Goal: Information Seeking & Learning: Find specific page/section

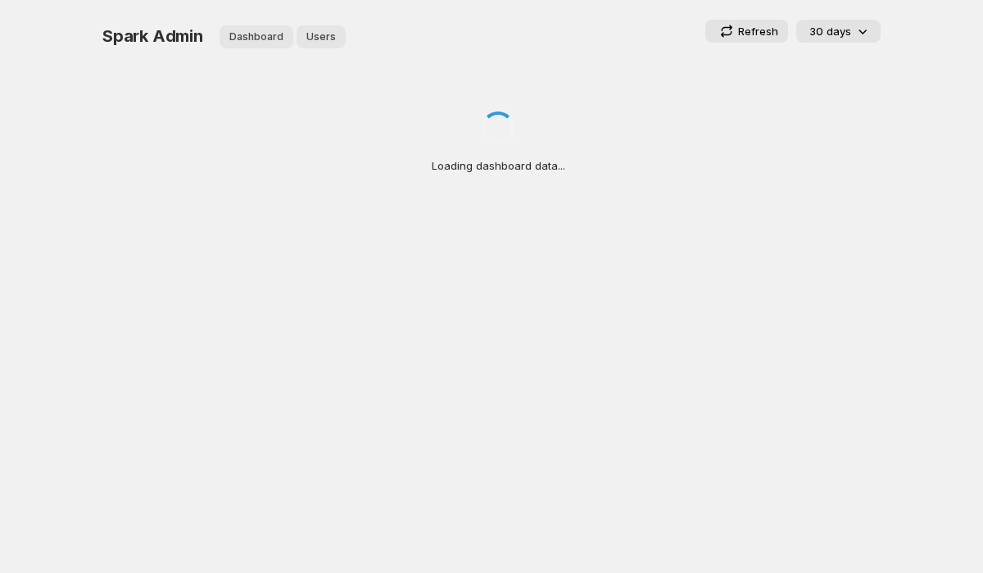
click at [324, 43] on button "Users" at bounding box center [321, 36] width 49 height 23
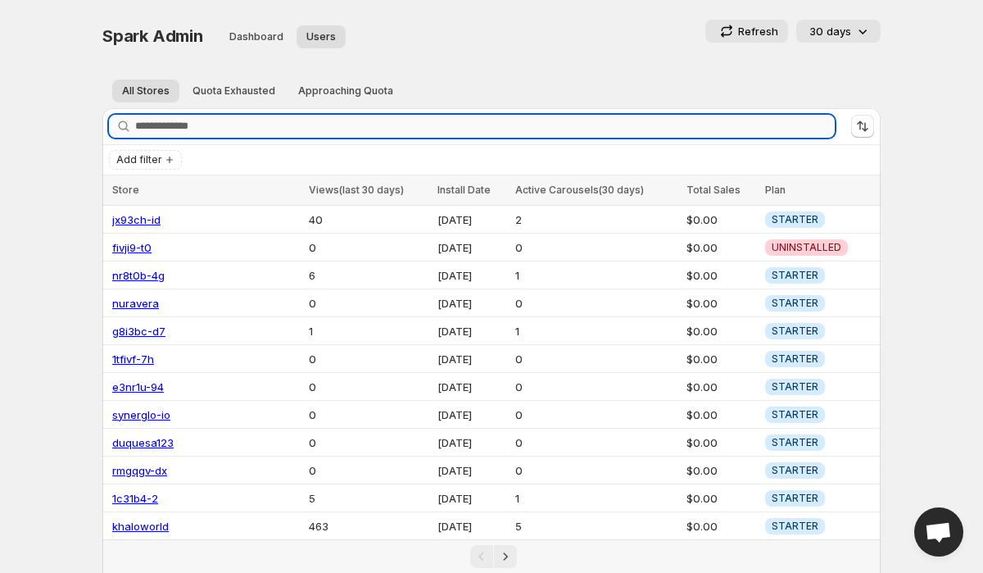
click at [161, 126] on input "Search stores" at bounding box center [485, 126] width 700 height 23
paste input "**********"
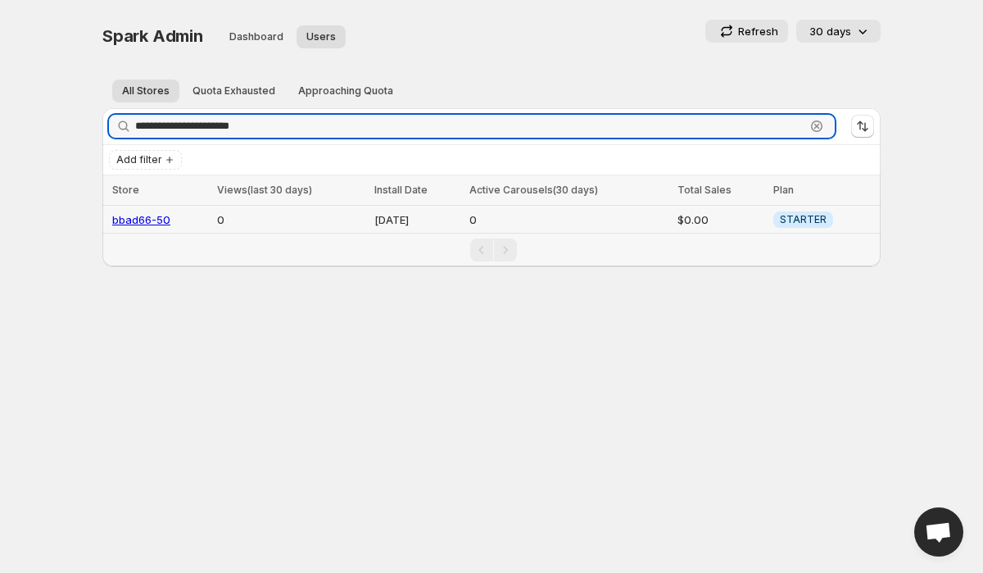
type input "**********"
click at [150, 219] on link "bbad66-50" at bounding box center [141, 219] width 58 height 13
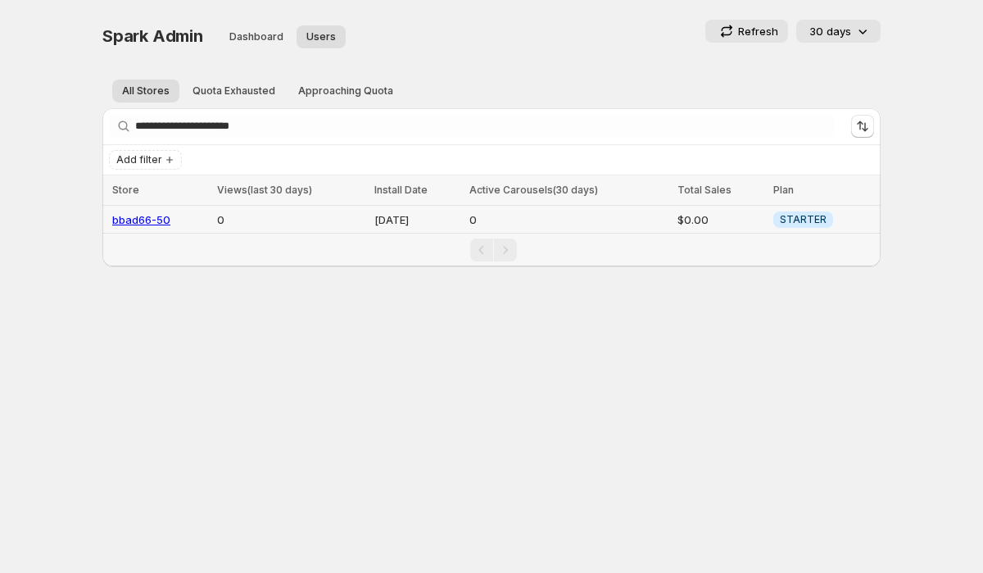
click at [147, 215] on link "bbad66-50" at bounding box center [141, 219] width 58 height 13
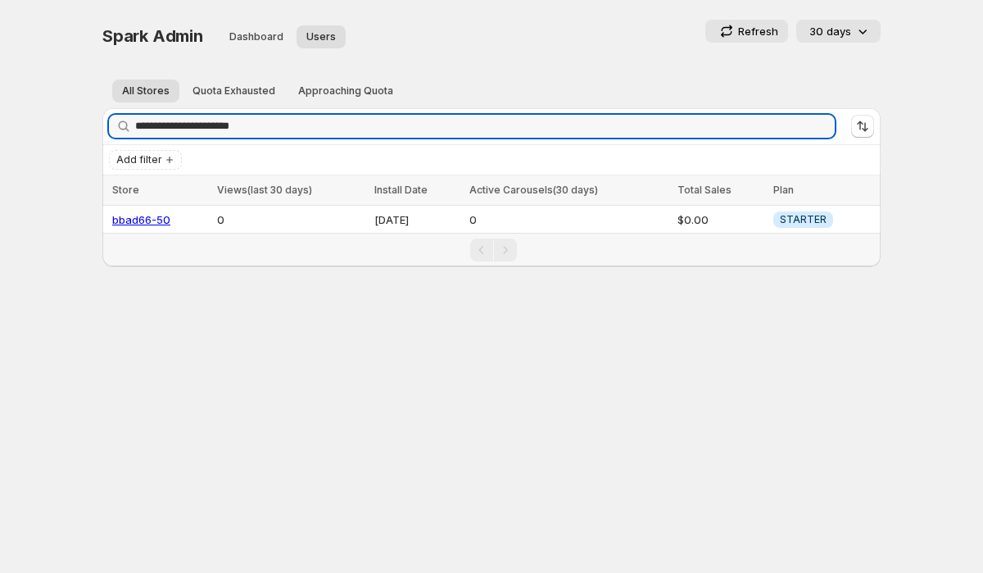
click at [453, 87] on ul "All Stores Quota Exhausted Approaching Quota More views" at bounding box center [491, 90] width 765 height 23
click at [389, 127] on input "**********" at bounding box center [470, 126] width 670 height 23
click at [154, 211] on td "bbad66-50" at bounding box center [157, 220] width 110 height 28
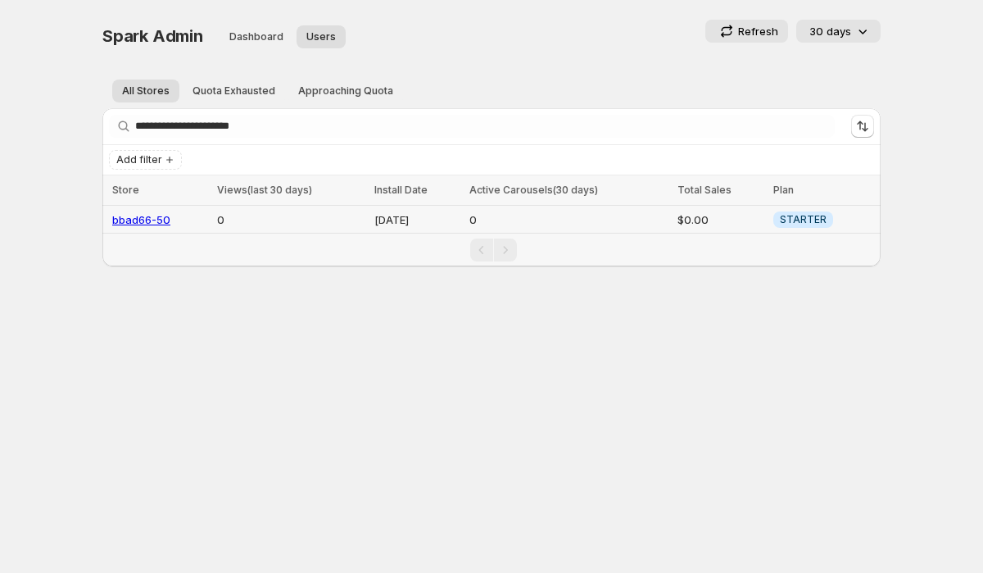
click at [143, 216] on link "bbad66-50" at bounding box center [141, 219] width 58 height 13
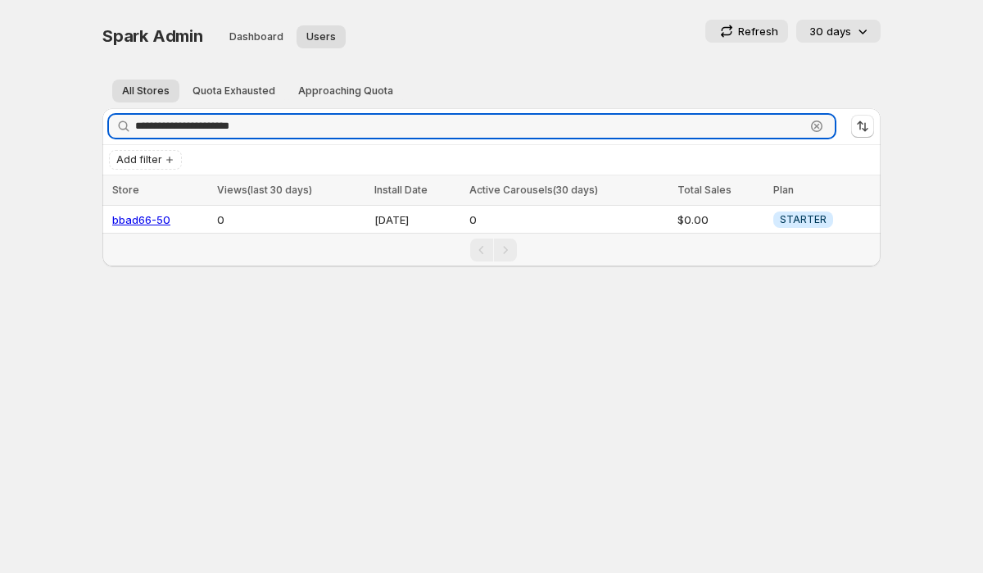
click at [816, 133] on icon "button" at bounding box center [817, 126] width 16 height 16
click at [735, 75] on div "All Stores Quota Exhausted Approaching Quota More views All Stores Quota Exhaus…" at bounding box center [491, 90] width 778 height 36
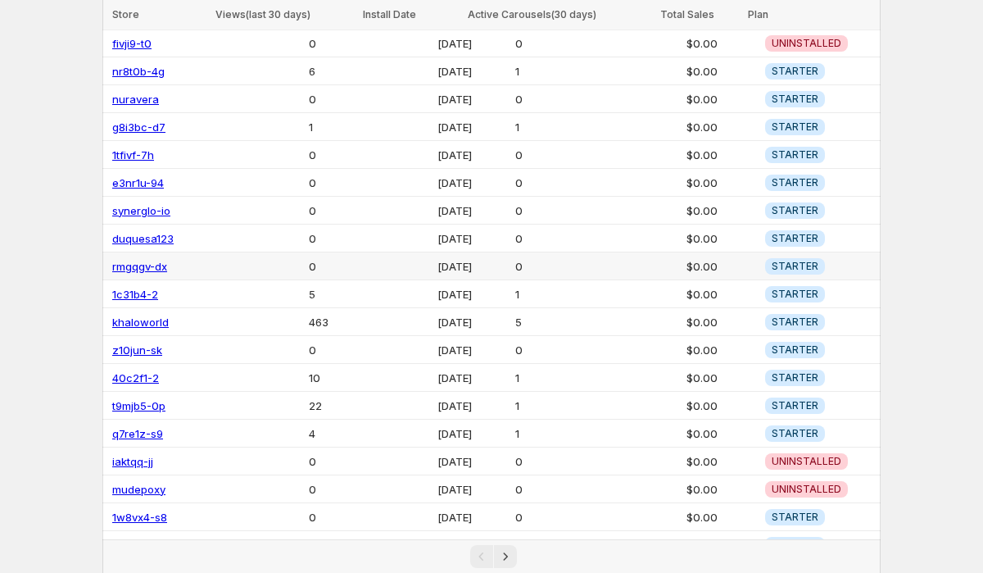
scroll to position [215, 0]
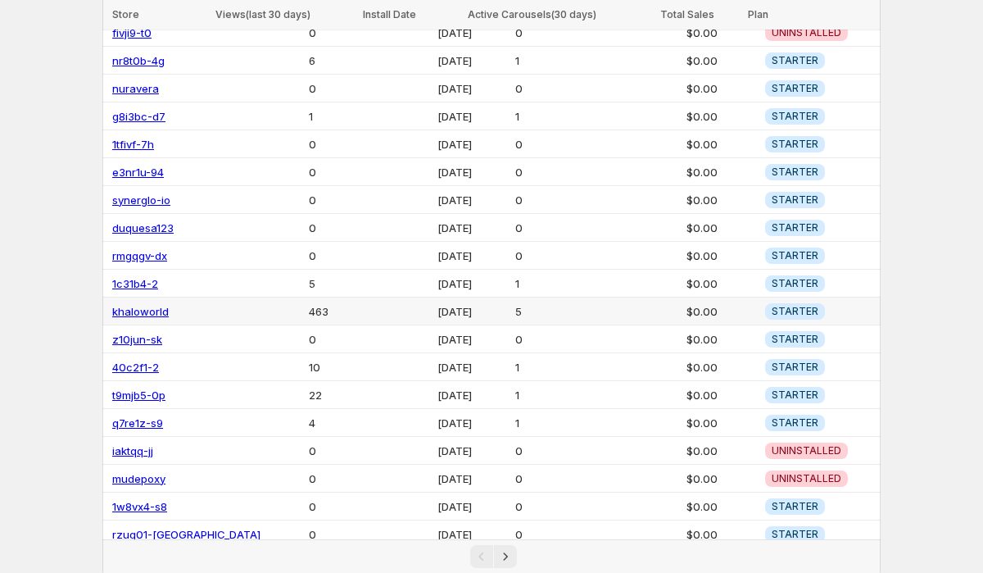
click at [148, 307] on link "khaloworld" at bounding box center [140, 311] width 57 height 13
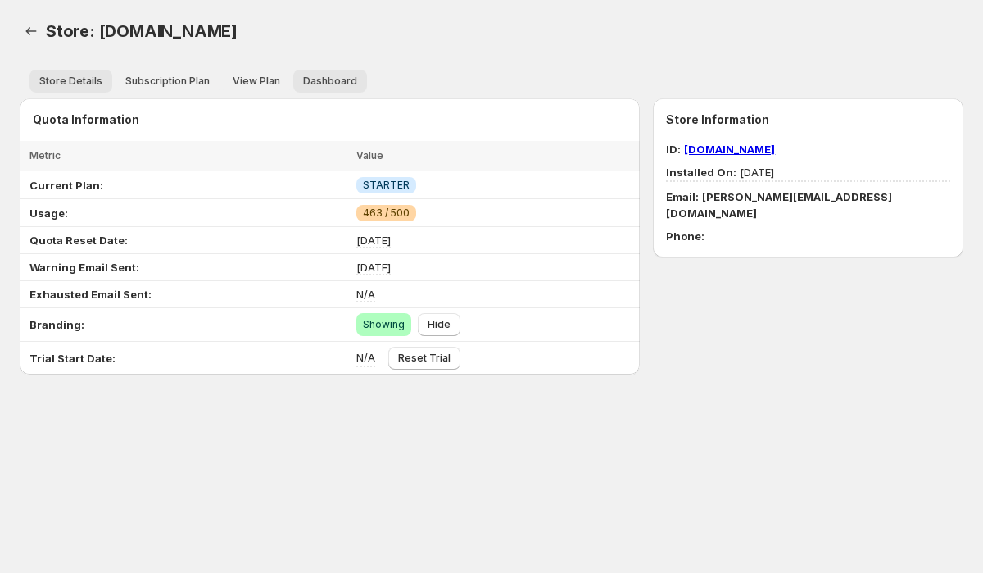
click at [333, 90] on button "Dashboard" at bounding box center [330, 81] width 74 height 23
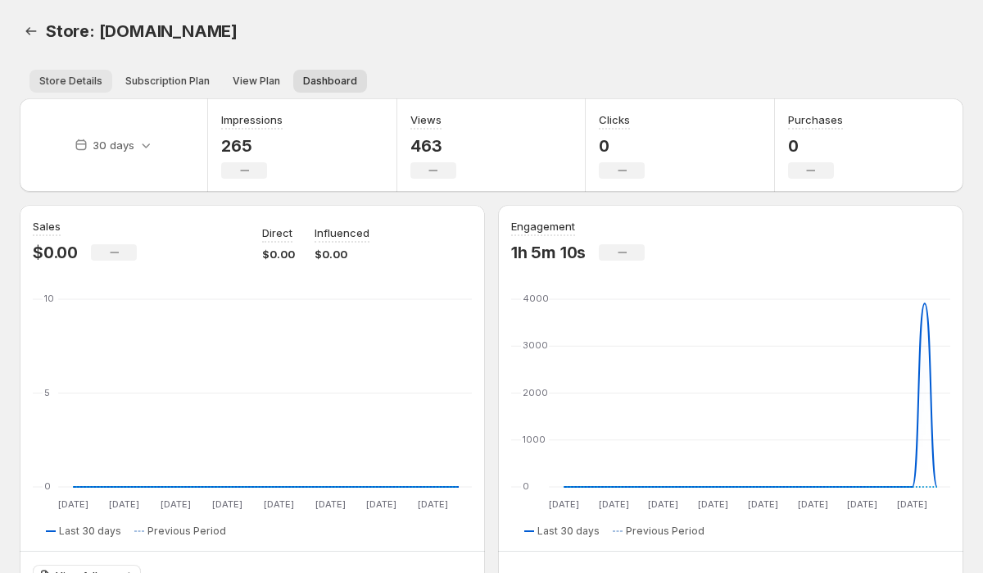
click at [74, 85] on span "Store Details" at bounding box center [70, 81] width 63 height 13
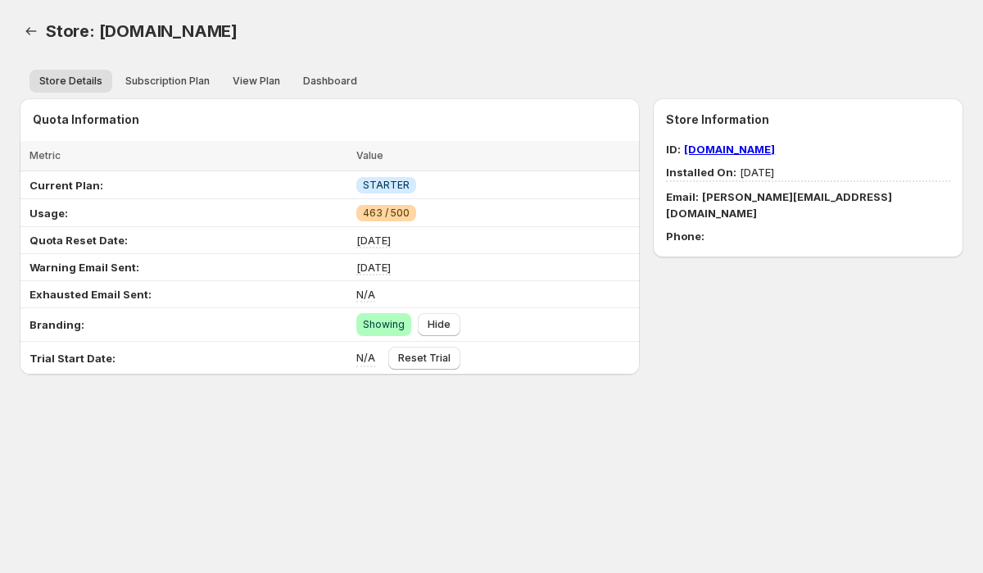
click at [775, 148] on link "khaloworld.myshopify.com" at bounding box center [729, 149] width 91 height 13
click at [26, 34] on icon "Back" at bounding box center [31, 31] width 16 height 16
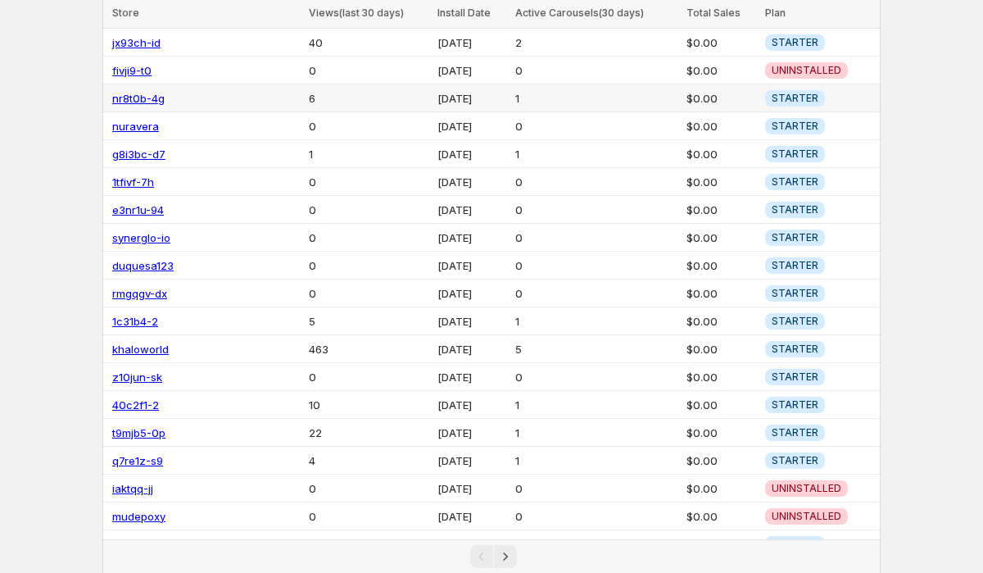
scroll to position [215, 0]
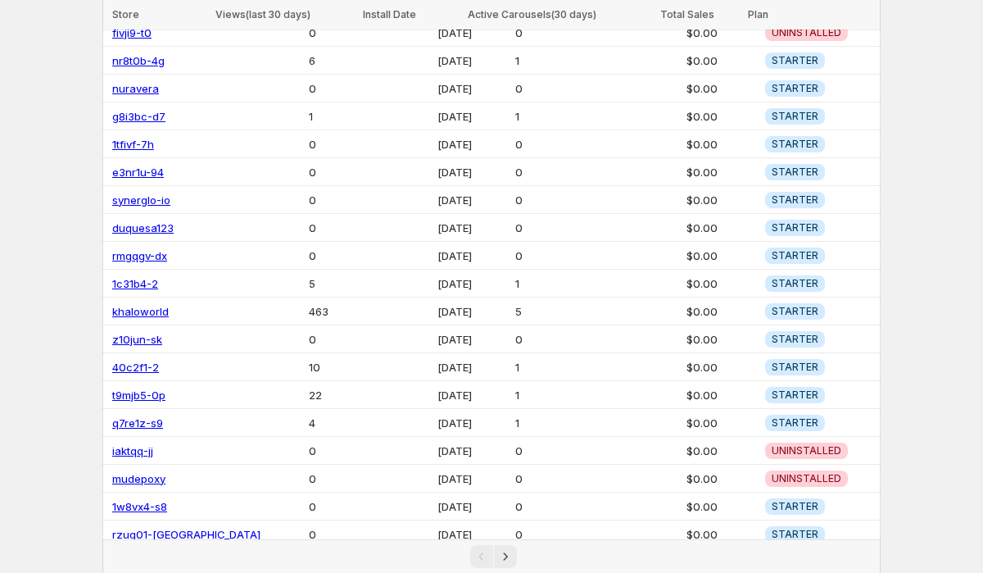
click at [517, 557] on div "Pagination" at bounding box center [493, 556] width 762 height 23
click at [509, 556] on icon "Next" at bounding box center [505, 556] width 16 height 16
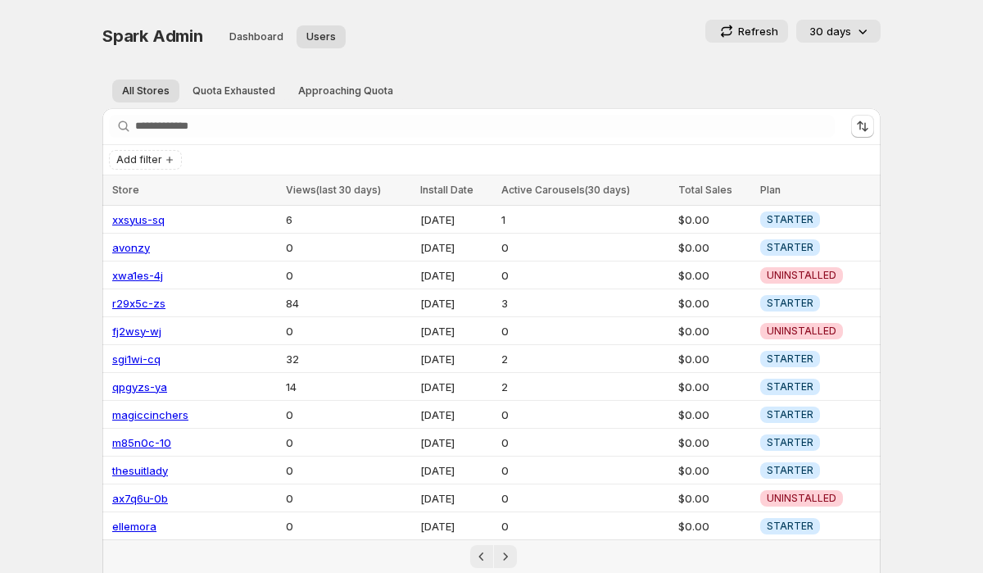
click at [246, 138] on div "Search stores" at bounding box center [491, 126] width 778 height 36
click at [142, 218] on link "xxsyus-sq" at bounding box center [138, 219] width 52 height 13
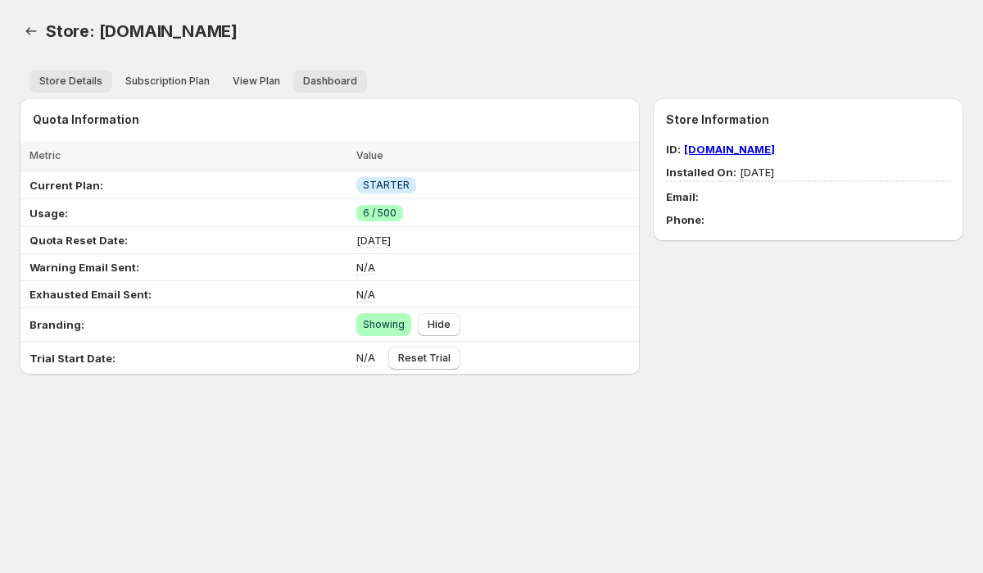
click at [317, 86] on span "Dashboard" at bounding box center [330, 81] width 54 height 13
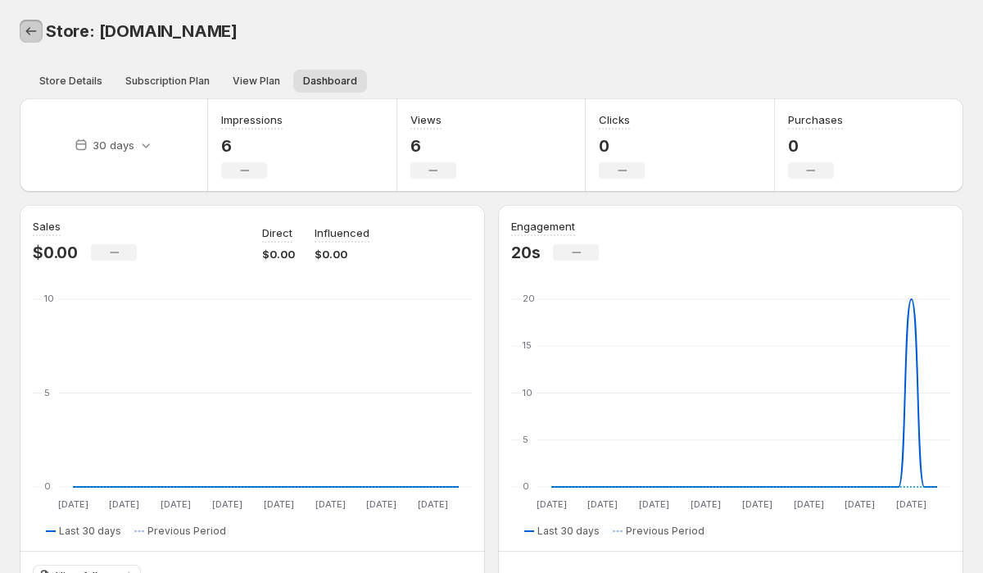
click at [34, 29] on icon "Back" at bounding box center [31, 31] width 16 height 16
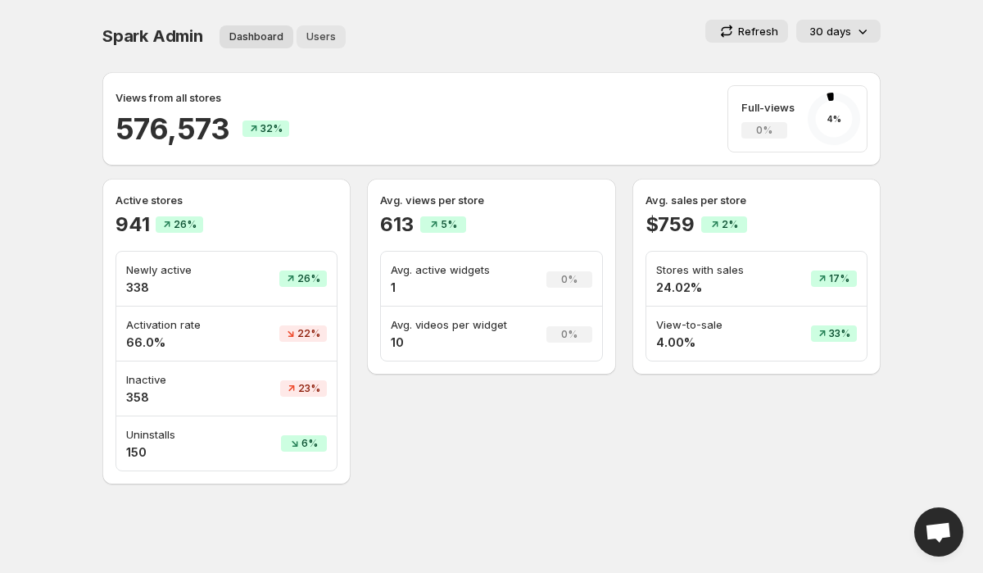
click at [320, 34] on span "Users" at bounding box center [320, 36] width 29 height 13
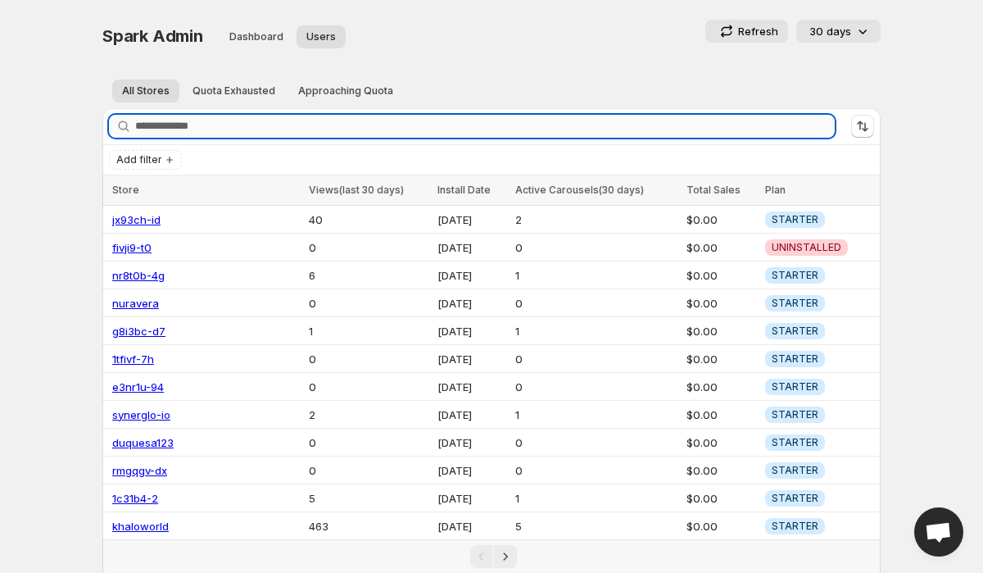
click at [302, 119] on input "Search stores" at bounding box center [485, 126] width 700 height 23
paste input "**********"
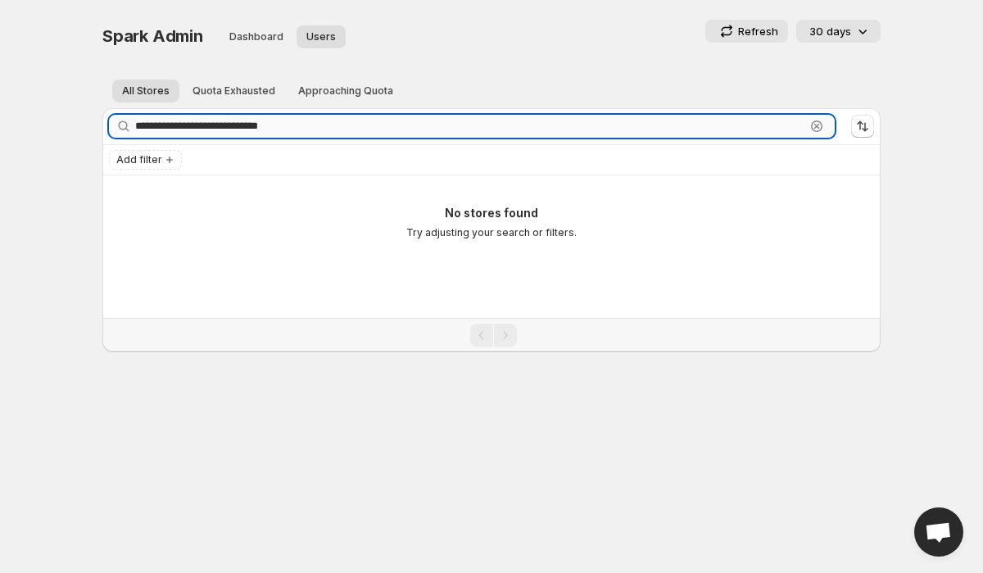
drag, startPoint x: 167, startPoint y: 123, endPoint x: 138, endPoint y: 123, distance: 28.7
click at [138, 123] on input "**********" at bounding box center [470, 126] width 670 height 23
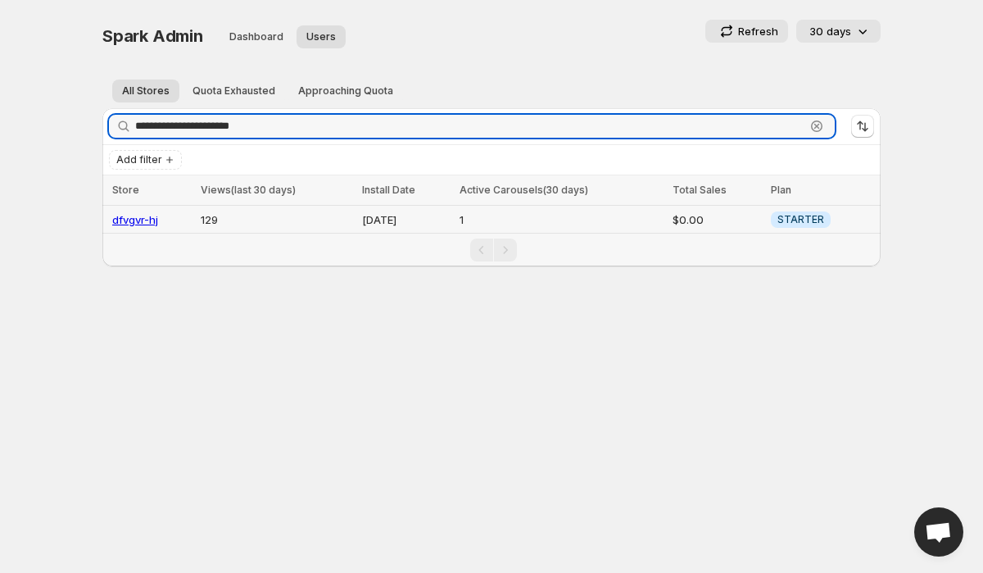
type input "**********"
click at [140, 223] on link "dfvgvr-hj" at bounding box center [135, 219] width 46 height 13
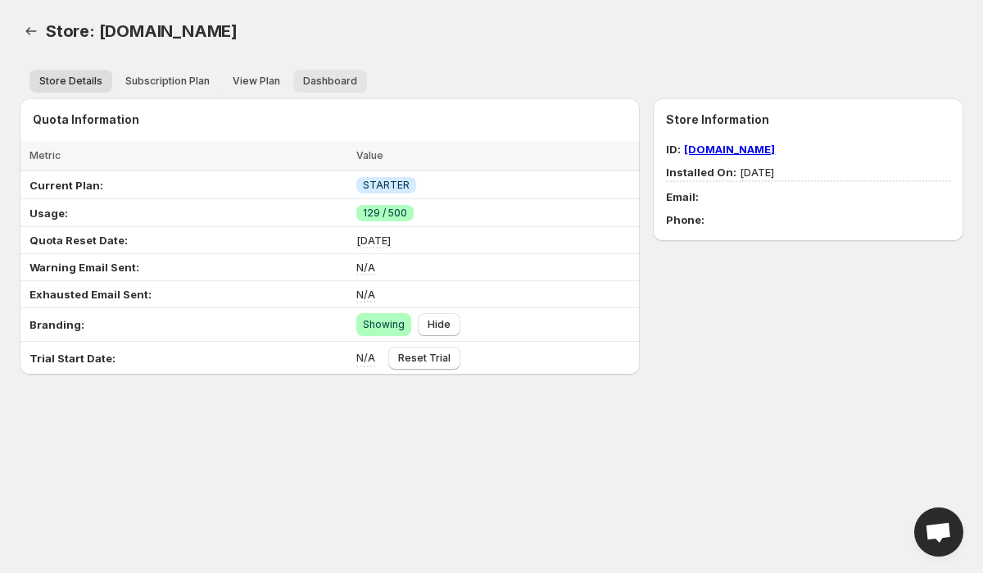
click at [346, 80] on span "Dashboard" at bounding box center [330, 81] width 54 height 13
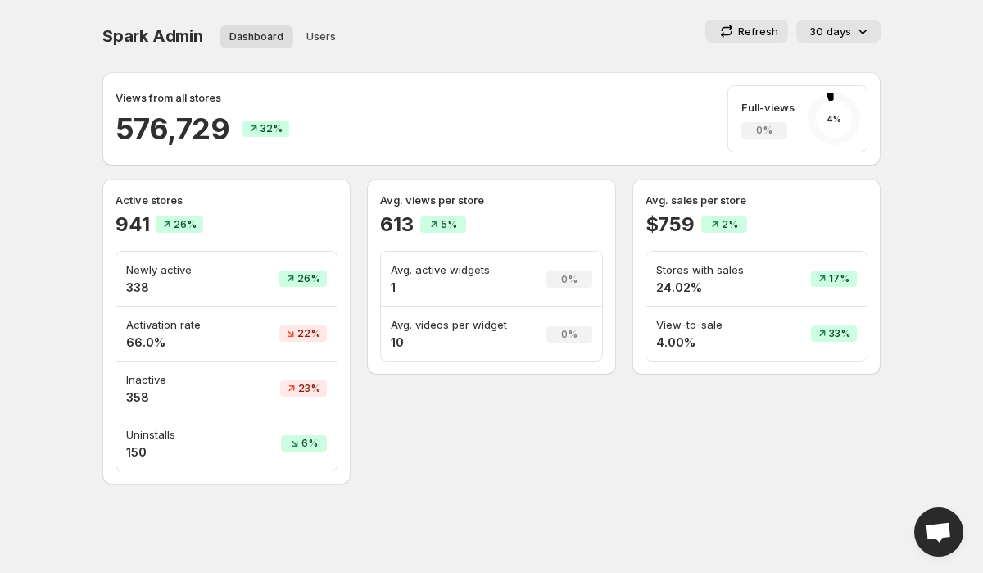
click at [845, 29] on p "30 days" at bounding box center [830, 31] width 42 height 16
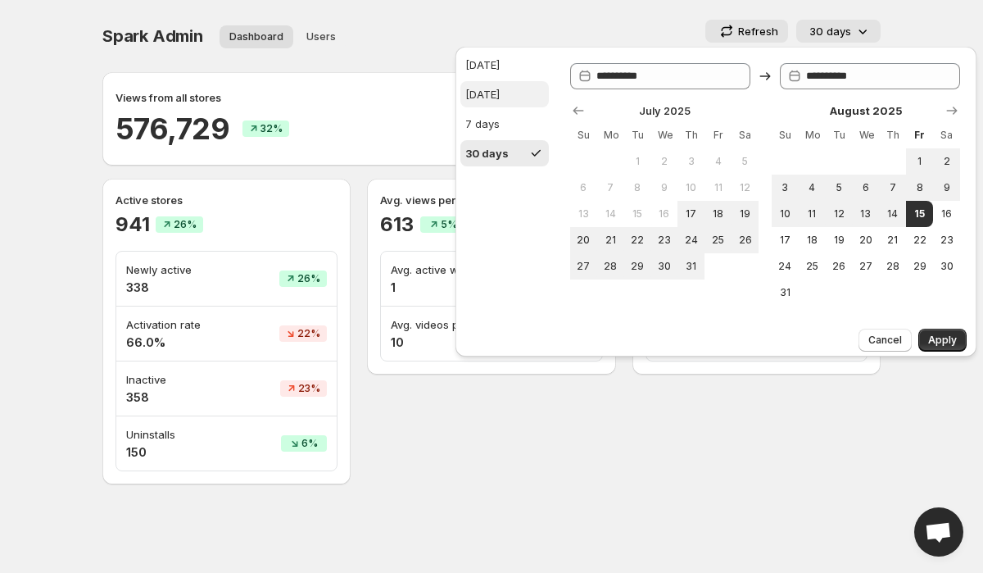
click at [500, 97] on div "[DATE]" at bounding box center [482, 94] width 34 height 16
type input "**********"
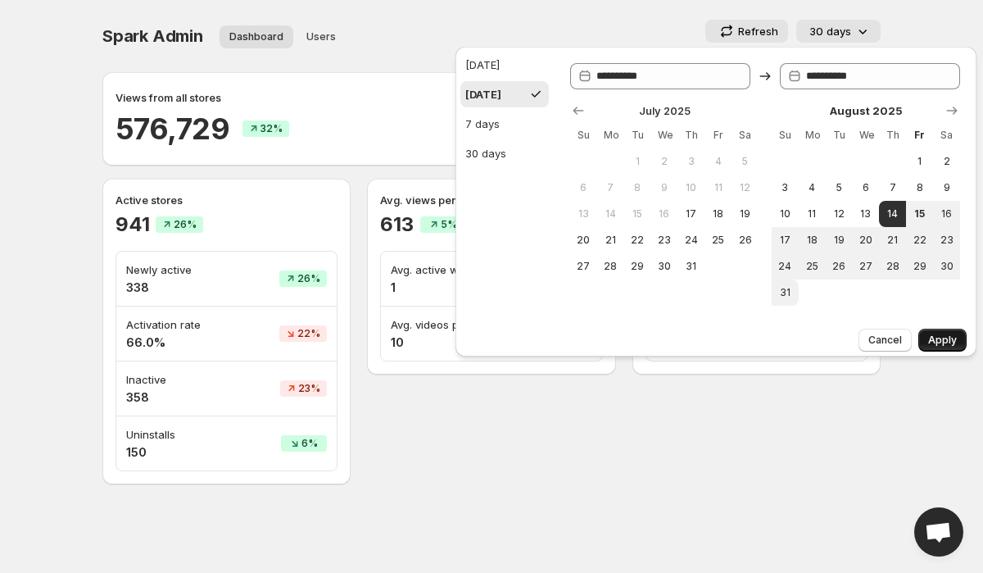
click at [952, 339] on span "Apply" at bounding box center [942, 339] width 29 height 13
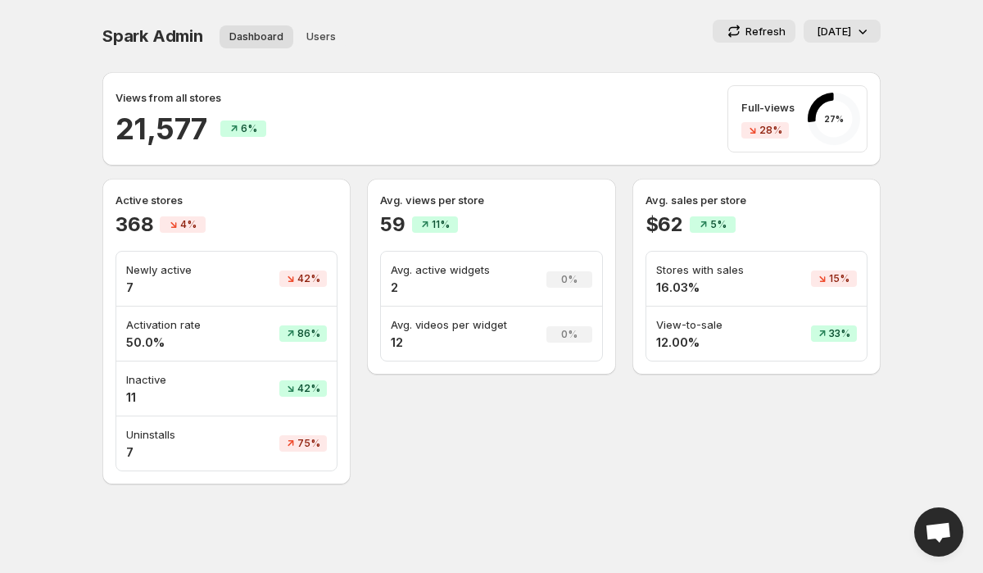
click at [846, 24] on p "[DATE]" at bounding box center [834, 31] width 34 height 16
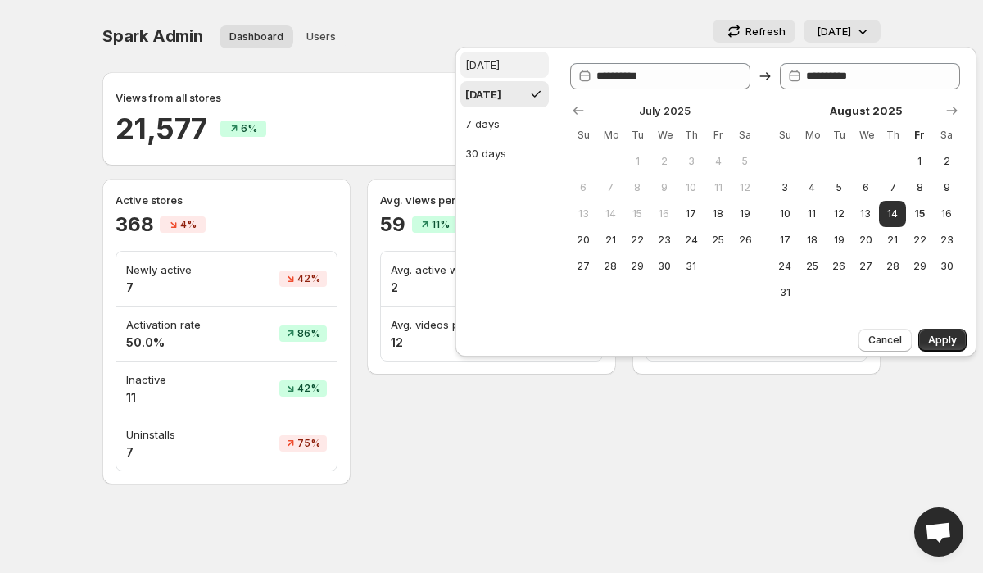
click at [513, 75] on button "[DATE]" at bounding box center [504, 65] width 88 height 26
type input "**********"
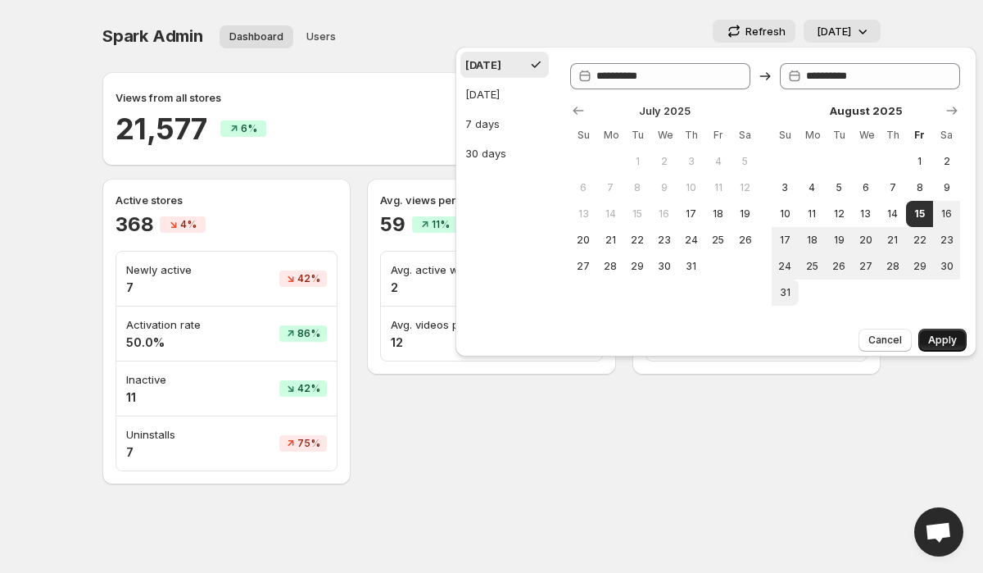
click at [957, 335] on button "Apply" at bounding box center [942, 340] width 48 height 23
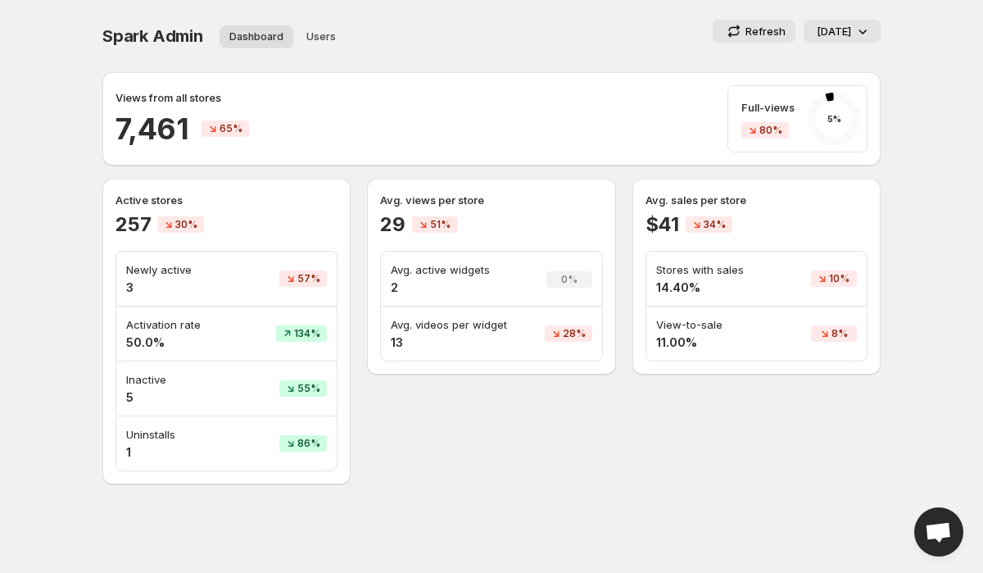
click at [850, 37] on p "[DATE]" at bounding box center [834, 31] width 34 height 16
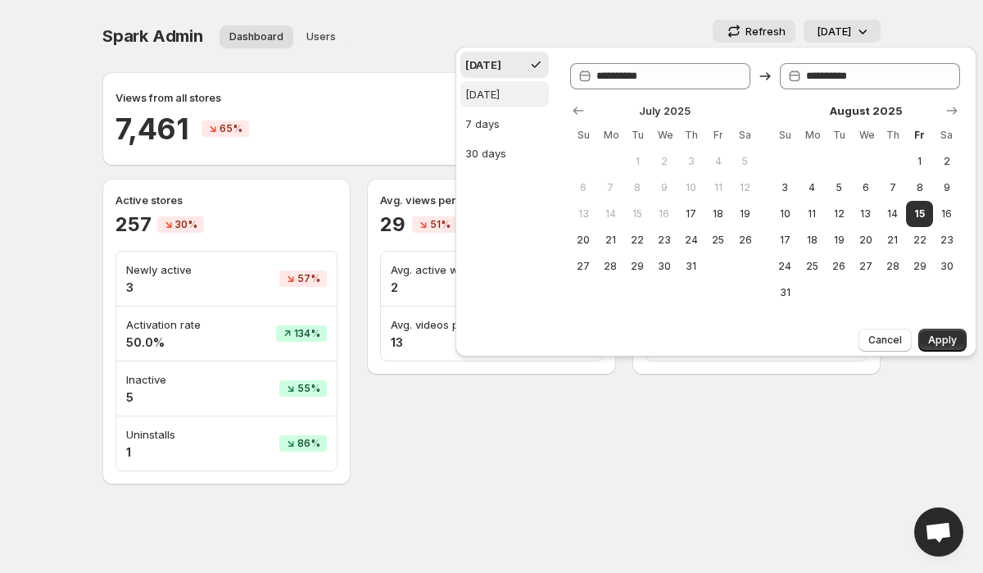
click at [500, 89] on div "[DATE]" at bounding box center [482, 94] width 34 height 16
type input "**********"
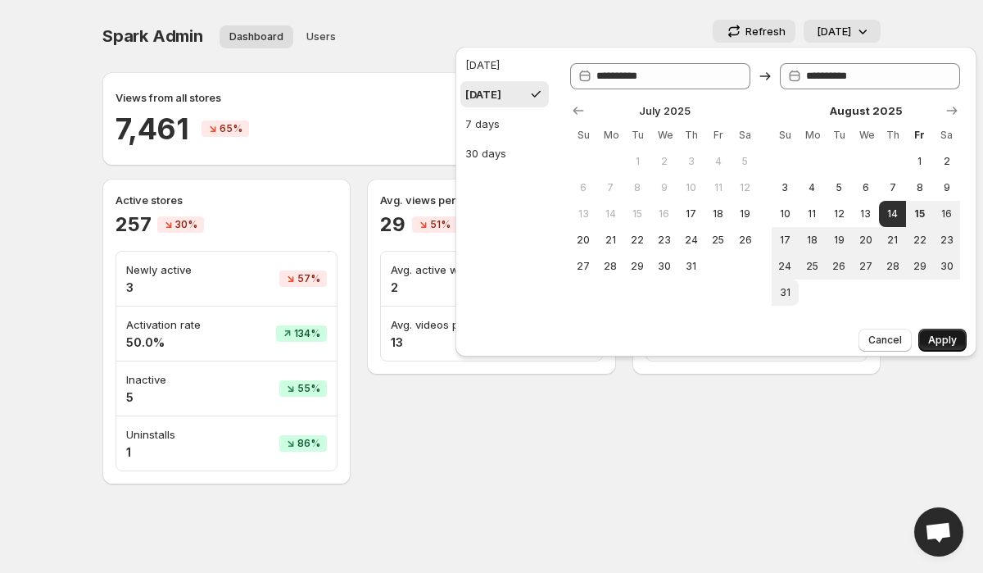
click at [959, 337] on button "Apply" at bounding box center [942, 340] width 48 height 23
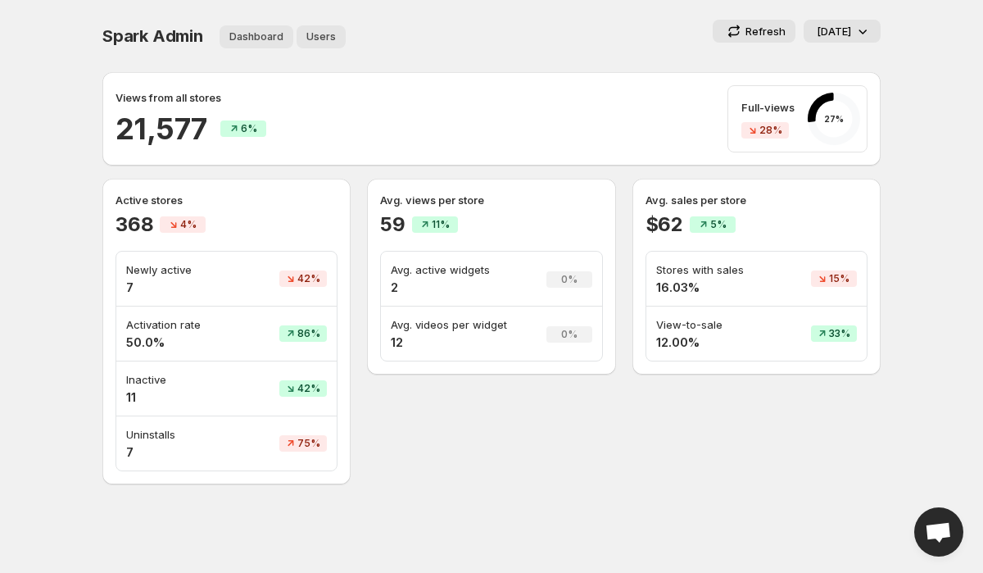
click at [323, 30] on span "Users" at bounding box center [320, 36] width 29 height 13
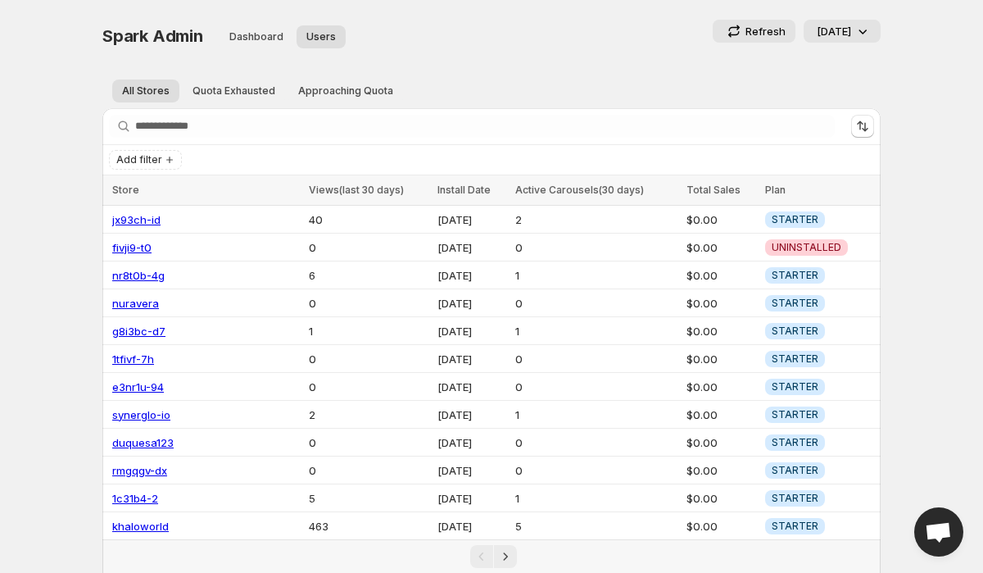
scroll to position [215, 0]
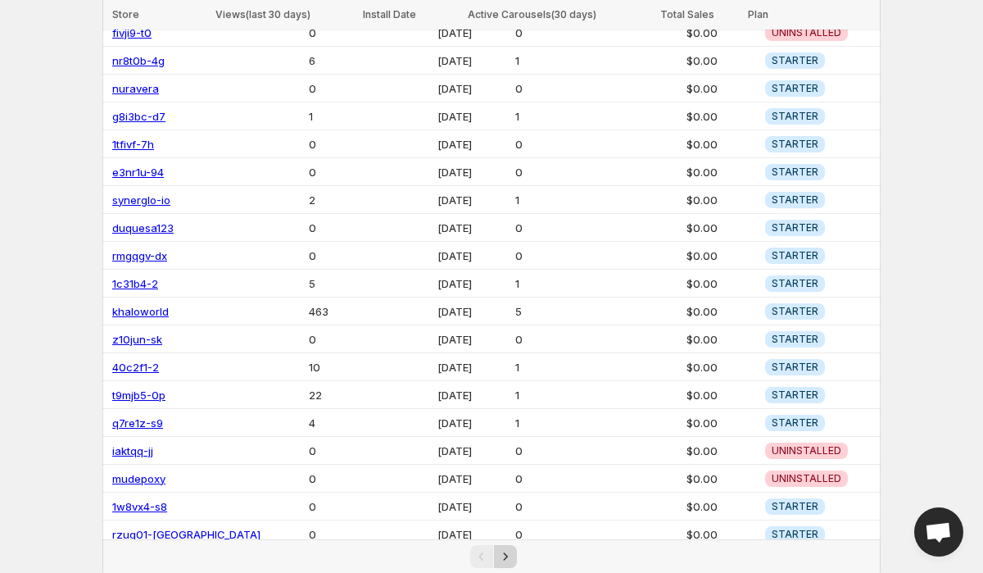
click at [508, 555] on icon "Next" at bounding box center [505, 556] width 16 height 16
click at [506, 550] on icon "Next" at bounding box center [505, 556] width 16 height 16
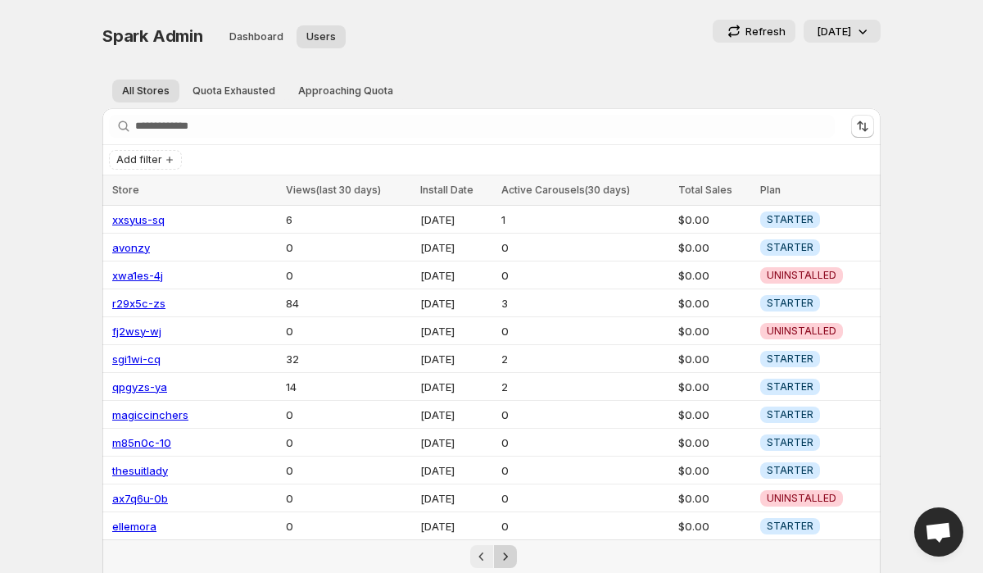
click at [506, 552] on icon "Next" at bounding box center [505, 556] width 16 height 16
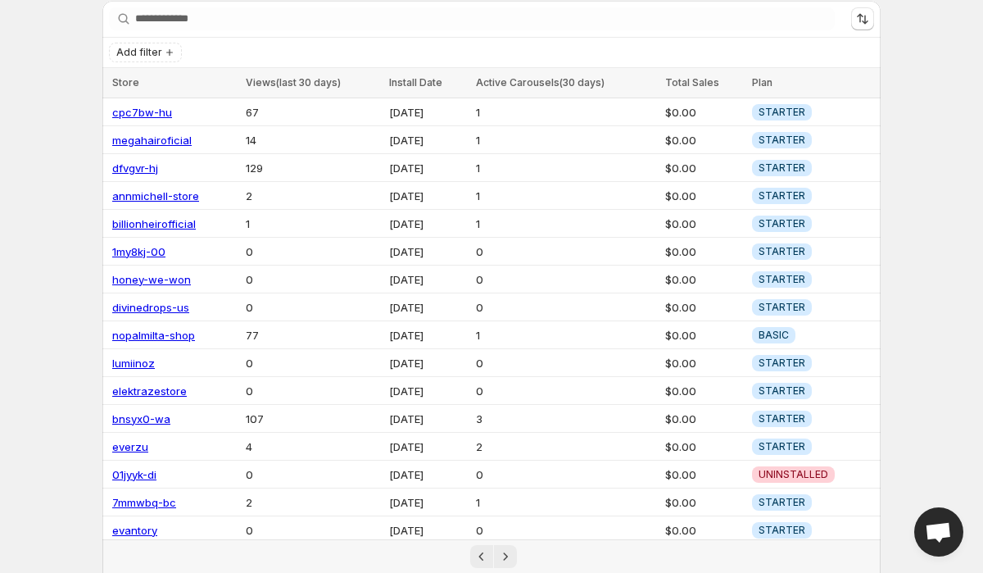
scroll to position [215, 0]
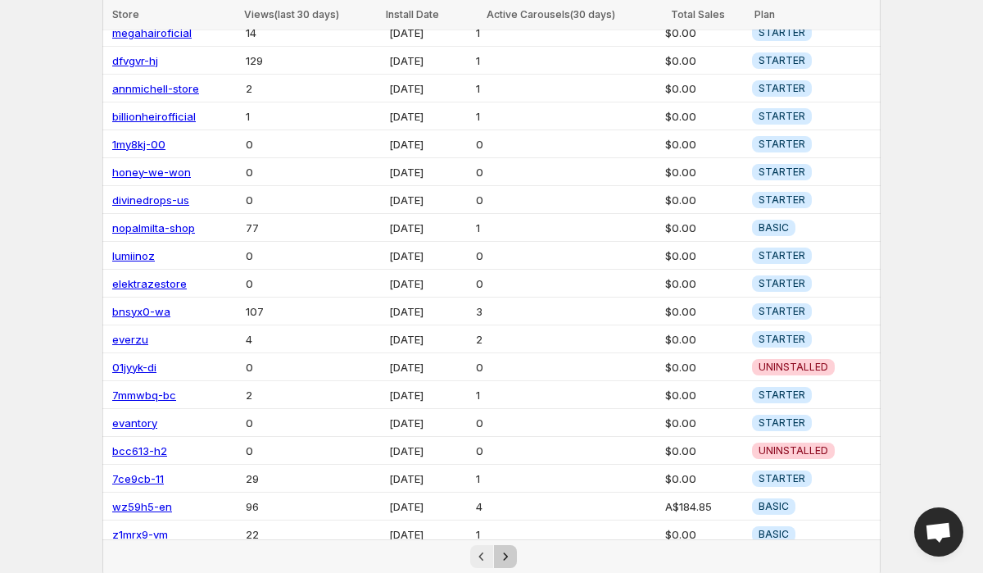
click at [498, 555] on icon "Next" at bounding box center [505, 556] width 16 height 16
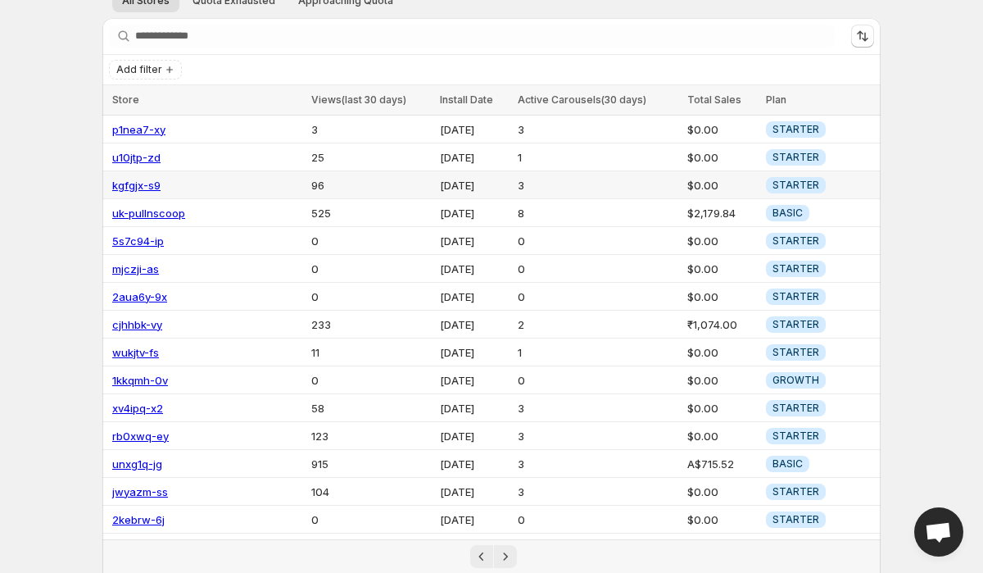
scroll to position [215, 0]
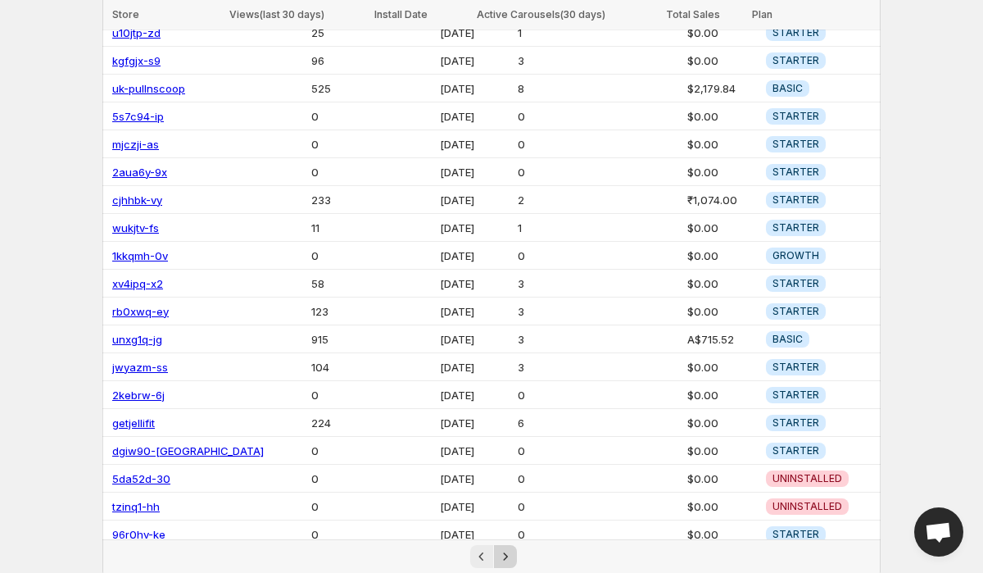
click at [505, 549] on icon "Next" at bounding box center [505, 556] width 16 height 16
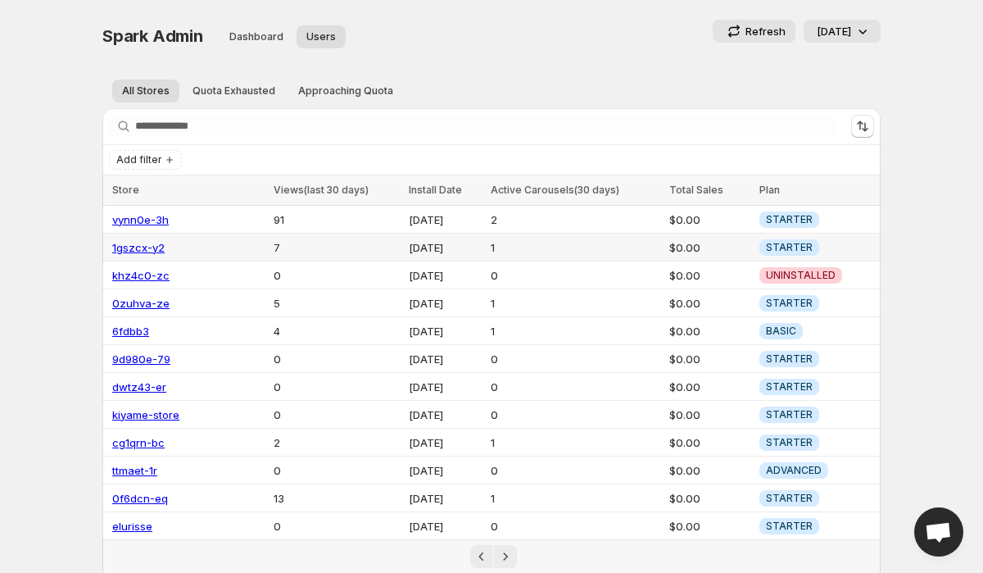
click at [131, 248] on link "1gszcx-y2" at bounding box center [138, 247] width 52 height 13
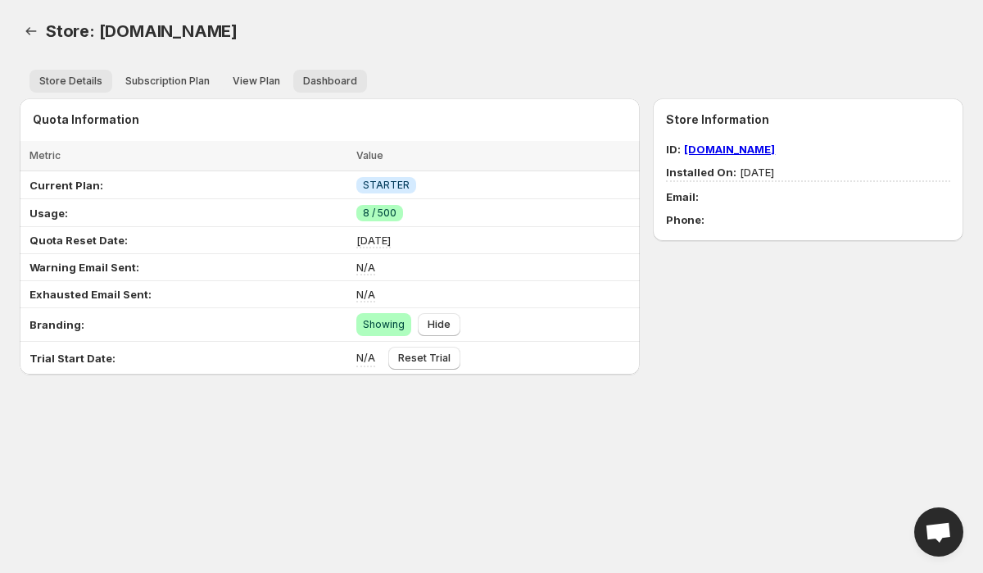
click at [338, 75] on span "Dashboard" at bounding box center [330, 81] width 54 height 13
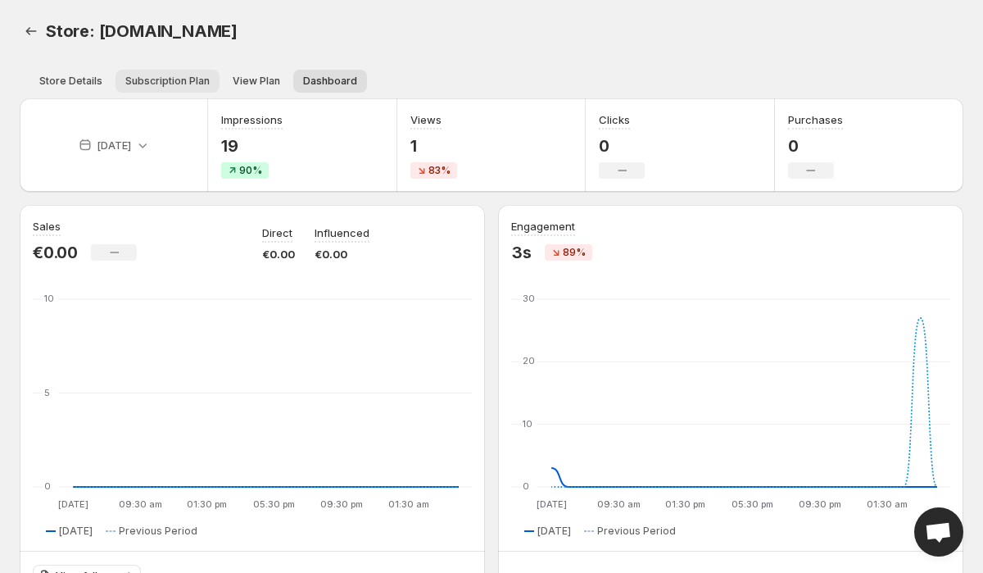
click at [152, 82] on span "Subscription Plan" at bounding box center [167, 81] width 84 height 13
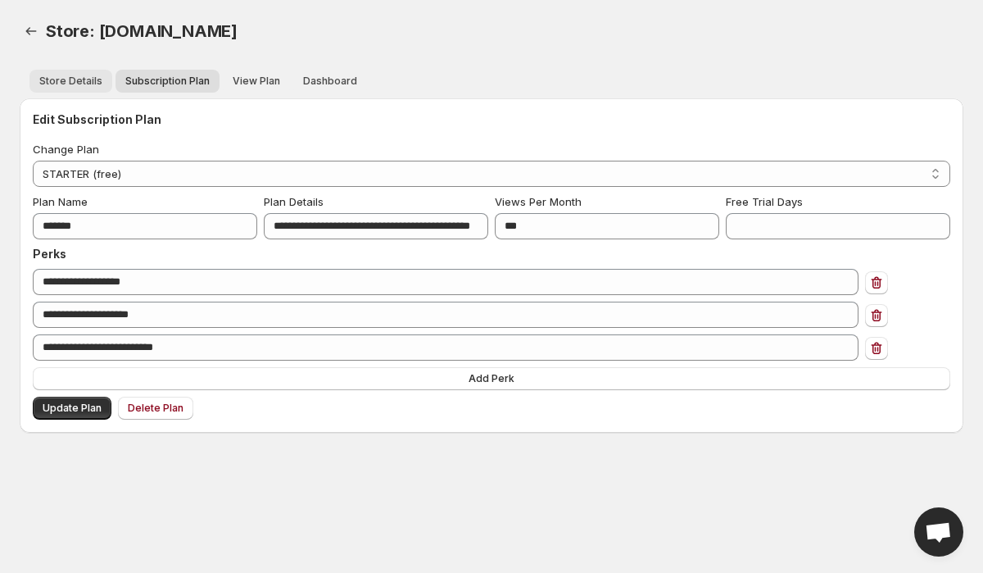
click at [79, 70] on button "Store Details" at bounding box center [70, 81] width 83 height 23
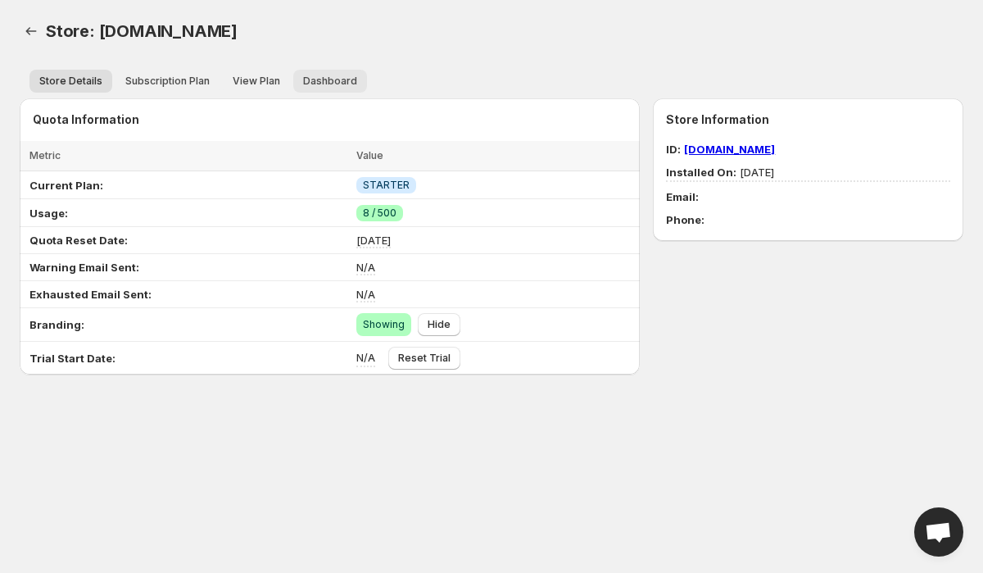
click at [319, 79] on span "Dashboard" at bounding box center [330, 81] width 54 height 13
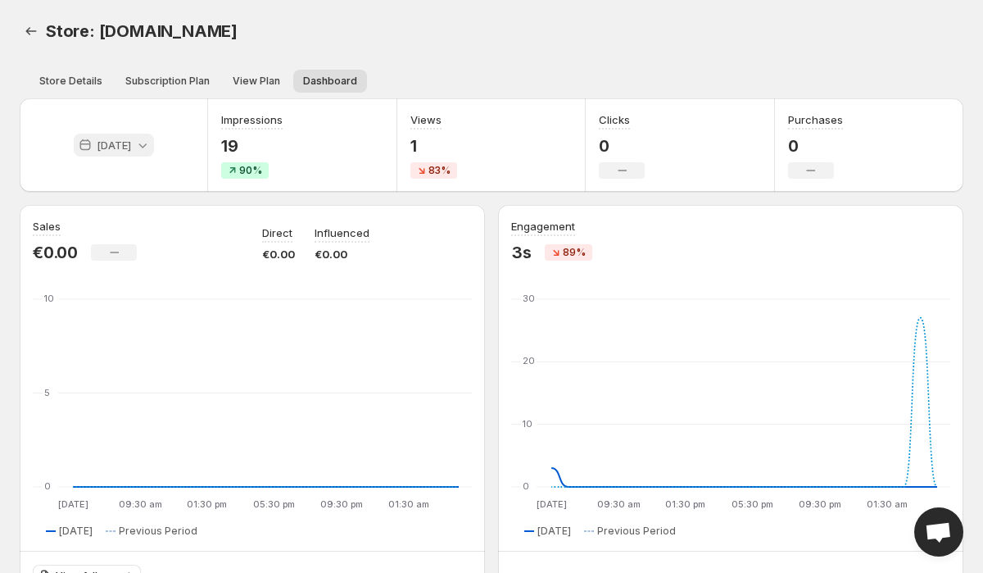
click at [121, 145] on p "[DATE]" at bounding box center [114, 145] width 34 height 16
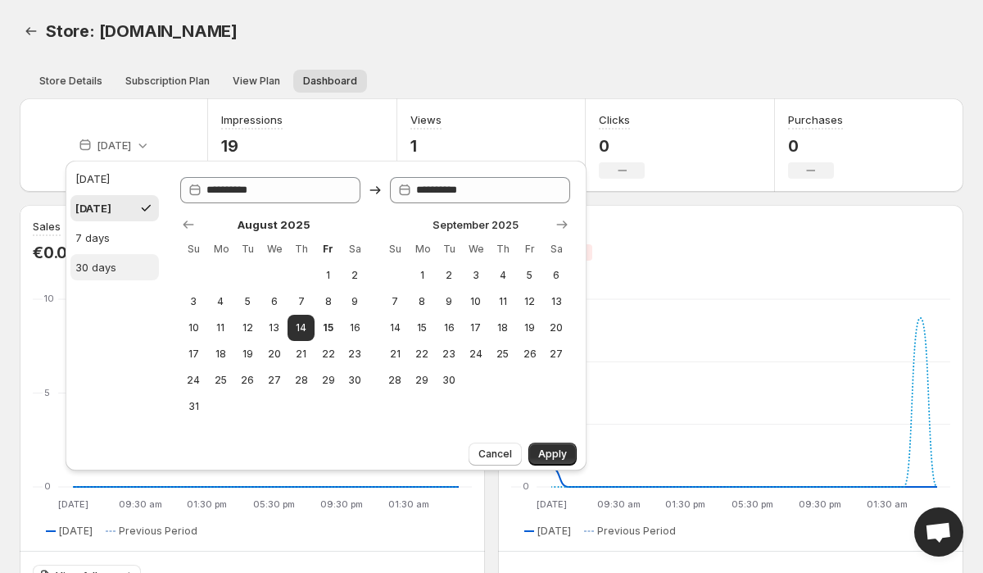
click at [115, 273] on div "30 days" at bounding box center [95, 267] width 41 height 16
type input "**********"
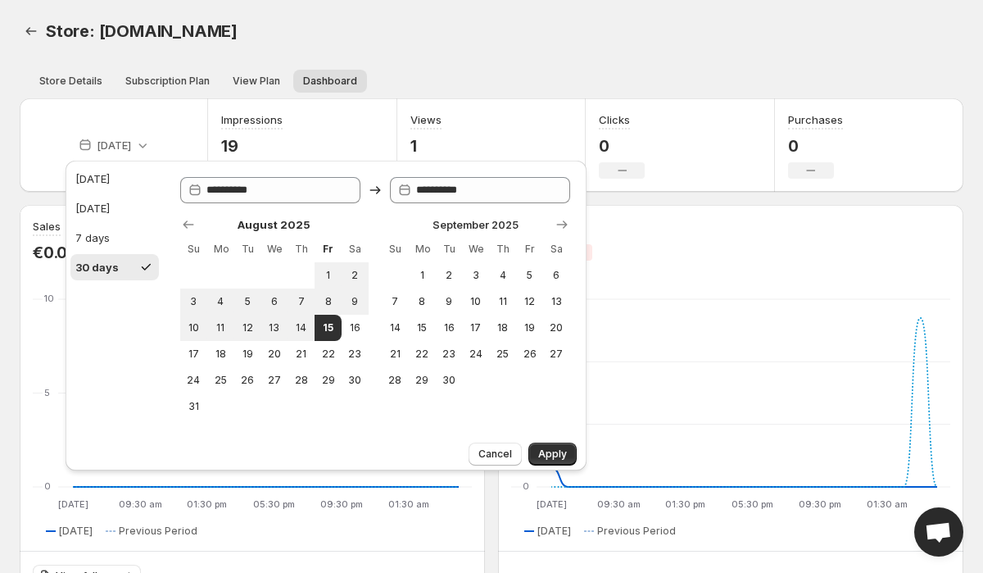
click at [546, 440] on div "Cancel Apply" at bounding box center [326, 453] width 521 height 34
click at [553, 456] on span "Apply" at bounding box center [552, 453] width 29 height 13
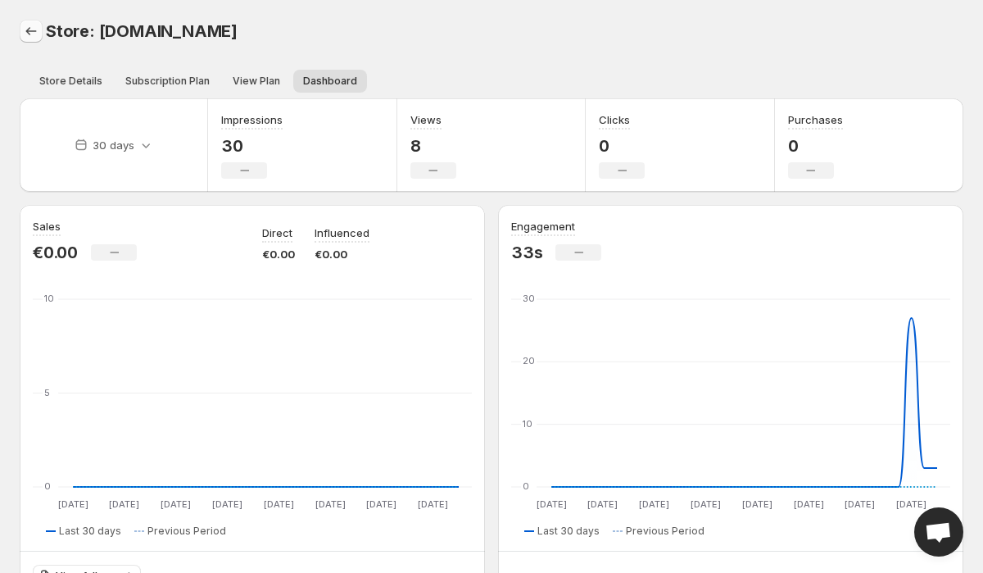
click at [29, 32] on icon "Back" at bounding box center [31, 31] width 16 height 16
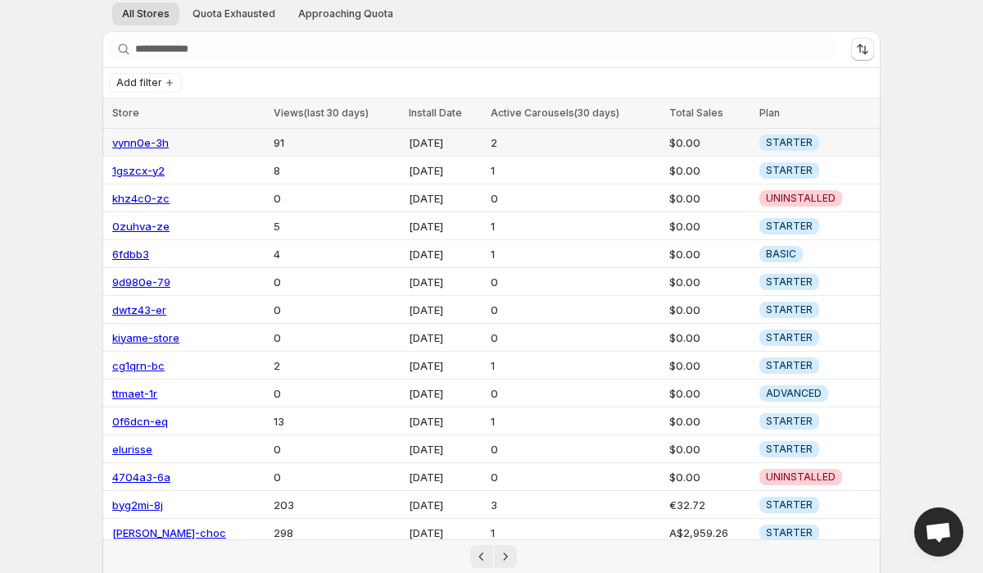
scroll to position [215, 0]
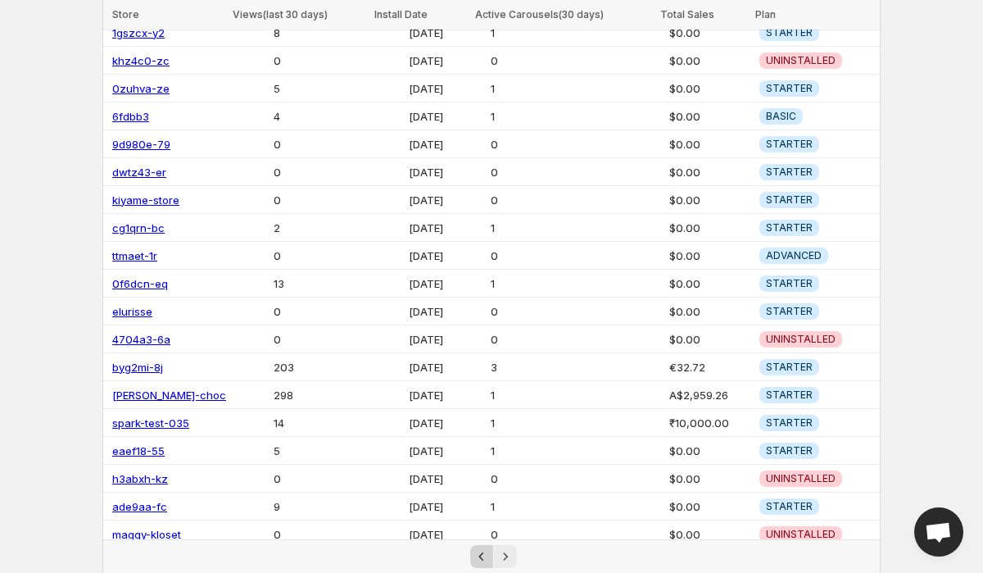
click at [482, 551] on icon "Previous" at bounding box center [482, 556] width 16 height 16
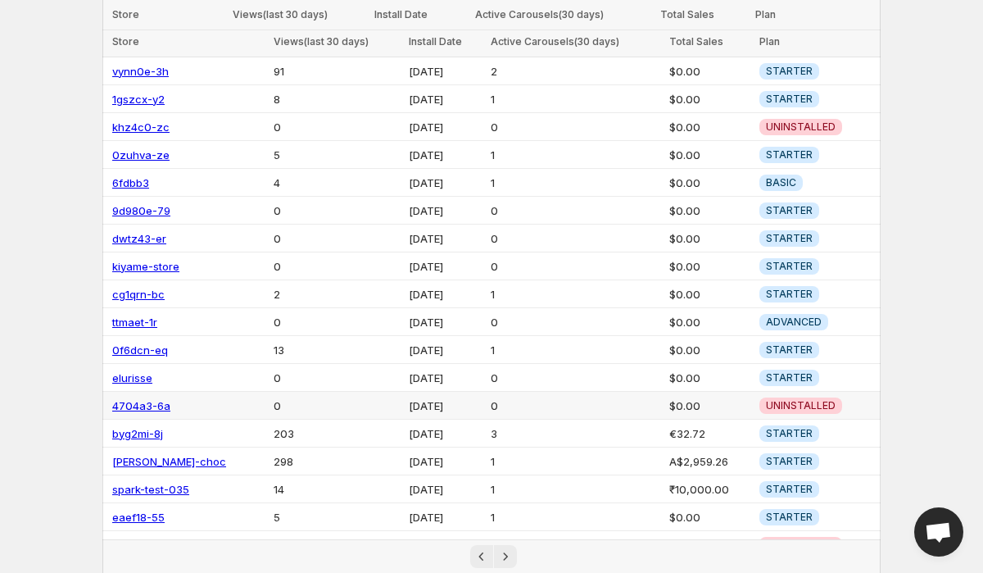
scroll to position [0, 0]
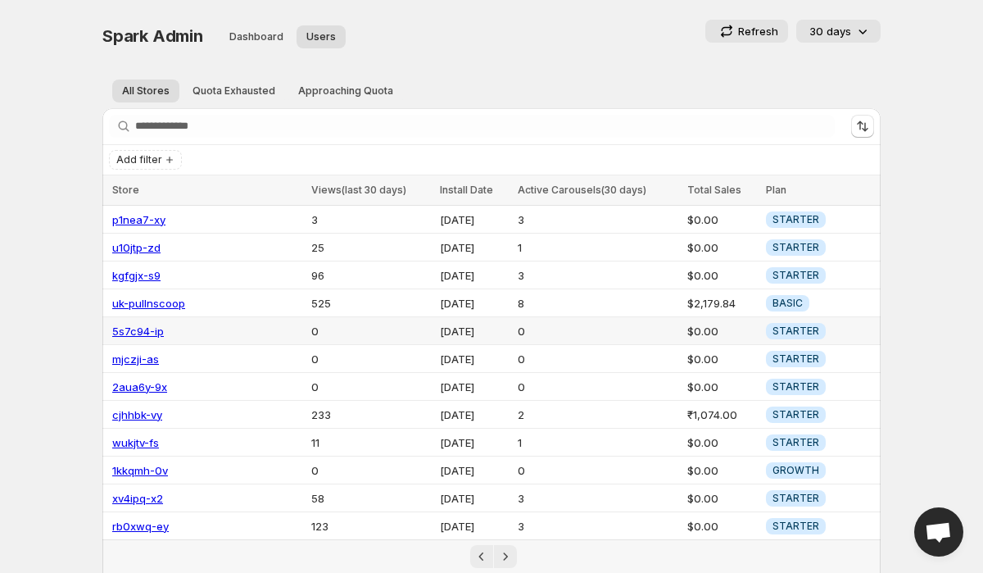
scroll to position [215, 0]
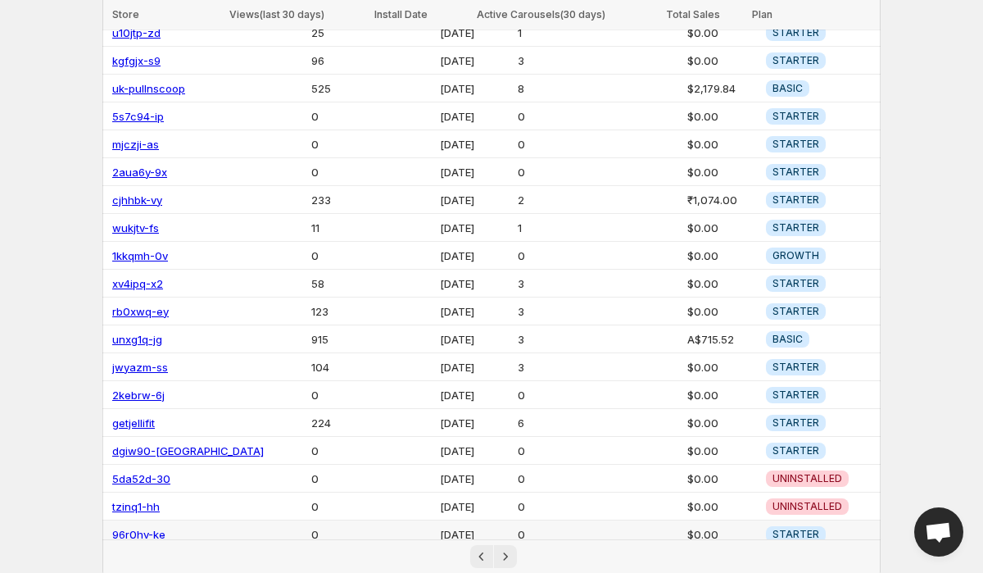
click at [151, 528] on link "96r0hv-ke" at bounding box center [138, 534] width 53 height 13
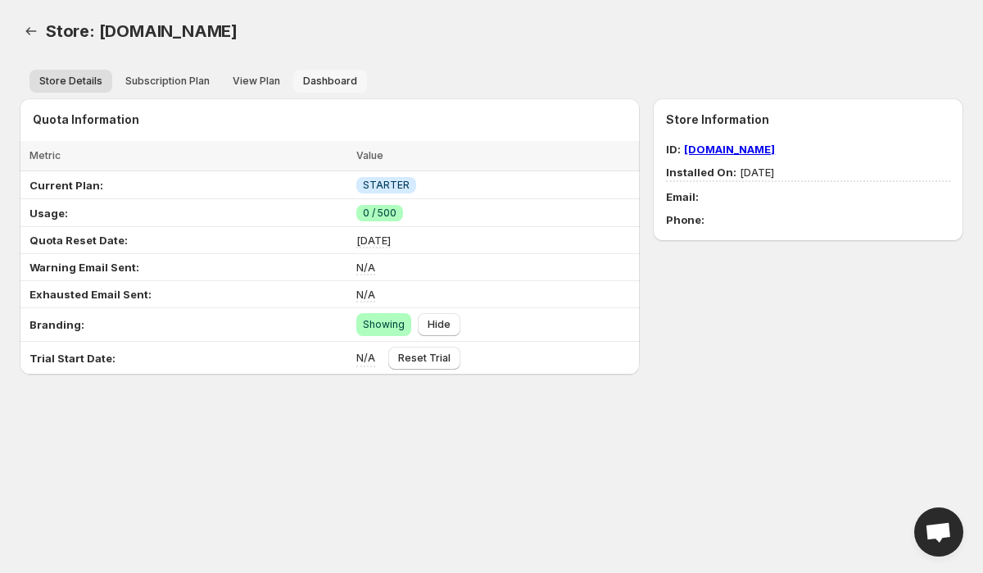
click at [336, 79] on span "Dashboard" at bounding box center [330, 81] width 54 height 13
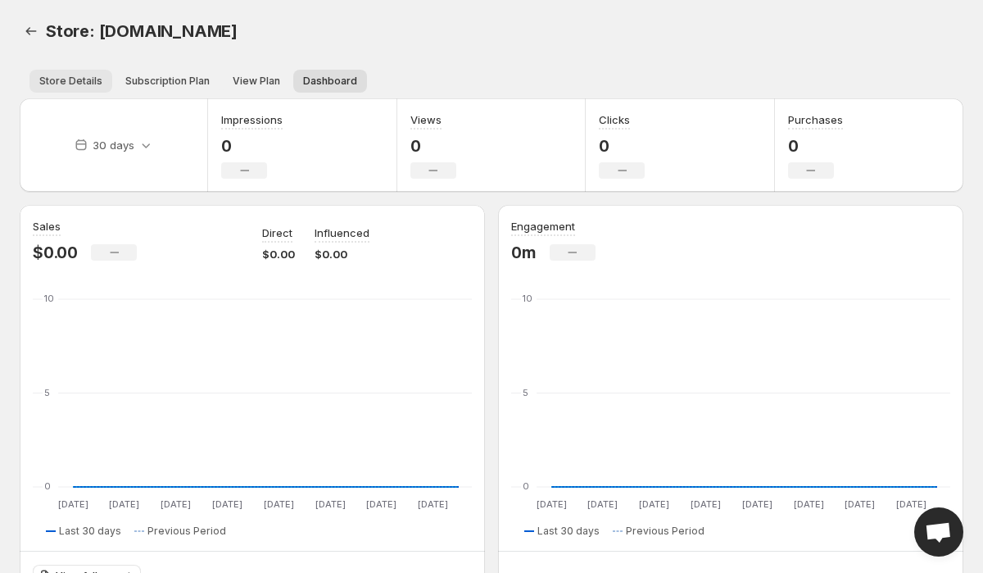
click at [77, 88] on button "Store Details" at bounding box center [70, 81] width 83 height 23
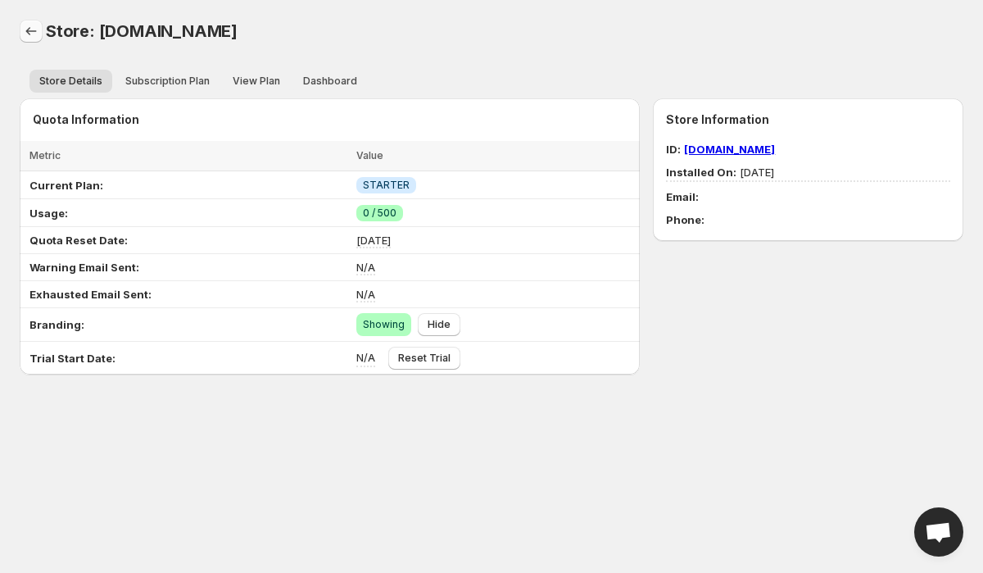
click at [30, 34] on icon "Back" at bounding box center [31, 31] width 16 height 16
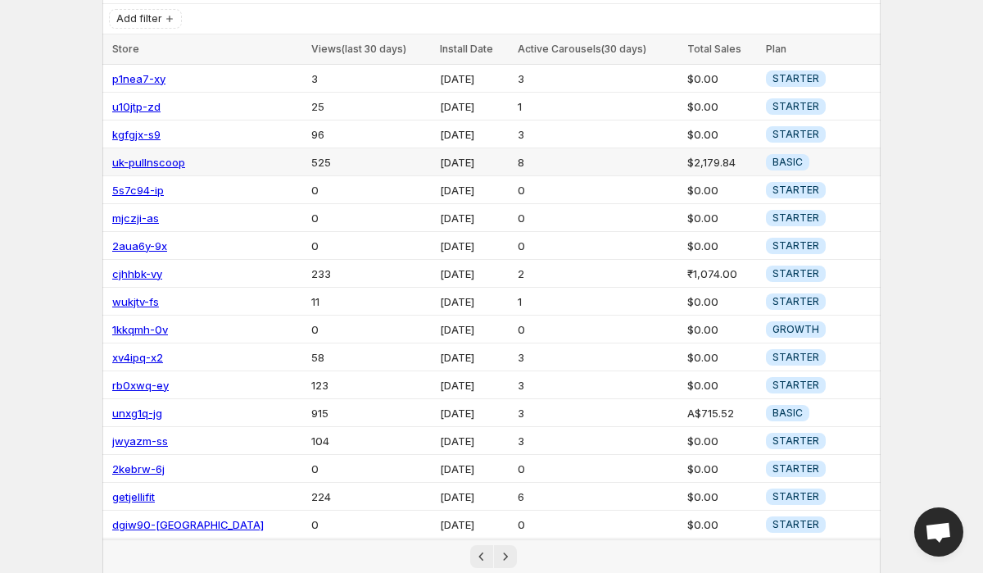
scroll to position [215, 0]
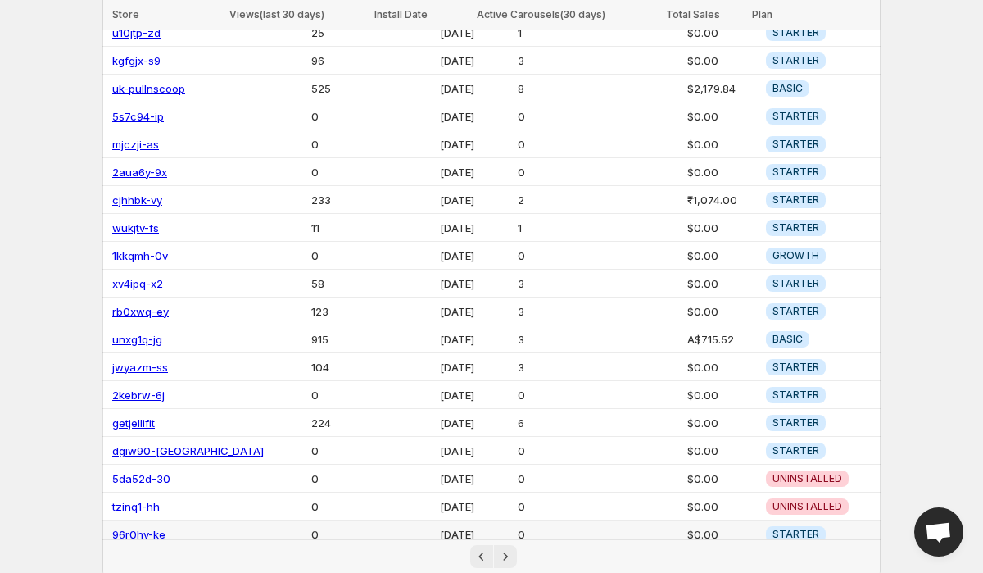
click at [134, 528] on link "96r0hv-ke" at bounding box center [138, 534] width 53 height 13
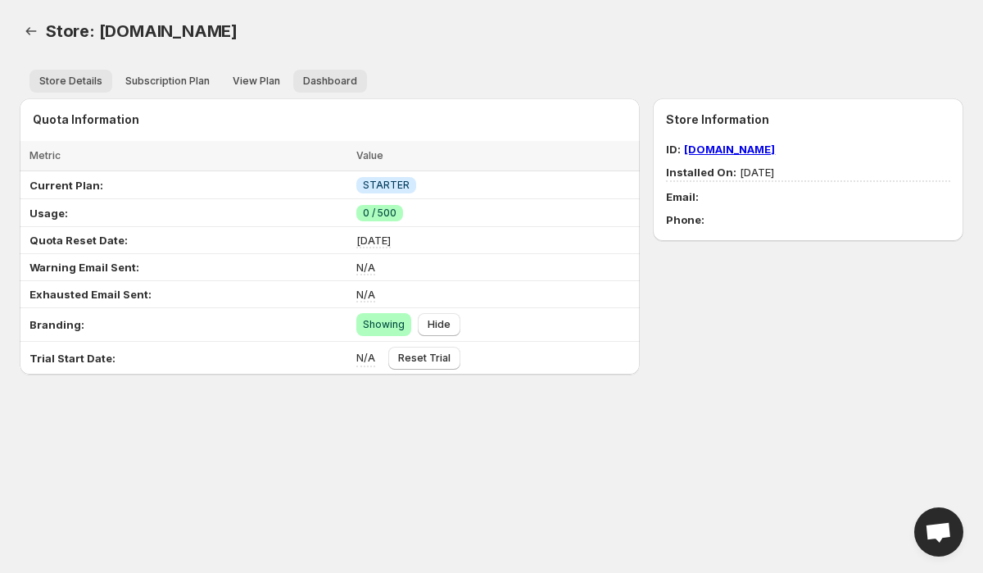
click at [326, 70] on button "Dashboard" at bounding box center [330, 81] width 74 height 23
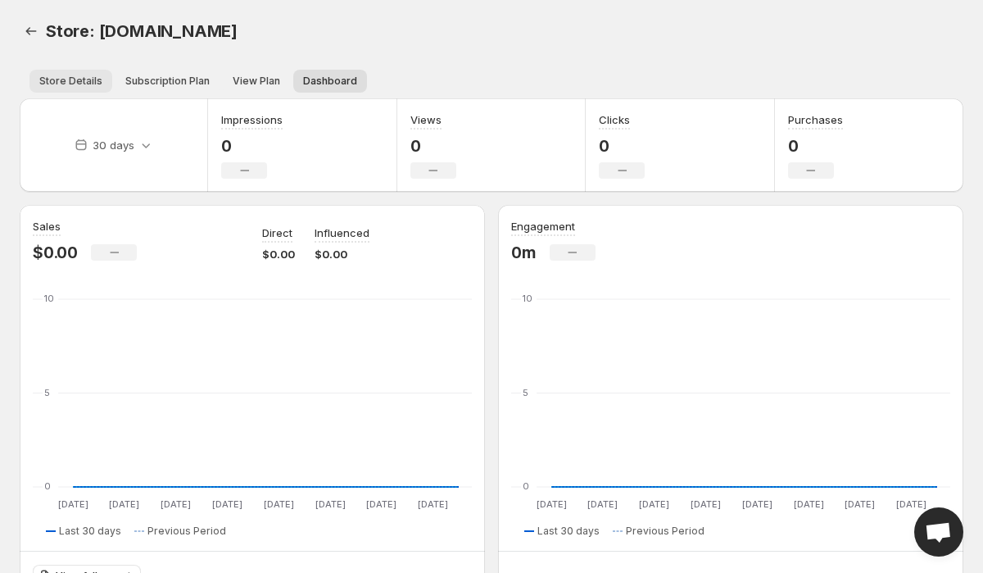
click at [77, 78] on span "Store Details" at bounding box center [70, 81] width 63 height 13
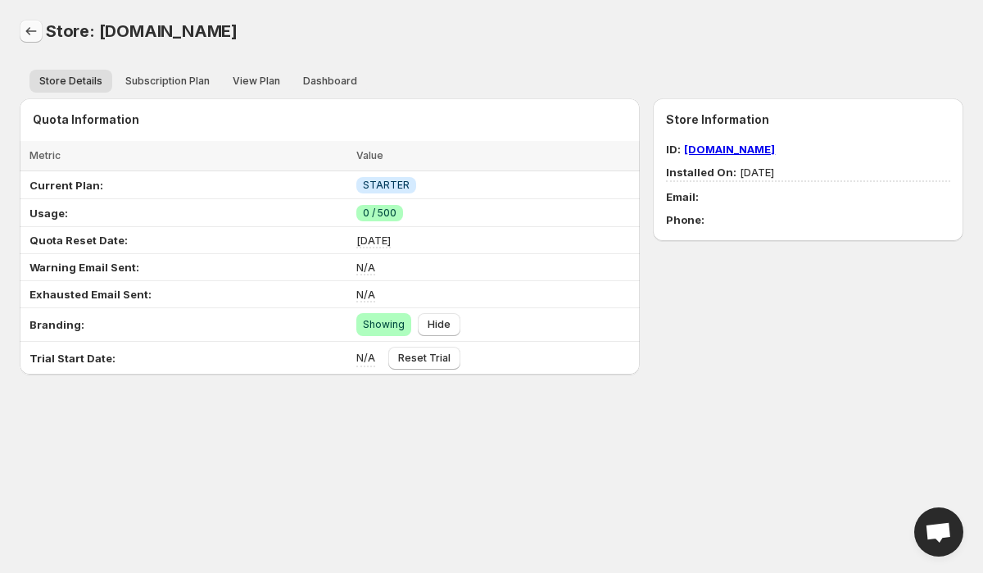
click at [30, 27] on icon "Back" at bounding box center [31, 31] width 16 height 16
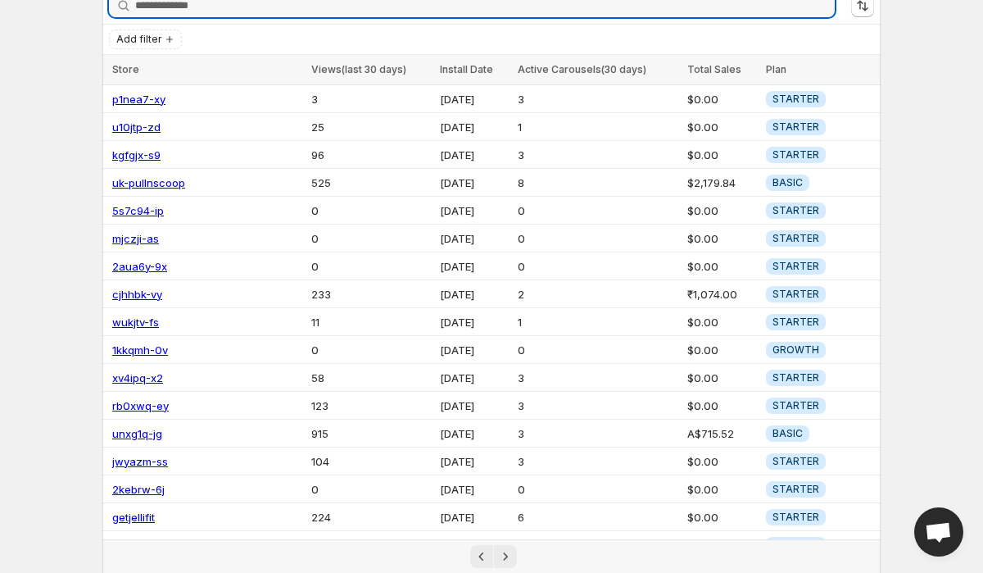
scroll to position [215, 0]
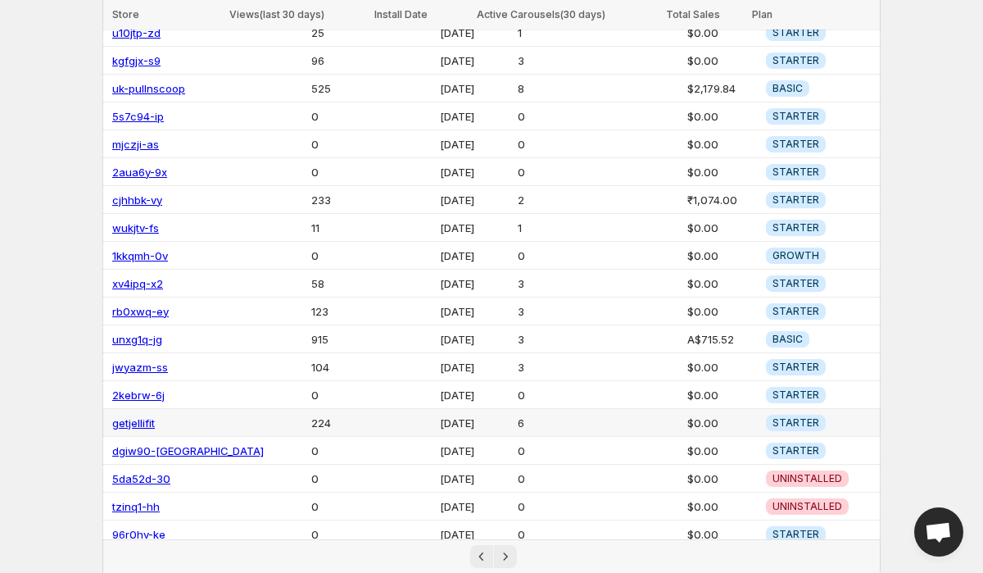
click at [151, 416] on link "getjellifit" at bounding box center [133, 422] width 43 height 13
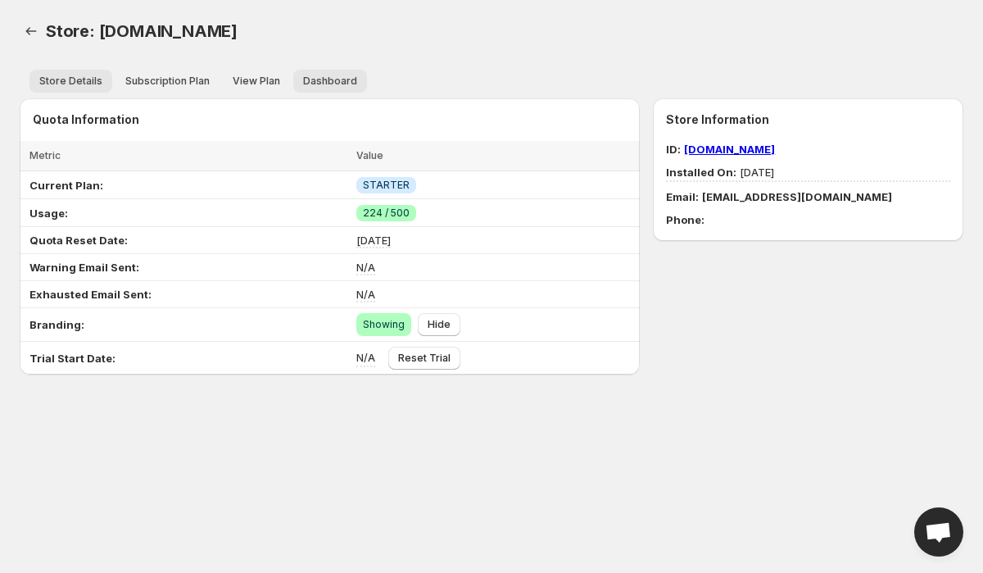
click at [341, 75] on span "Dashboard" at bounding box center [330, 81] width 54 height 13
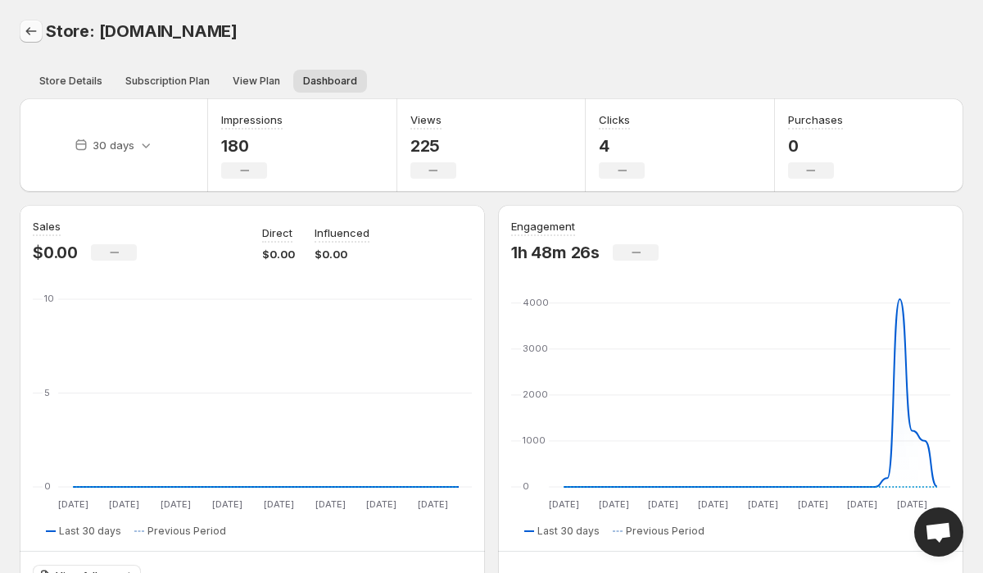
click at [28, 29] on icon "Back" at bounding box center [31, 31] width 11 height 8
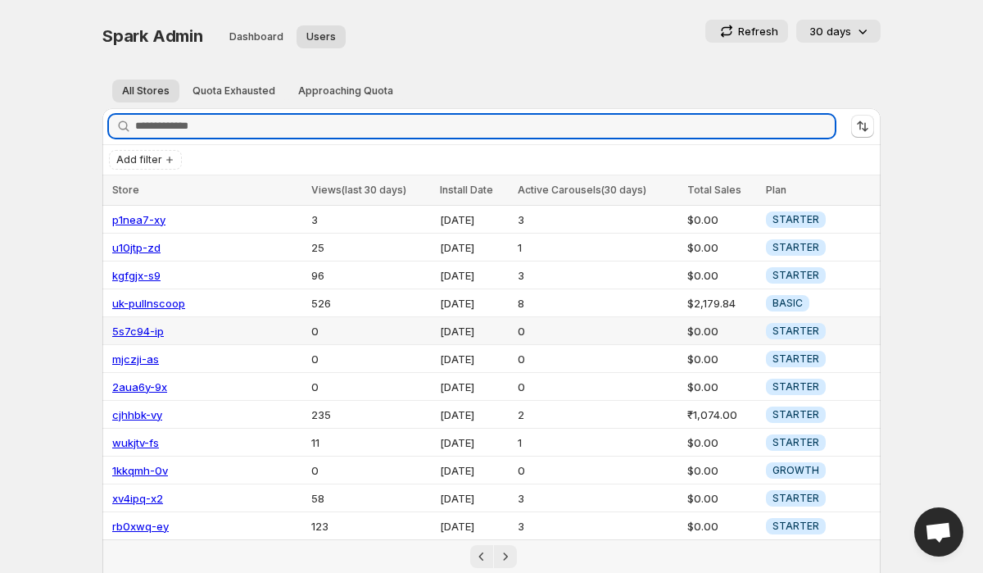
scroll to position [215, 0]
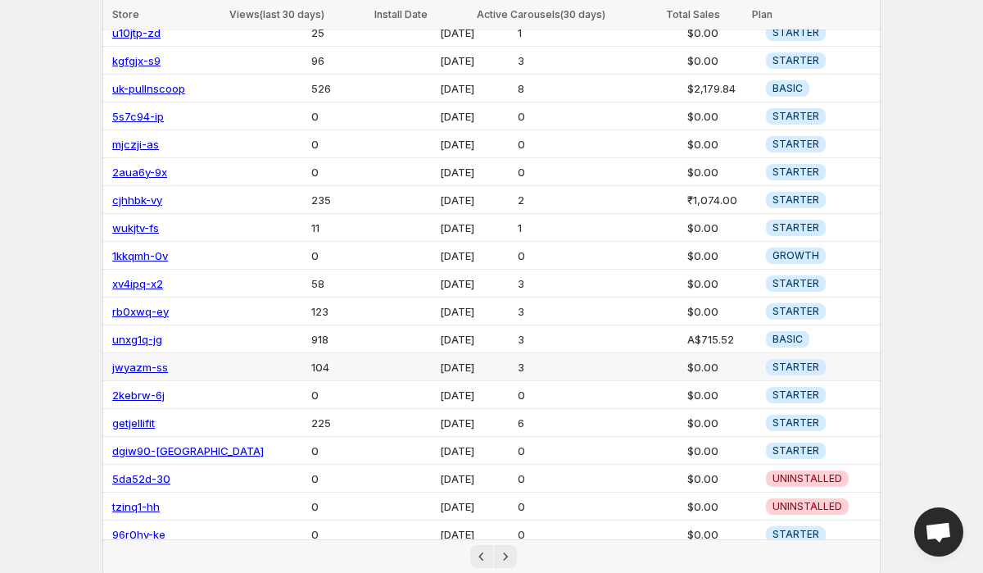
click at [155, 361] on link "jwyazm-ss" at bounding box center [140, 367] width 56 height 13
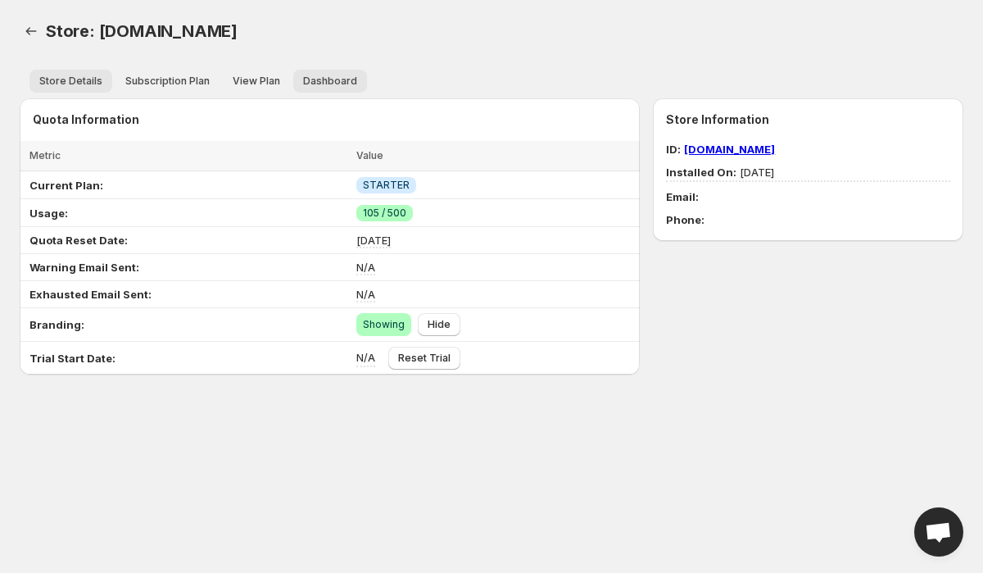
click at [331, 84] on span "Dashboard" at bounding box center [330, 81] width 54 height 13
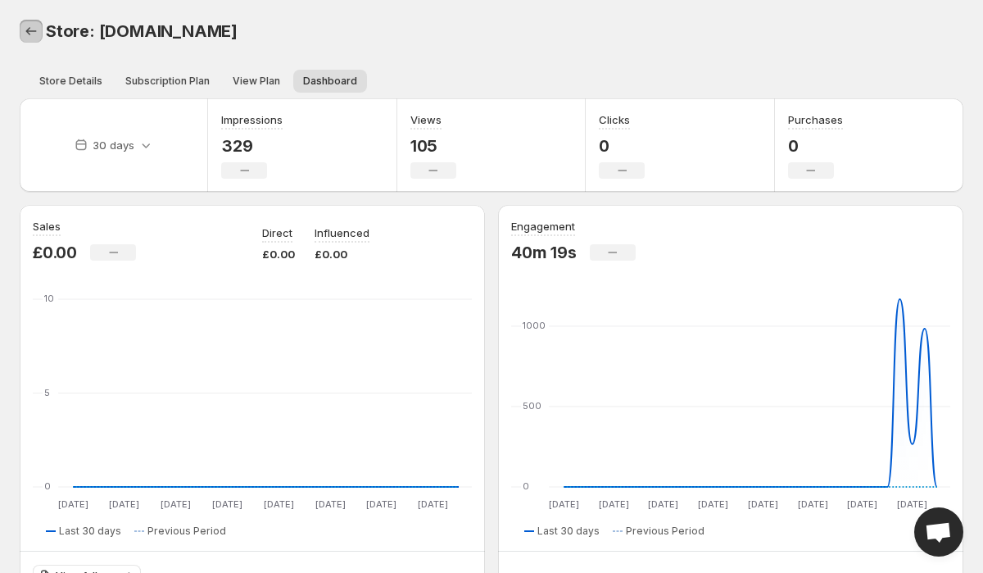
click at [34, 25] on icon "Back" at bounding box center [31, 31] width 16 height 16
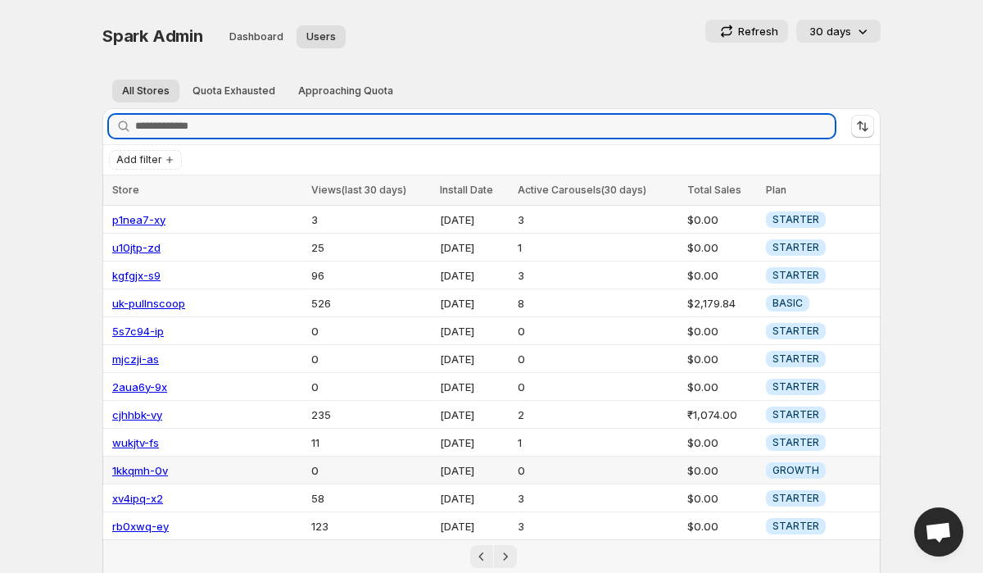
scroll to position [215, 0]
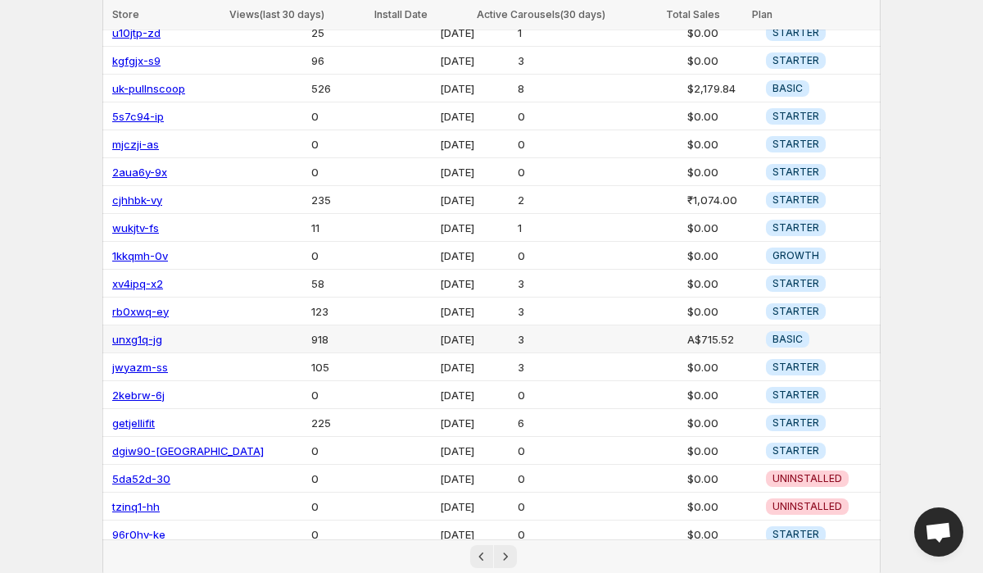
click at [131, 333] on link "unxg1q-jg" at bounding box center [137, 339] width 50 height 13
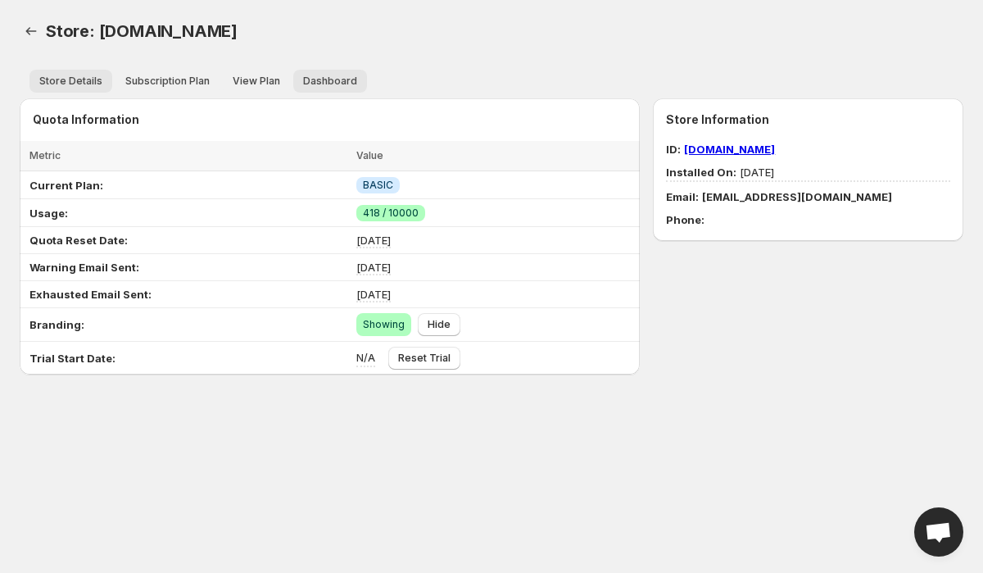
click at [332, 80] on span "Dashboard" at bounding box center [330, 81] width 54 height 13
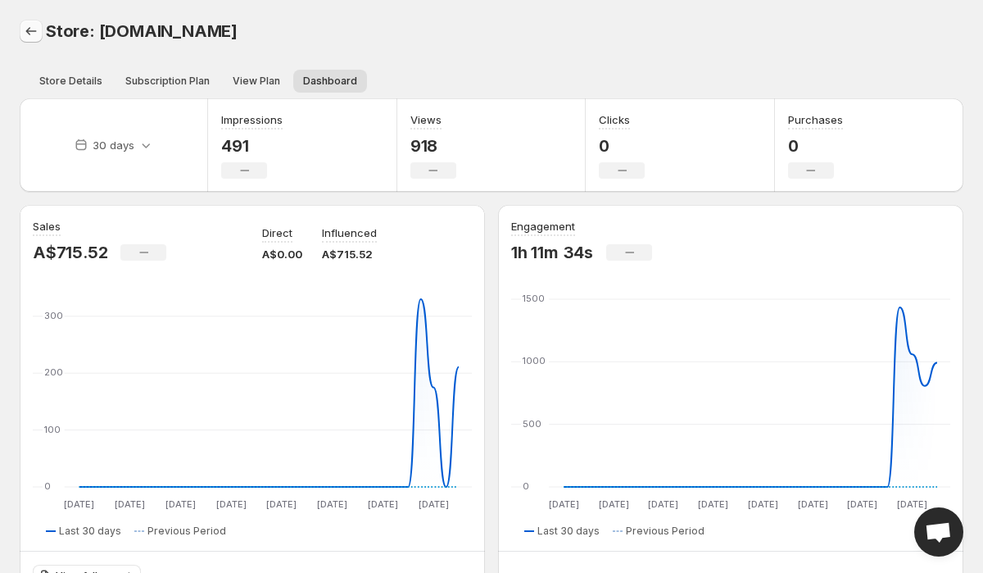
click at [33, 36] on icon "Back" at bounding box center [31, 31] width 16 height 16
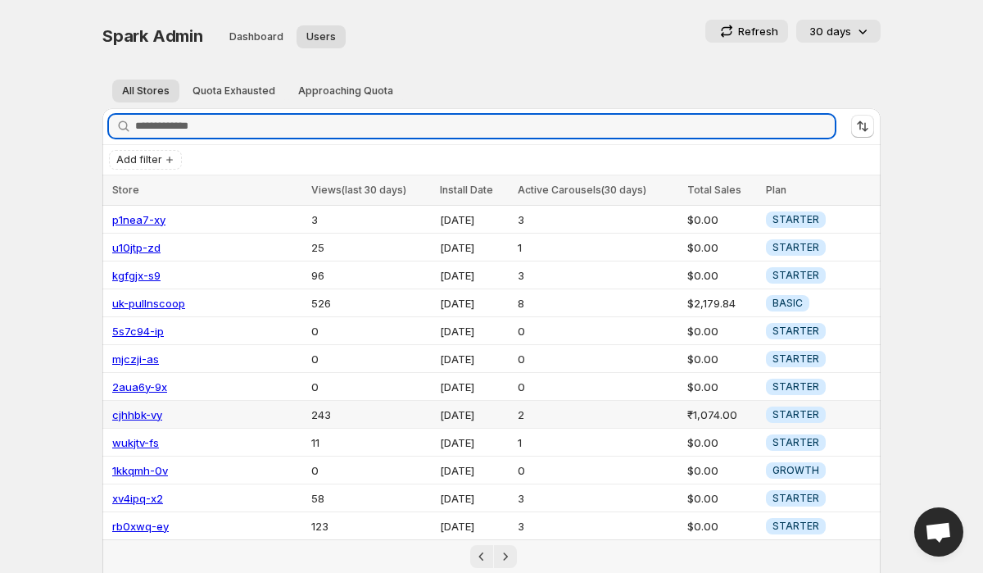
scroll to position [215, 0]
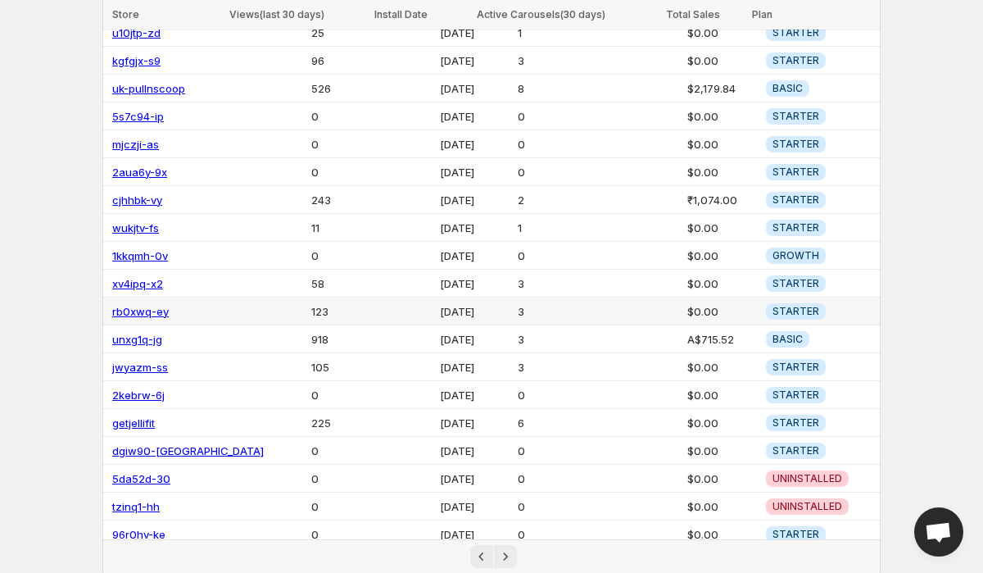
click at [128, 307] on link "rb0xwq-ey" at bounding box center [140, 311] width 57 height 13
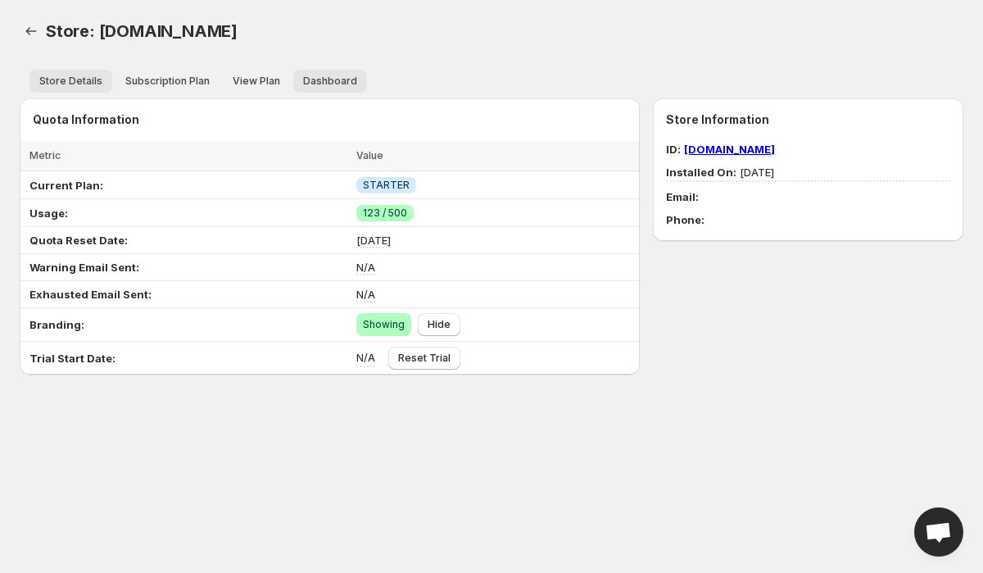
click at [334, 75] on span "Dashboard" at bounding box center [330, 81] width 54 height 13
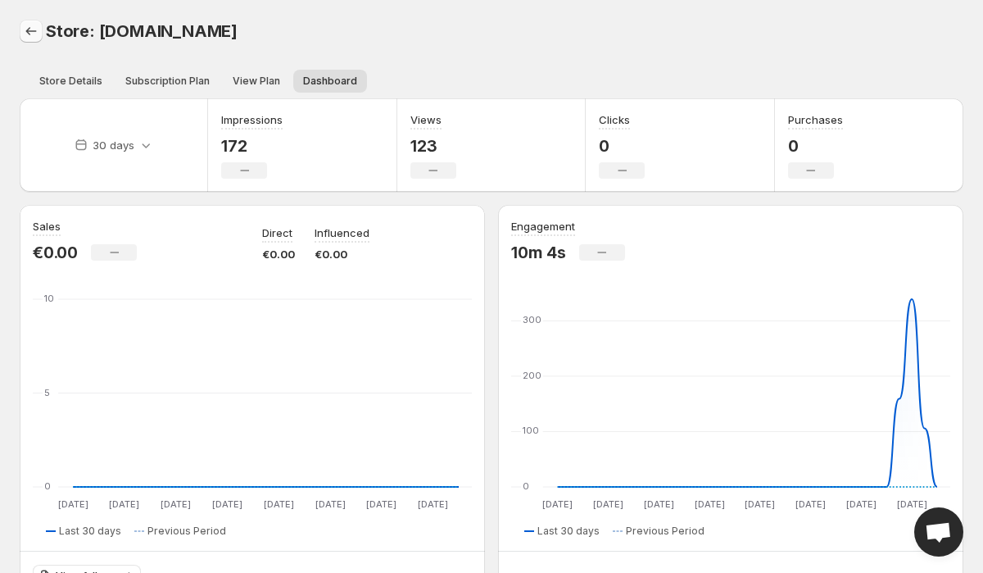
click at [27, 25] on icon "Back" at bounding box center [31, 31] width 16 height 16
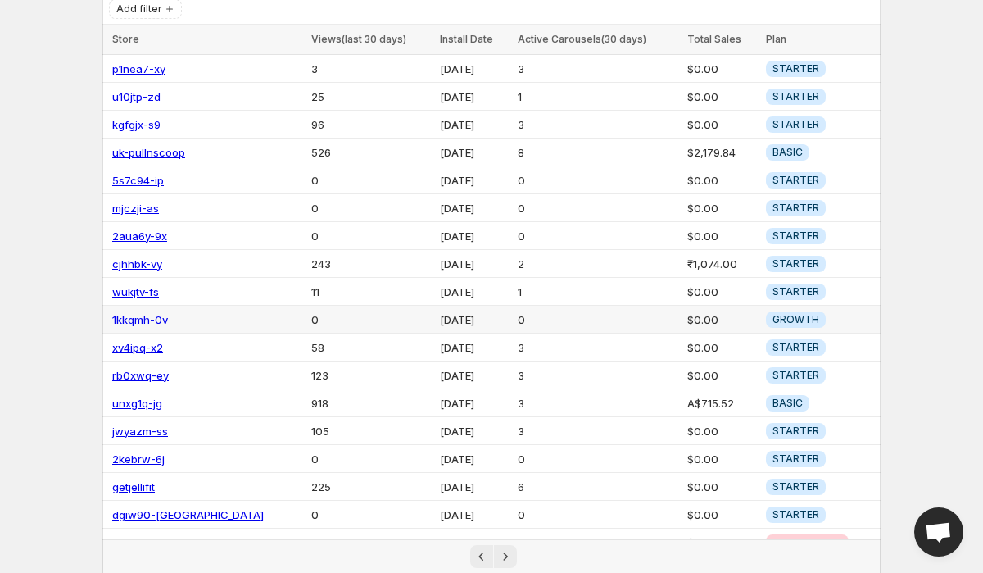
scroll to position [149, 0]
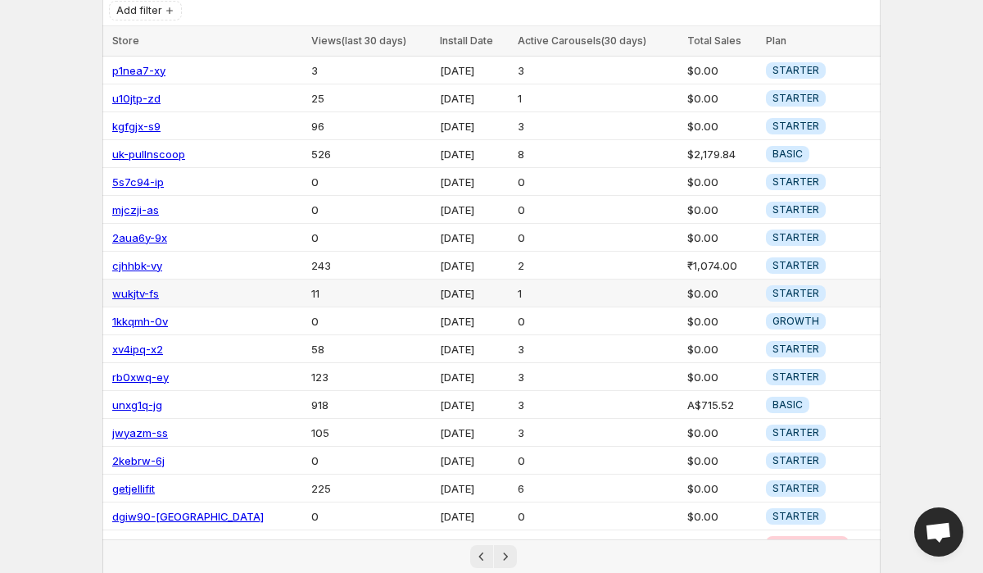
click at [124, 290] on link "wukjtv-fs" at bounding box center [135, 293] width 47 height 13
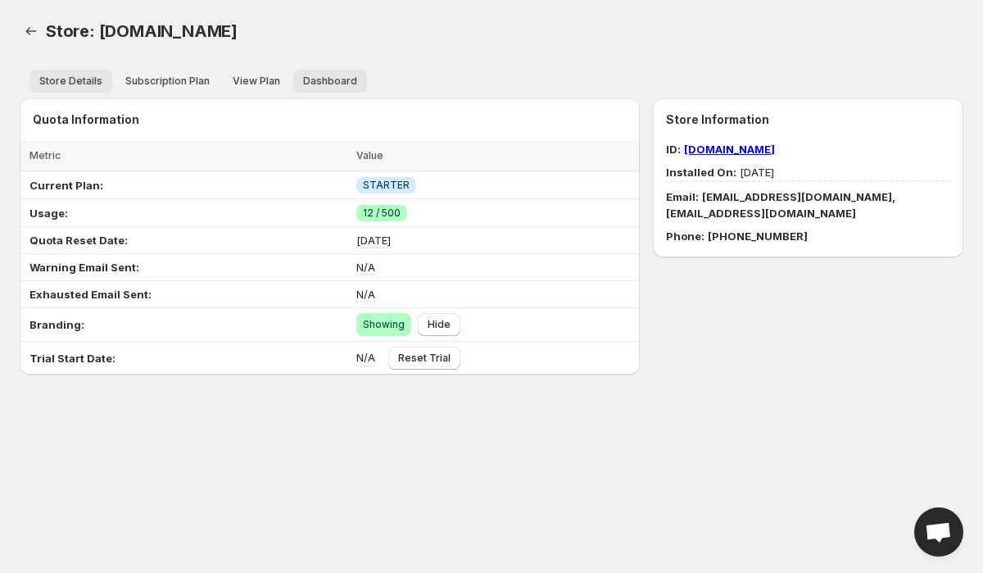
click at [345, 75] on span "Dashboard" at bounding box center [330, 81] width 54 height 13
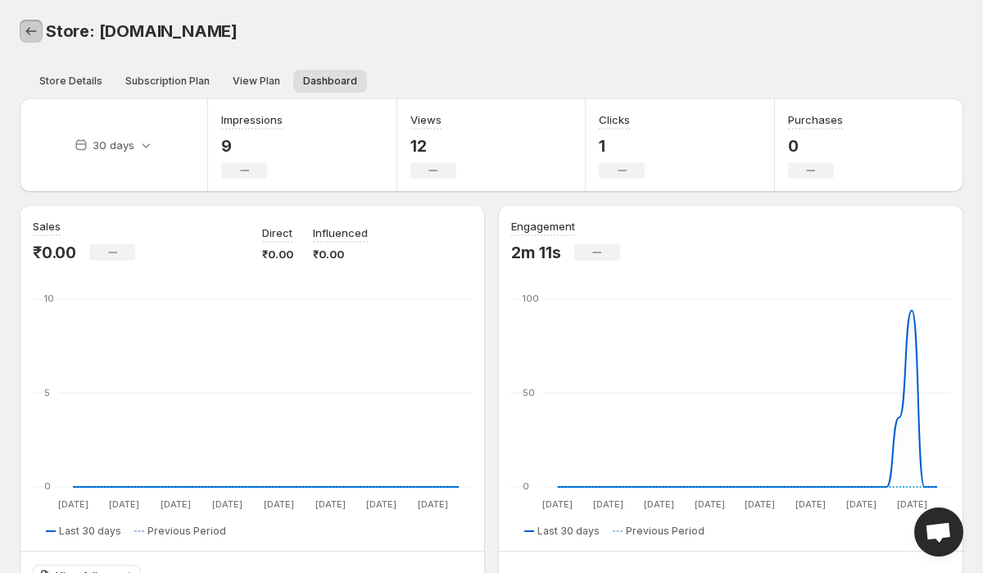
click at [42, 36] on link "Back" at bounding box center [31, 31] width 23 height 23
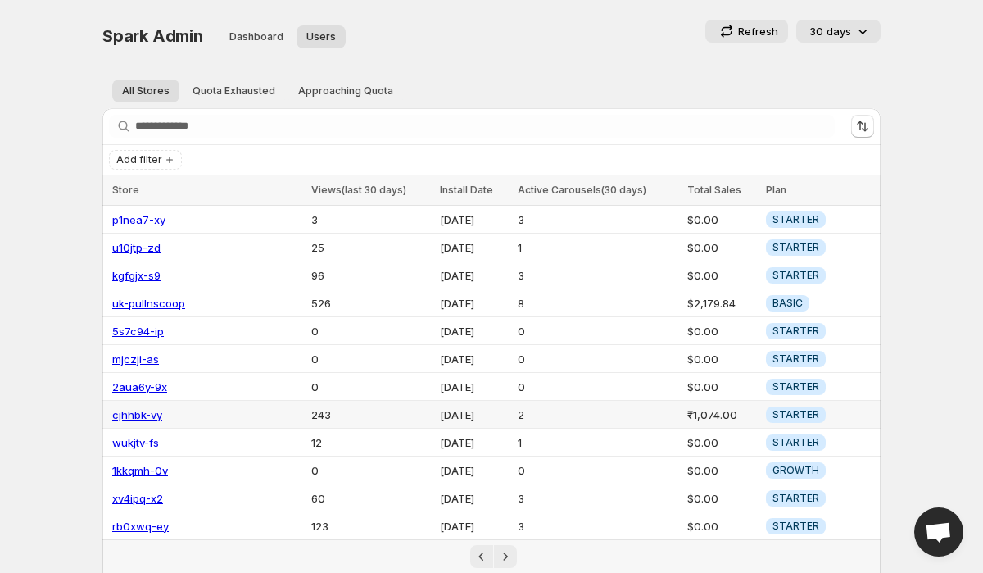
click at [143, 411] on link "cjhhbk-vy" at bounding box center [137, 414] width 50 height 13
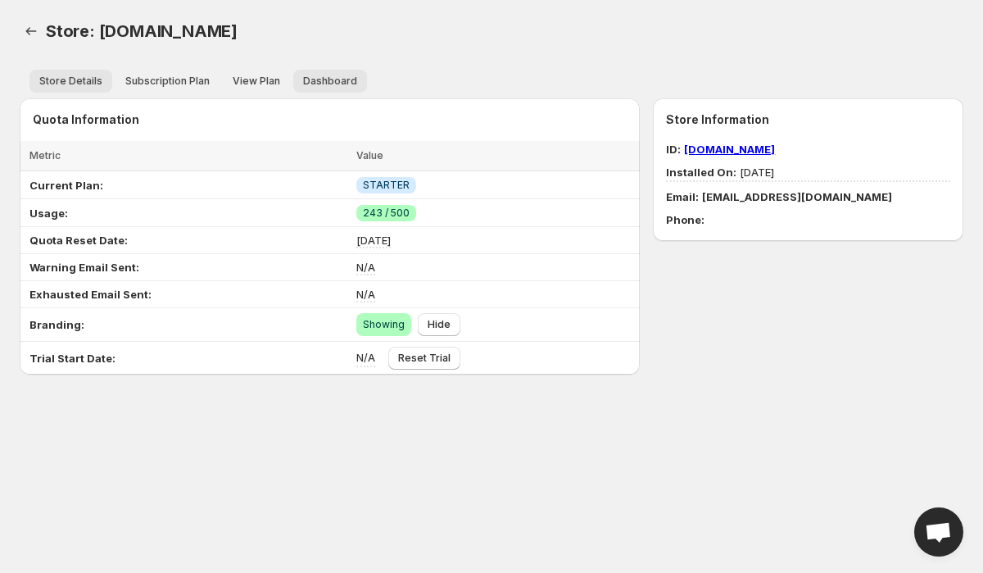
click at [329, 78] on span "Dashboard" at bounding box center [330, 81] width 54 height 13
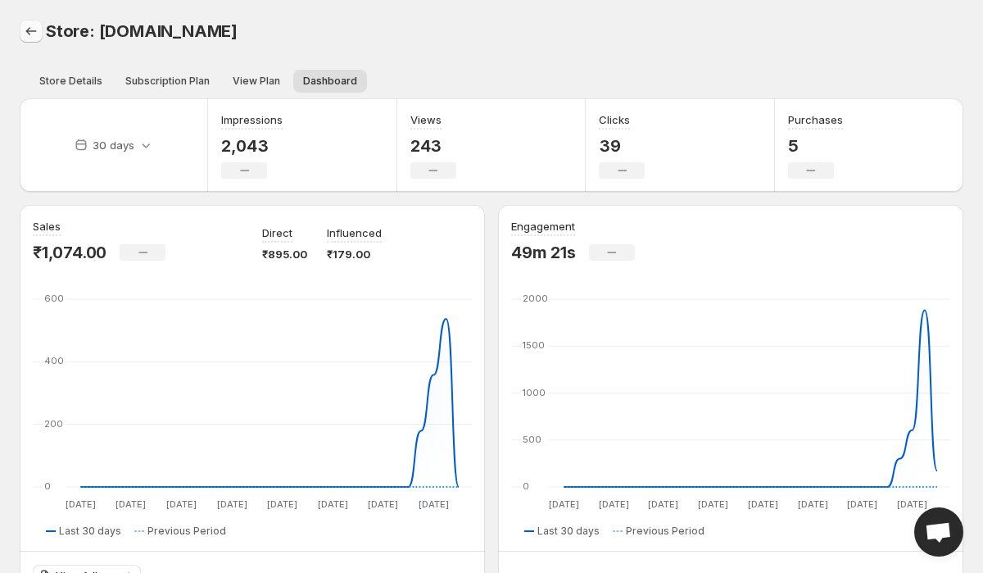
click at [28, 31] on icon "Back" at bounding box center [31, 31] width 11 height 8
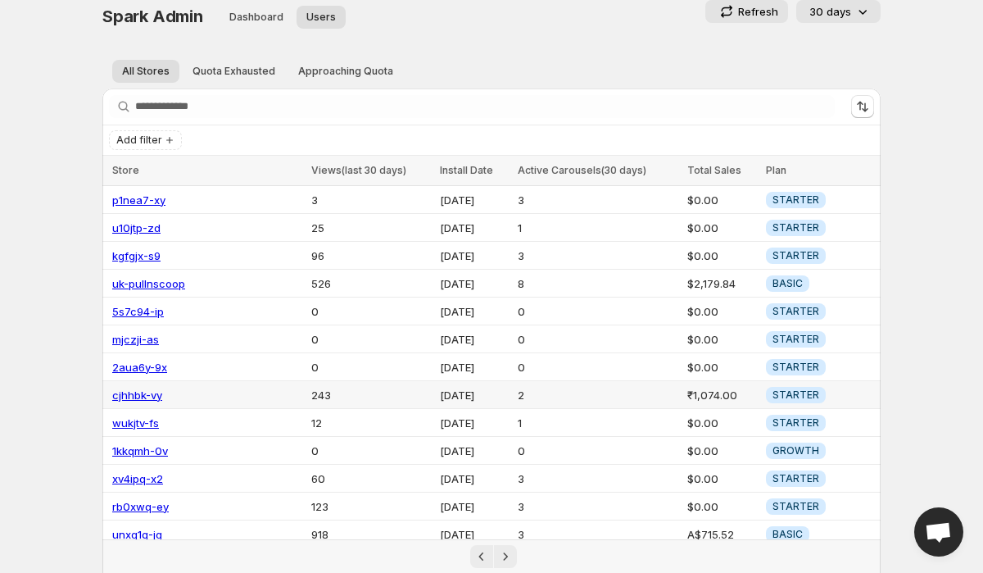
scroll to position [24, 0]
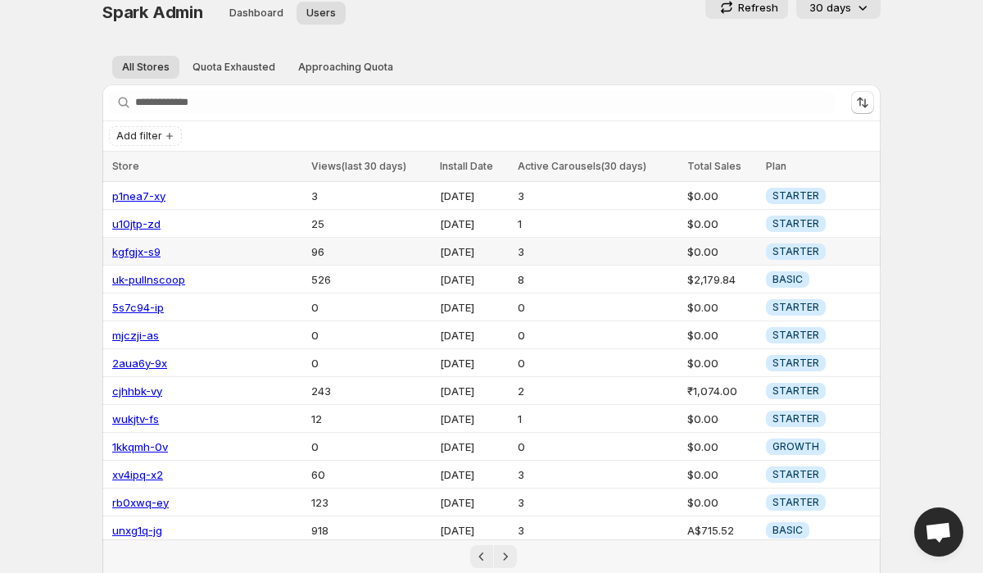
click at [143, 247] on link "kgfgjx-s9" at bounding box center [136, 251] width 48 height 13
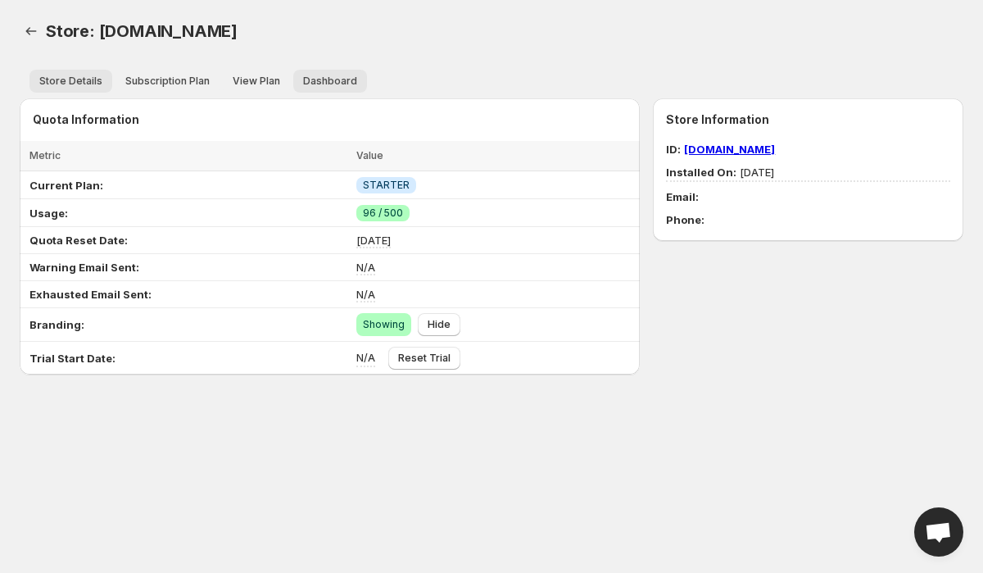
click at [337, 79] on span "Dashboard" at bounding box center [330, 81] width 54 height 13
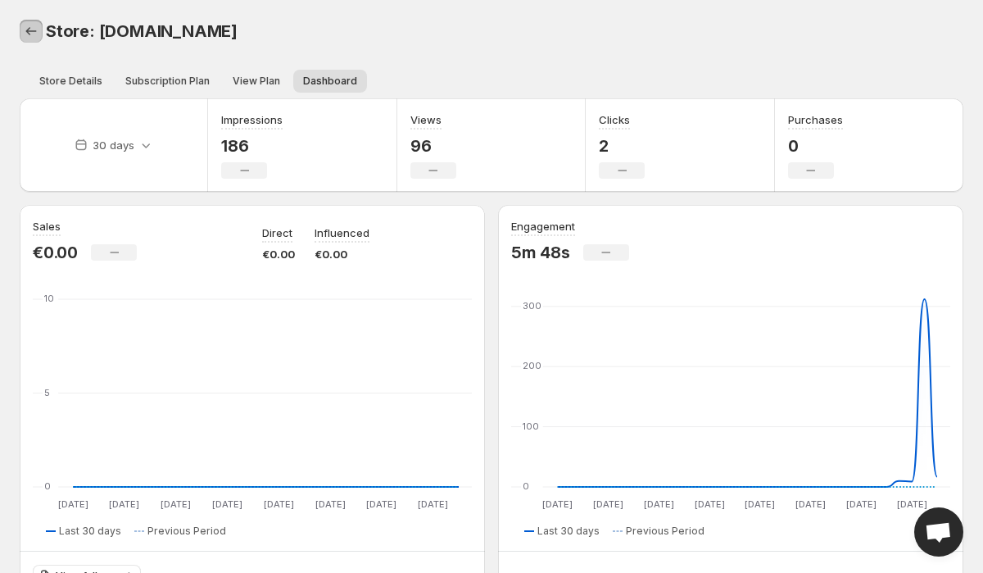
click at [29, 22] on link "Back" at bounding box center [31, 31] width 23 height 23
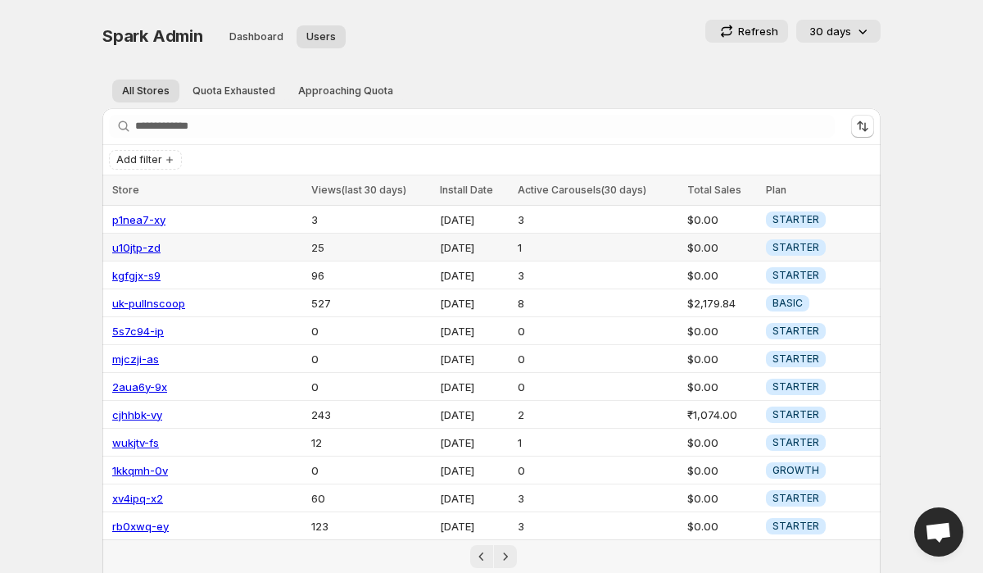
click at [146, 248] on link "u10jtp-zd" at bounding box center [136, 247] width 48 height 13
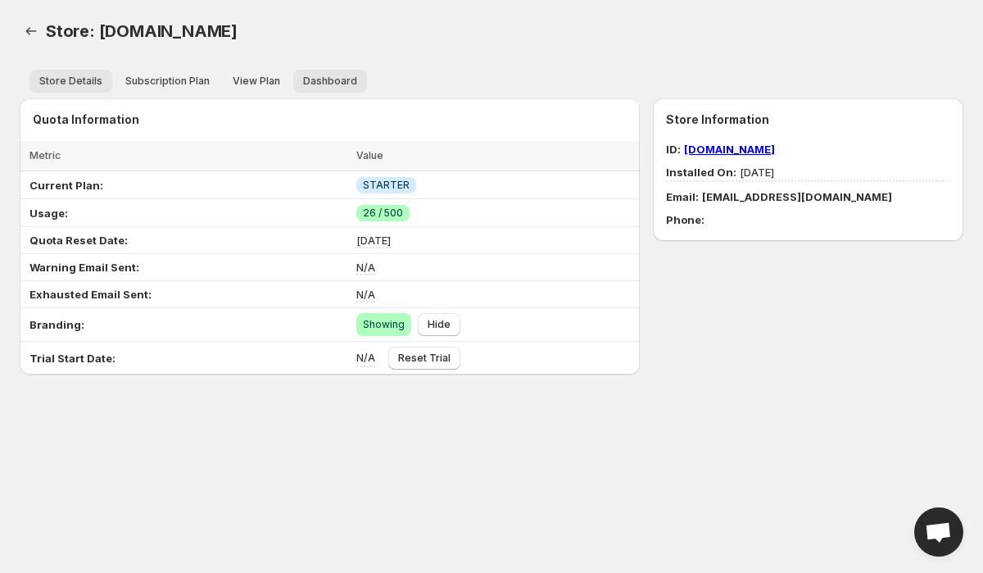
click at [328, 79] on span "Dashboard" at bounding box center [330, 81] width 54 height 13
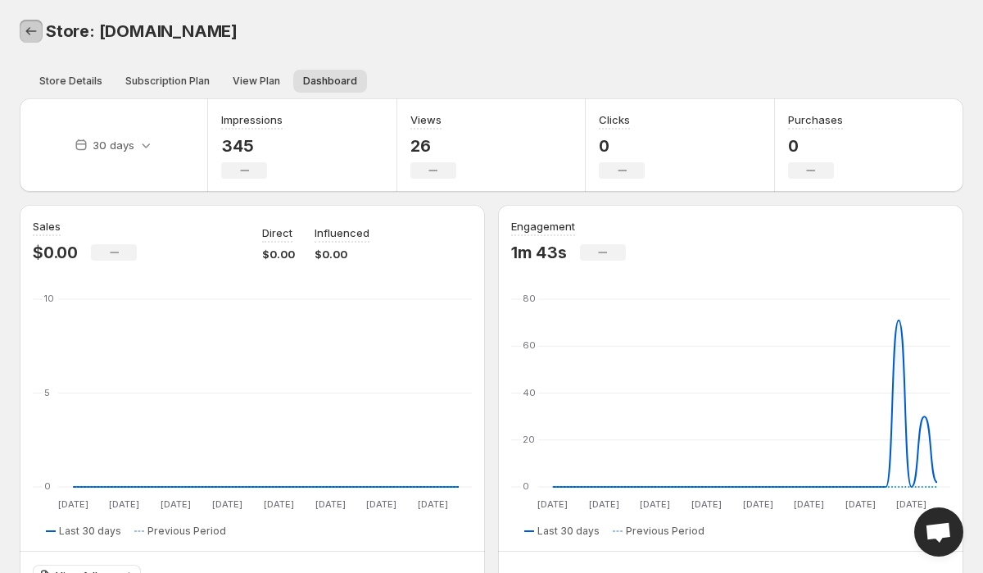
click at [39, 26] on icon "Back" at bounding box center [31, 31] width 16 height 16
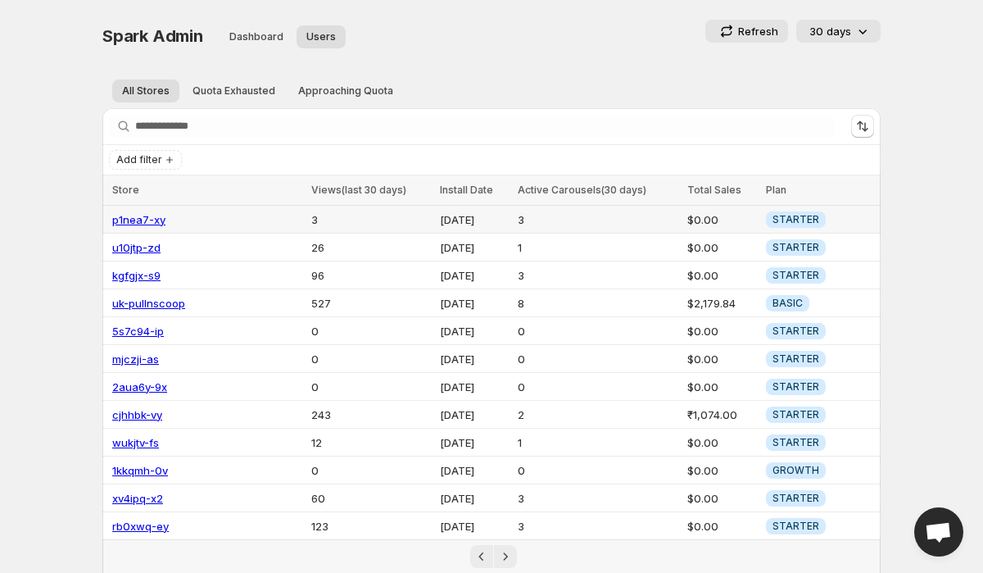
click at [141, 222] on link "p1nea7-xy" at bounding box center [138, 219] width 53 height 13
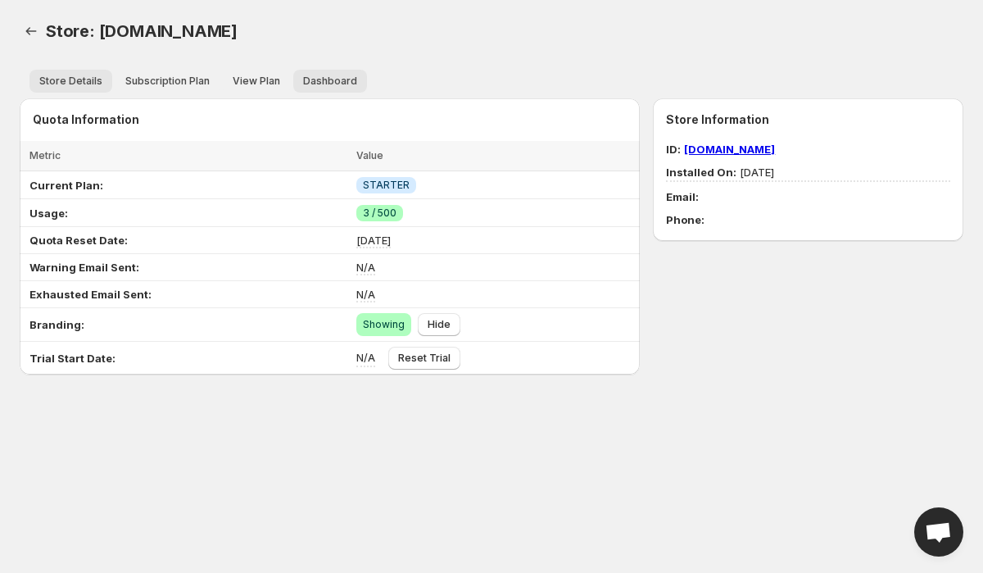
click at [340, 90] on button "Dashboard" at bounding box center [330, 81] width 74 height 23
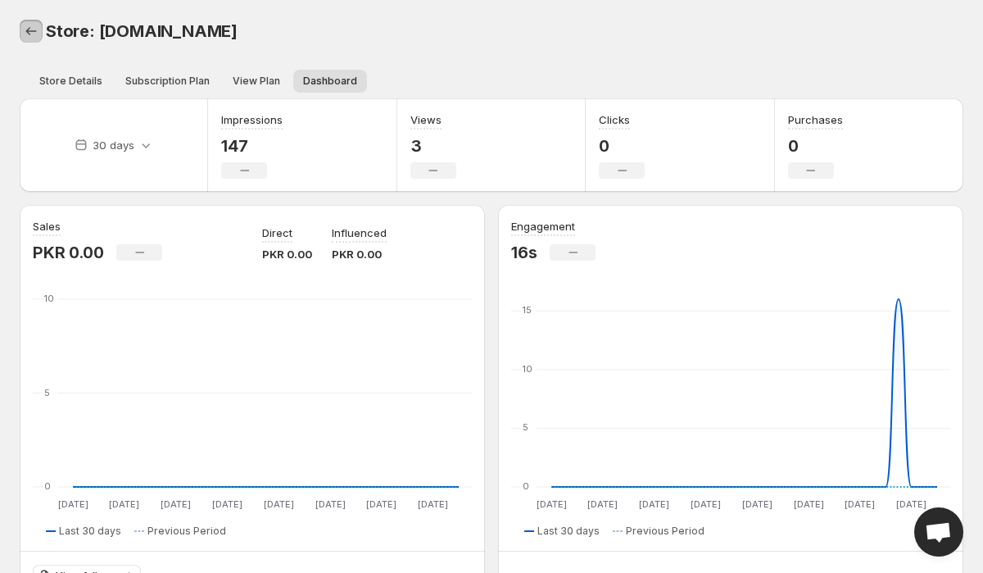
click at [26, 28] on icon "Back" at bounding box center [31, 31] width 16 height 16
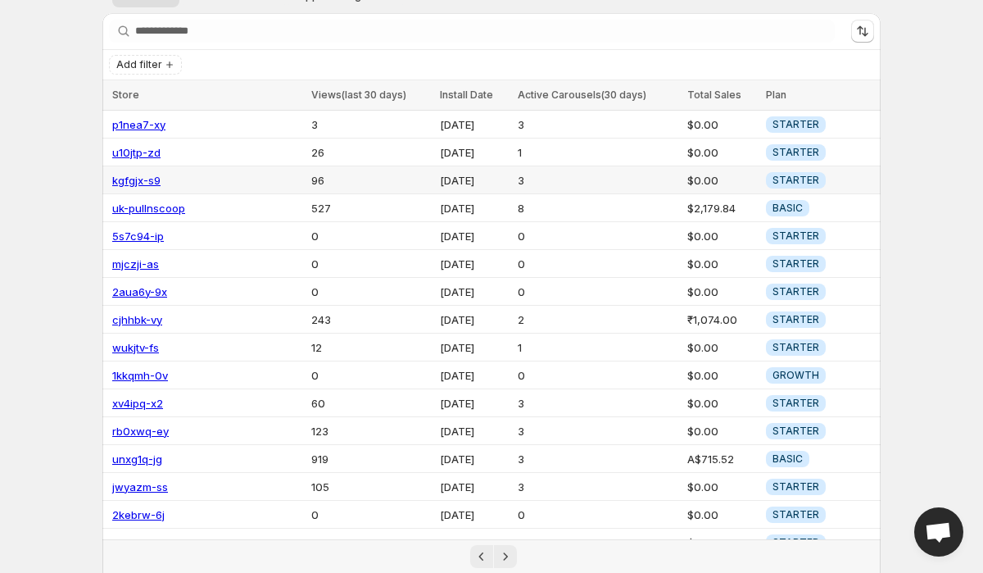
scroll to position [193, 0]
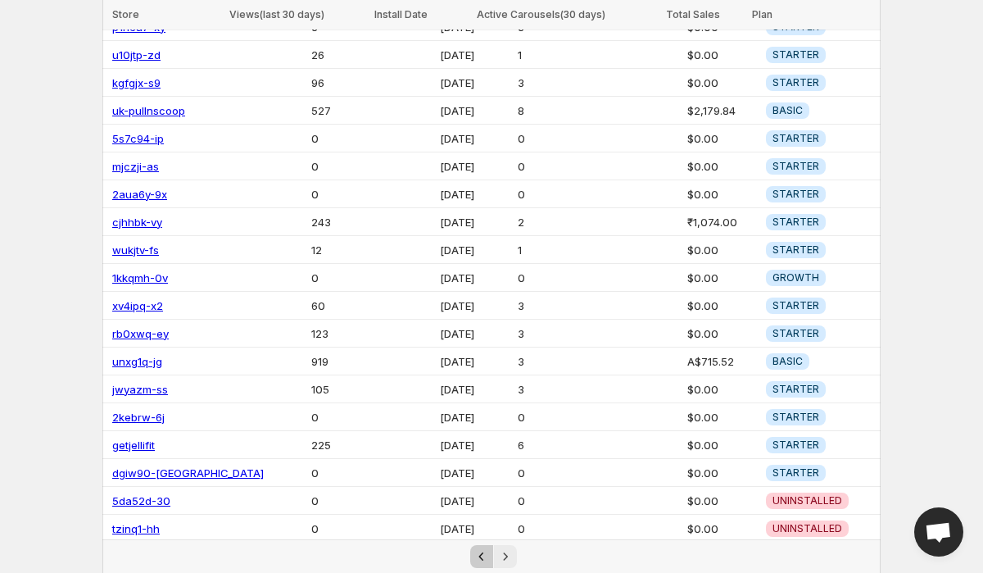
click at [470, 558] on button "Previous" at bounding box center [481, 556] width 23 height 23
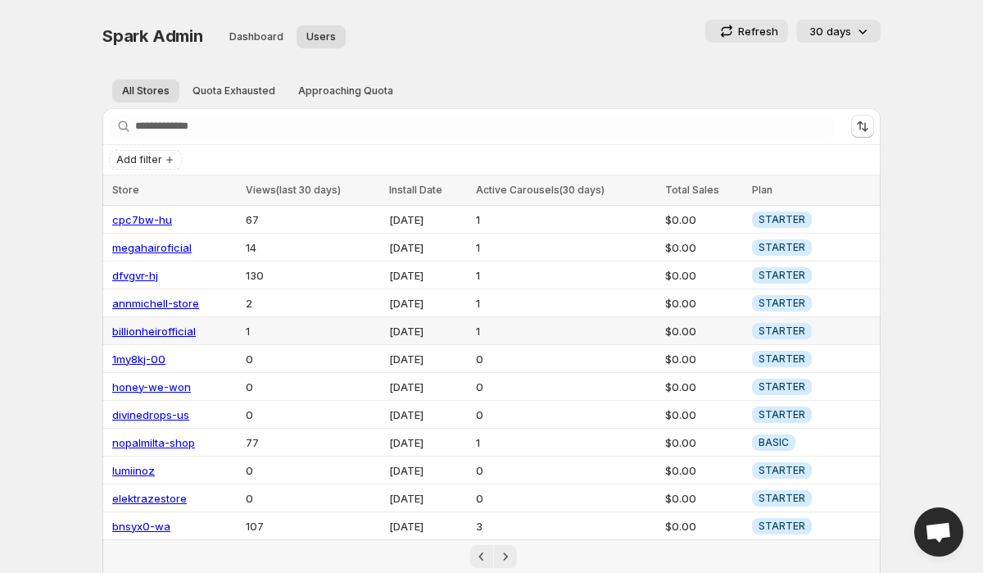
scroll to position [215, 0]
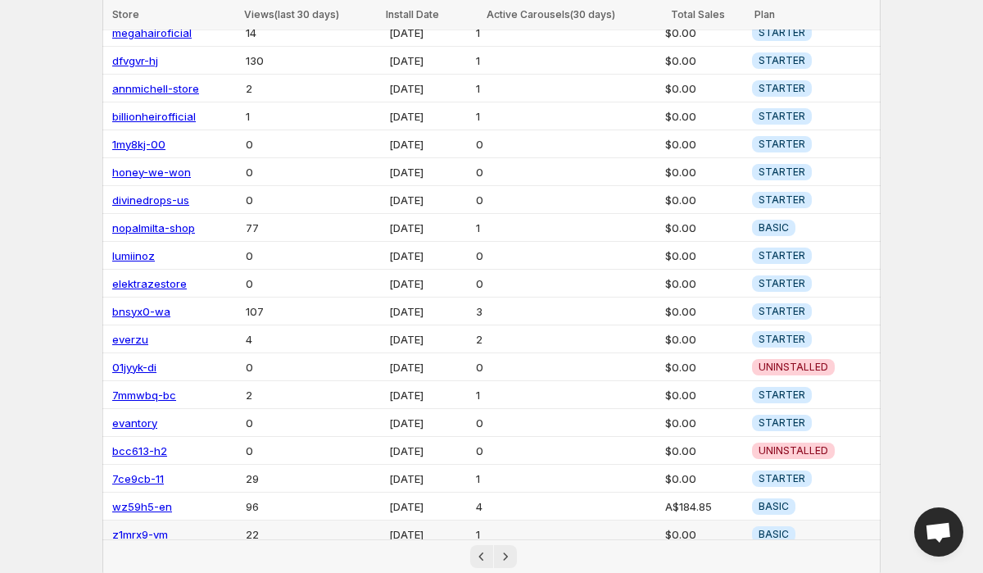
click at [150, 528] on link "z1mrx9-vm" at bounding box center [140, 534] width 56 height 13
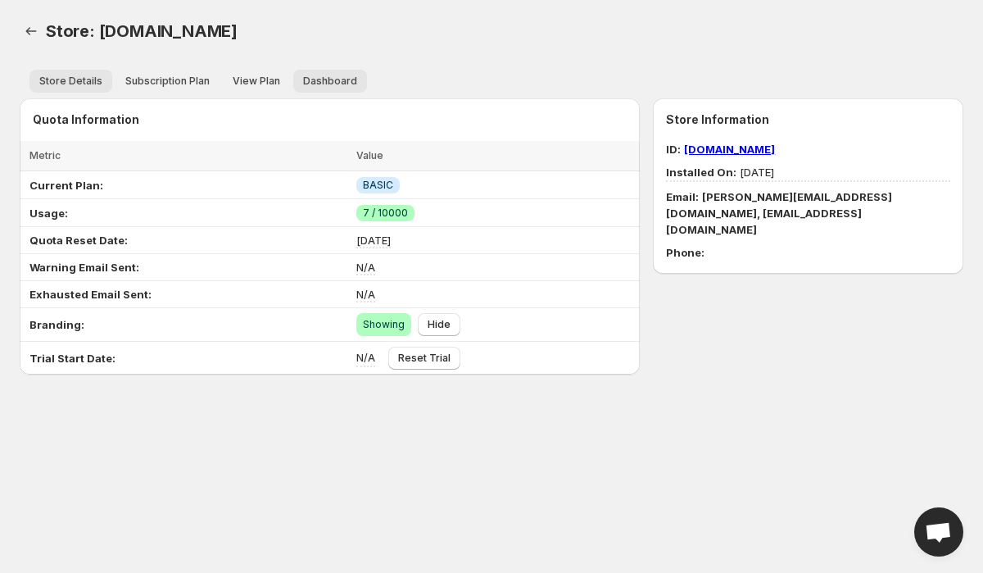
click at [317, 75] on span "Dashboard" at bounding box center [330, 81] width 54 height 13
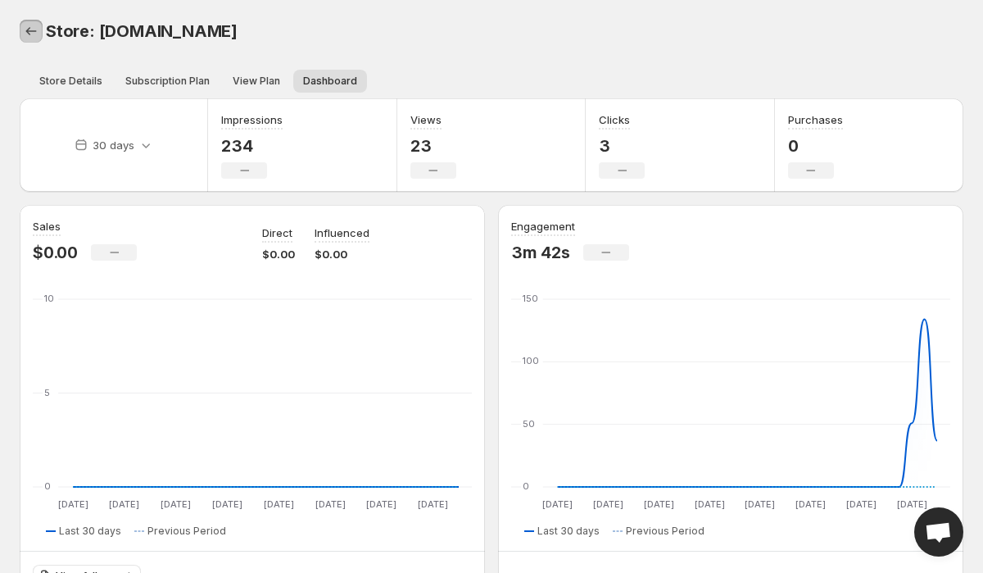
click at [37, 38] on icon "Back" at bounding box center [31, 31] width 16 height 16
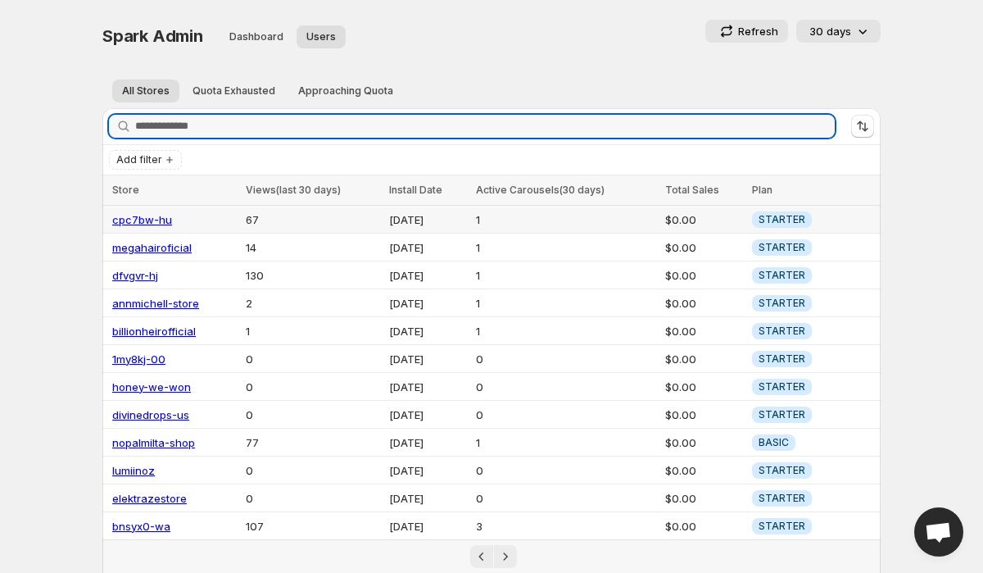
scroll to position [215, 0]
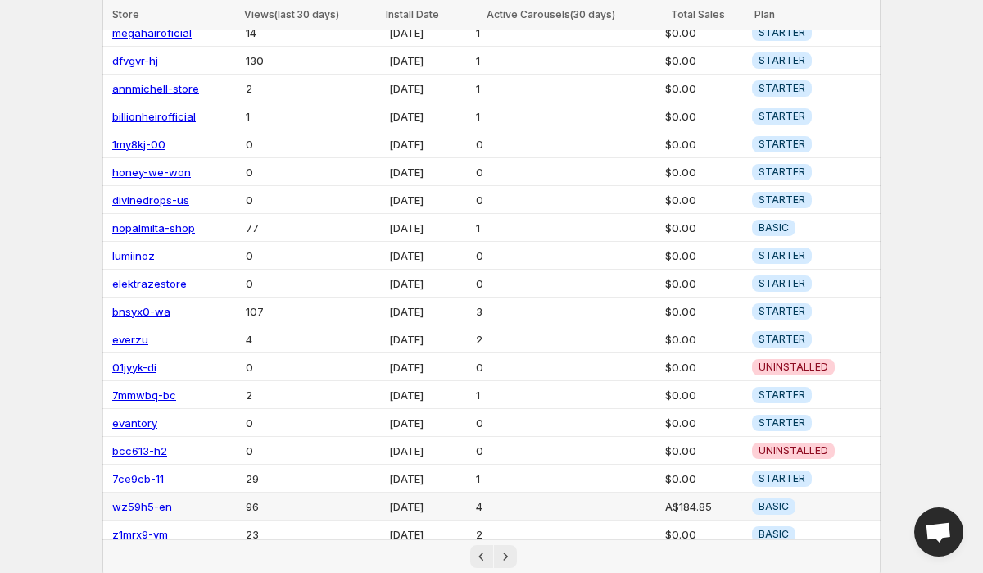
click at [139, 501] on link "wz59h5-en" at bounding box center [142, 506] width 60 height 13
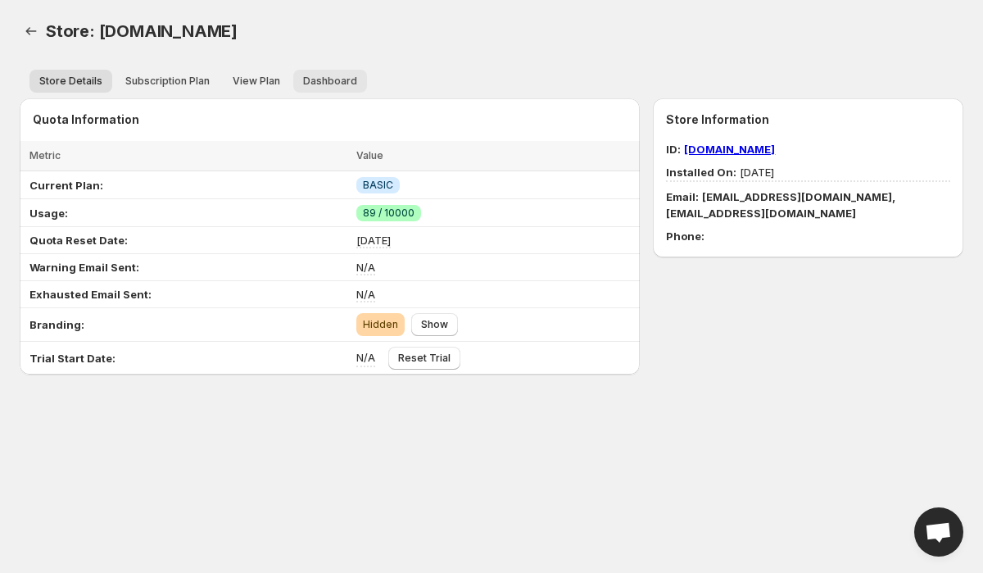
click at [343, 88] on button "Dashboard" at bounding box center [330, 81] width 74 height 23
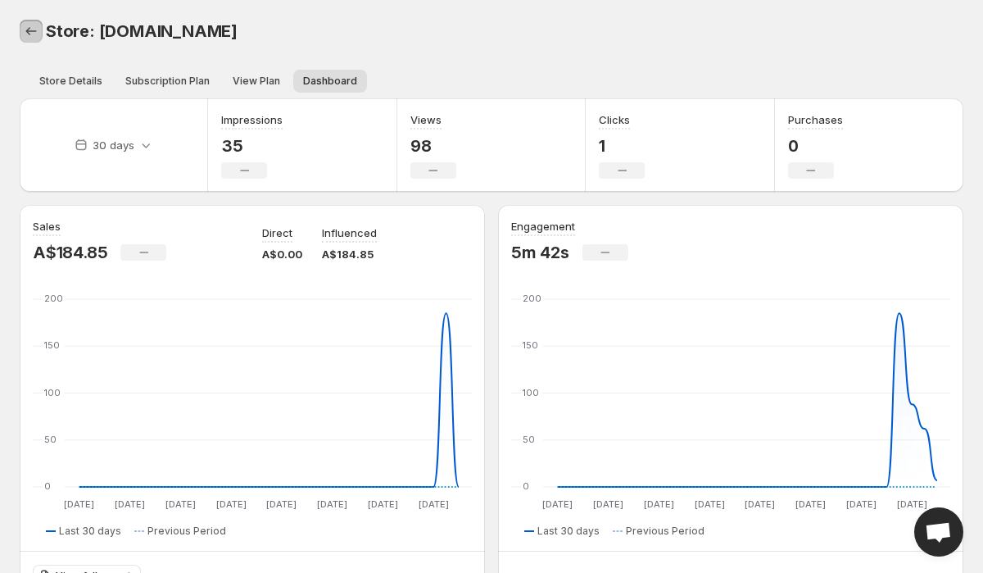
click at [27, 29] on icon "Back" at bounding box center [31, 31] width 16 height 16
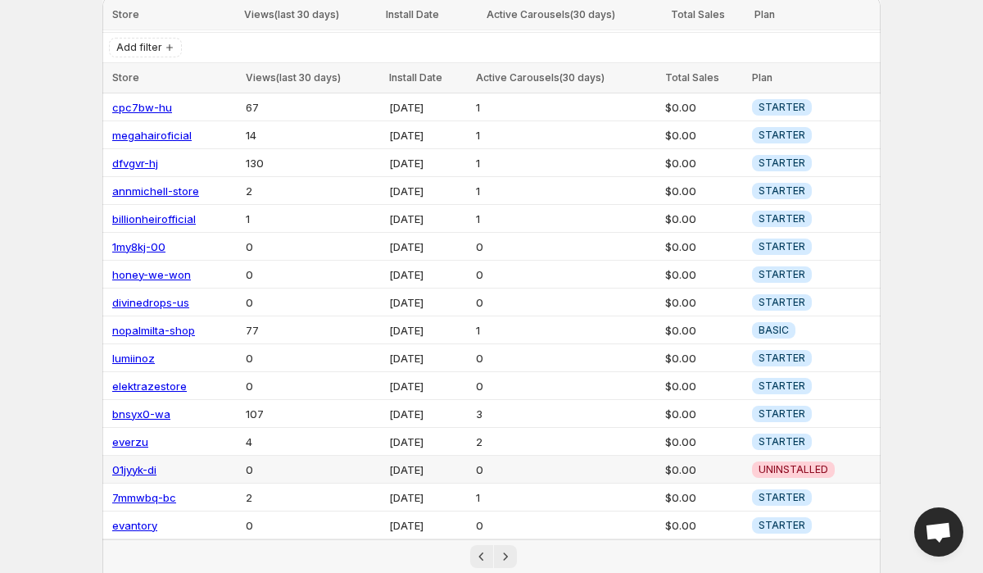
scroll to position [215, 0]
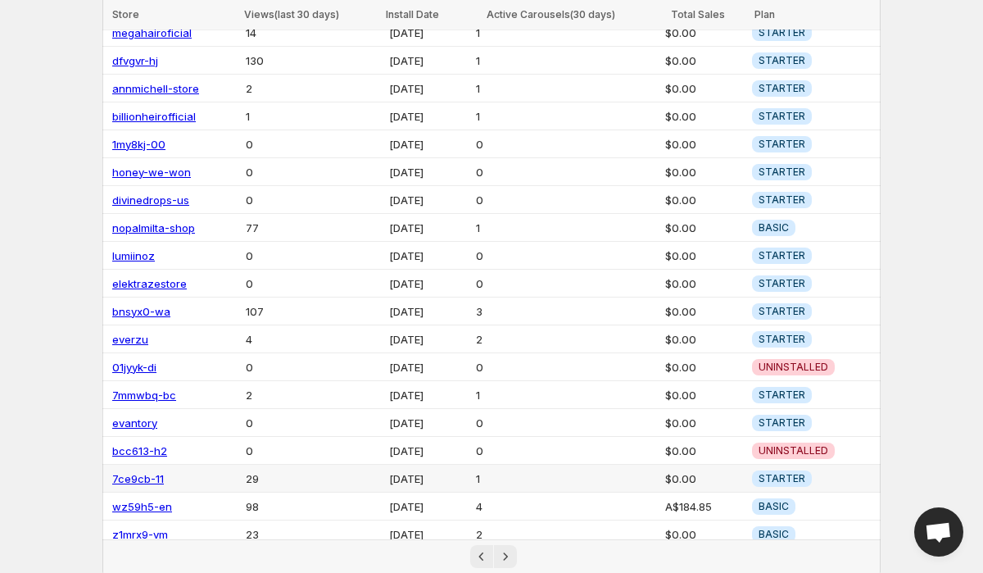
click at [150, 473] on link "7ce9cb-11" at bounding box center [138, 478] width 52 height 13
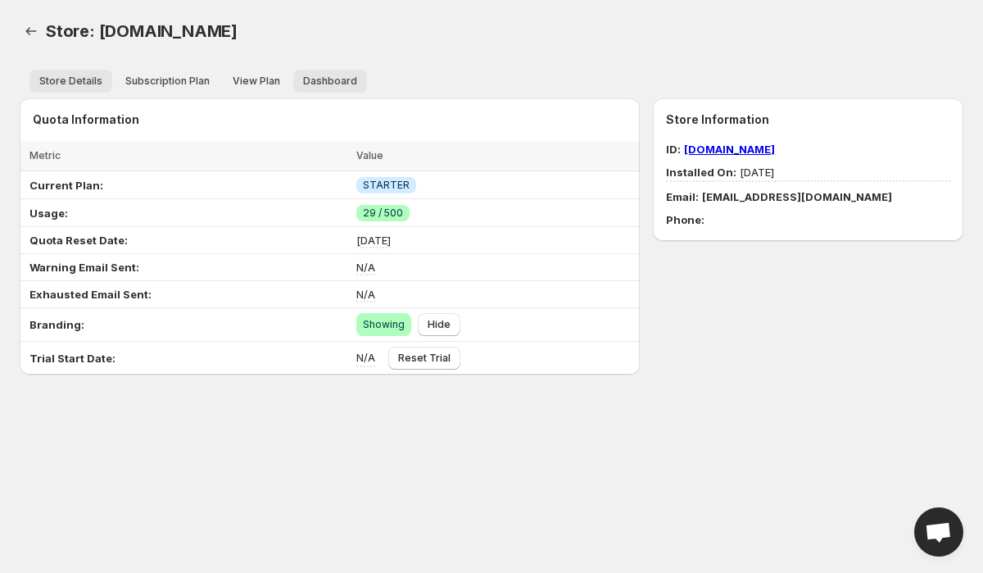
click at [327, 87] on span "Dashboard" at bounding box center [330, 81] width 54 height 13
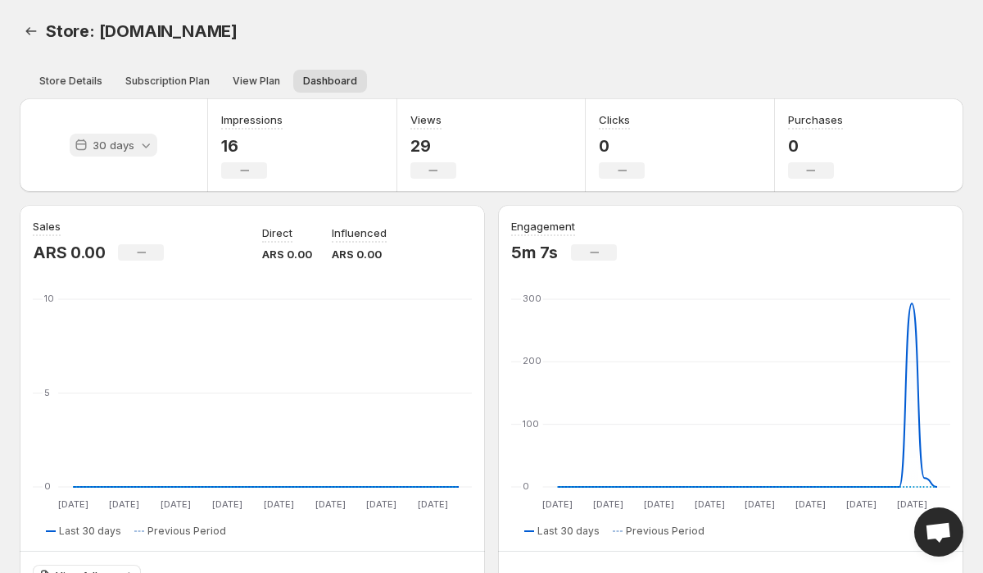
click at [111, 143] on p "30 days" at bounding box center [114, 145] width 42 height 16
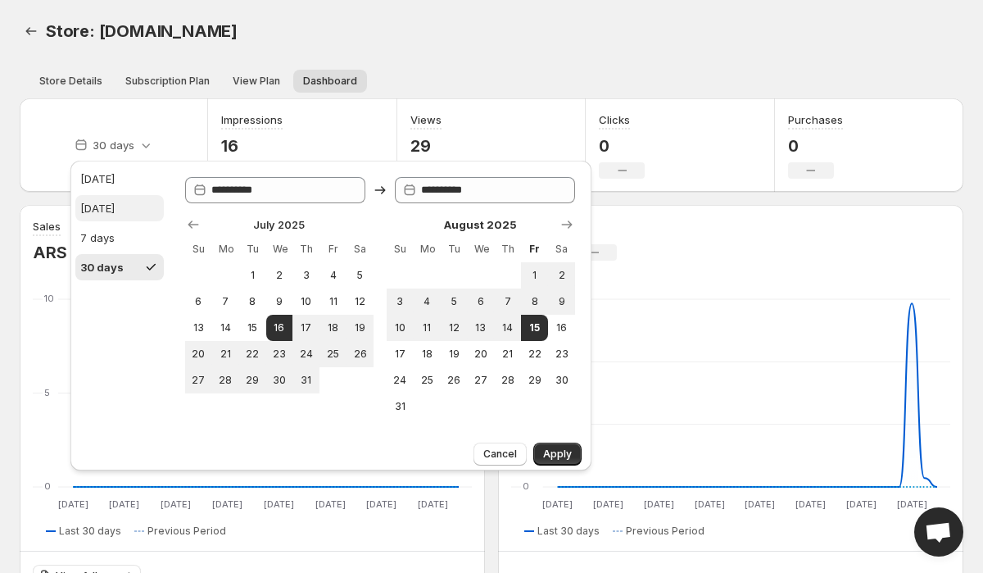
click at [115, 202] on div "[DATE]" at bounding box center [97, 208] width 34 height 16
type input "**********"
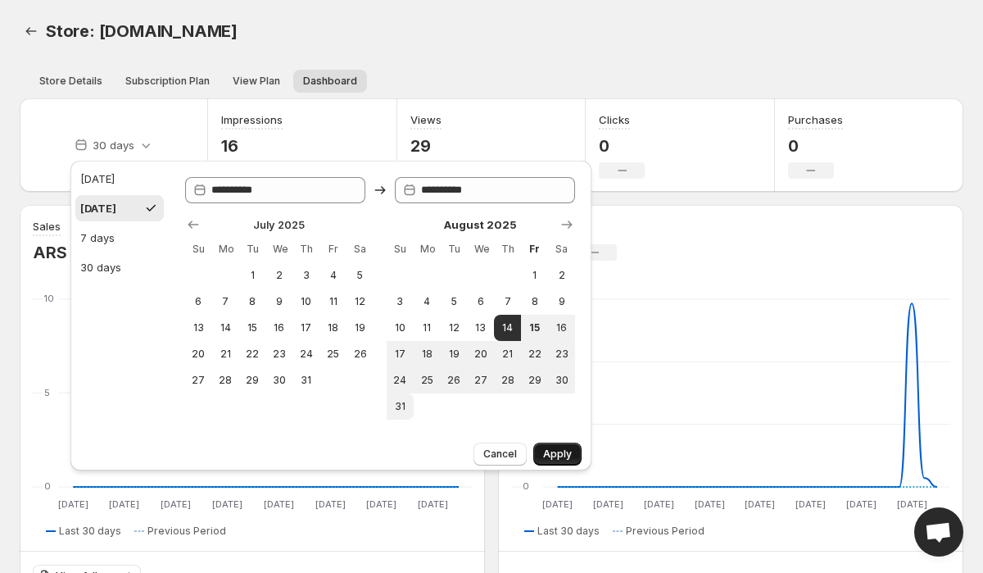
click at [560, 447] on button "Apply" at bounding box center [557, 453] width 48 height 23
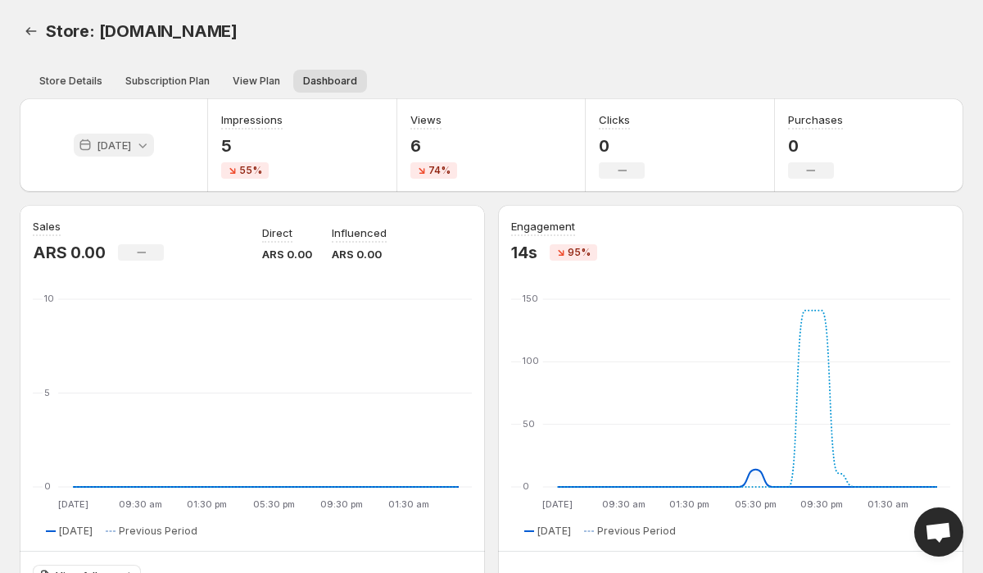
click at [125, 136] on div "[DATE]" at bounding box center [114, 145] width 80 height 23
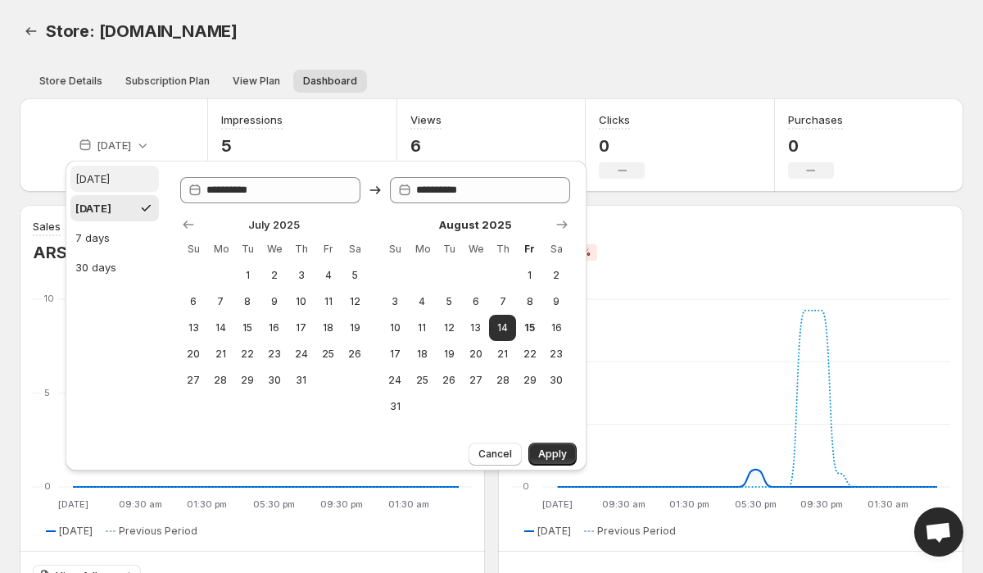
click at [120, 174] on button "[DATE]" at bounding box center [114, 179] width 88 height 26
type input "**********"
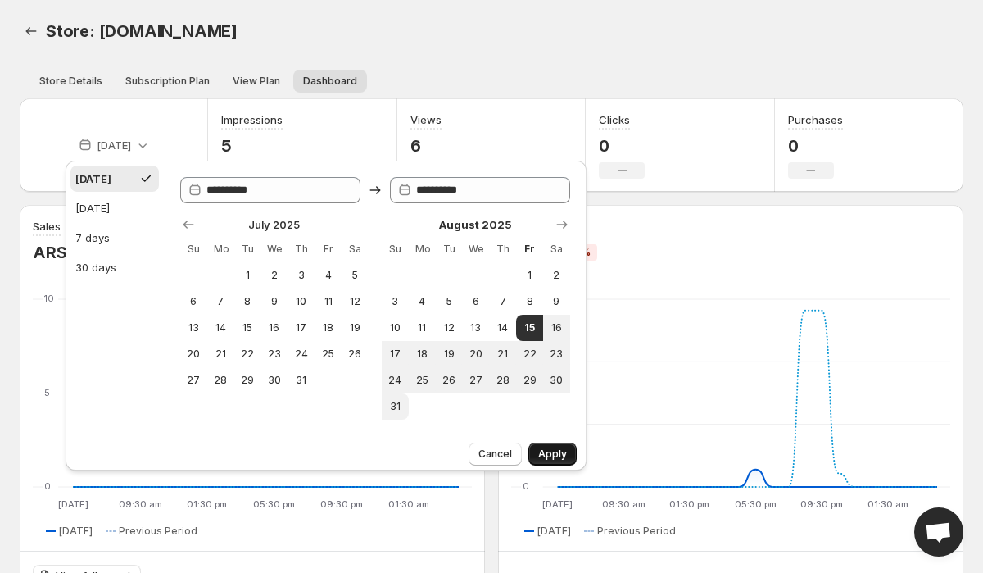
click at [550, 460] on span "Apply" at bounding box center [552, 453] width 29 height 13
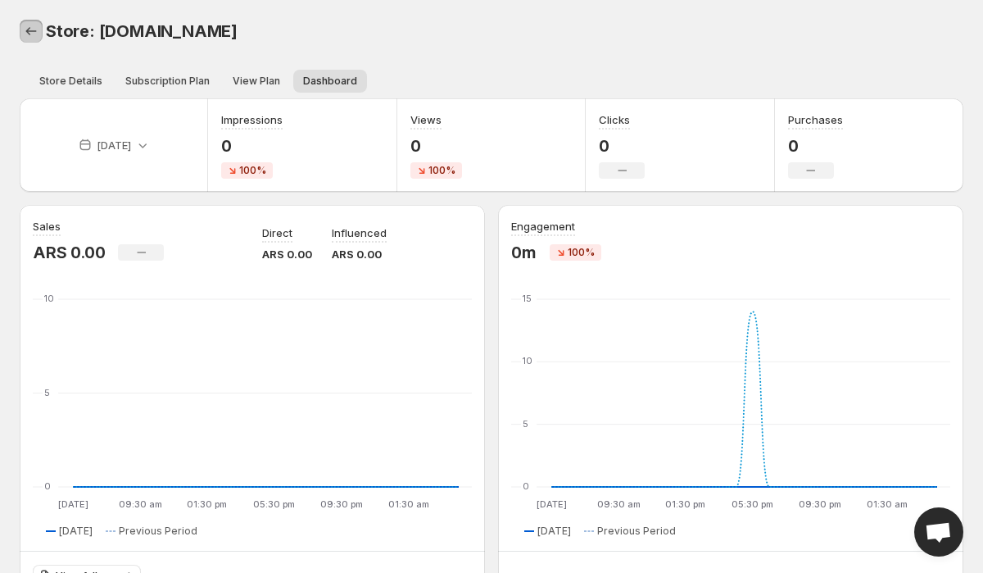
click at [30, 32] on icon "Back" at bounding box center [31, 31] width 16 height 16
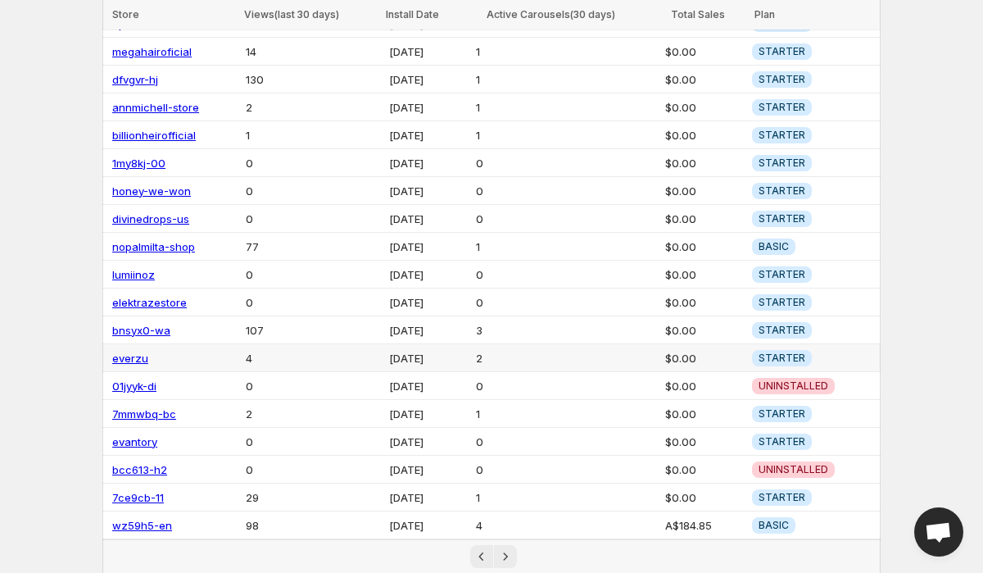
scroll to position [215, 0]
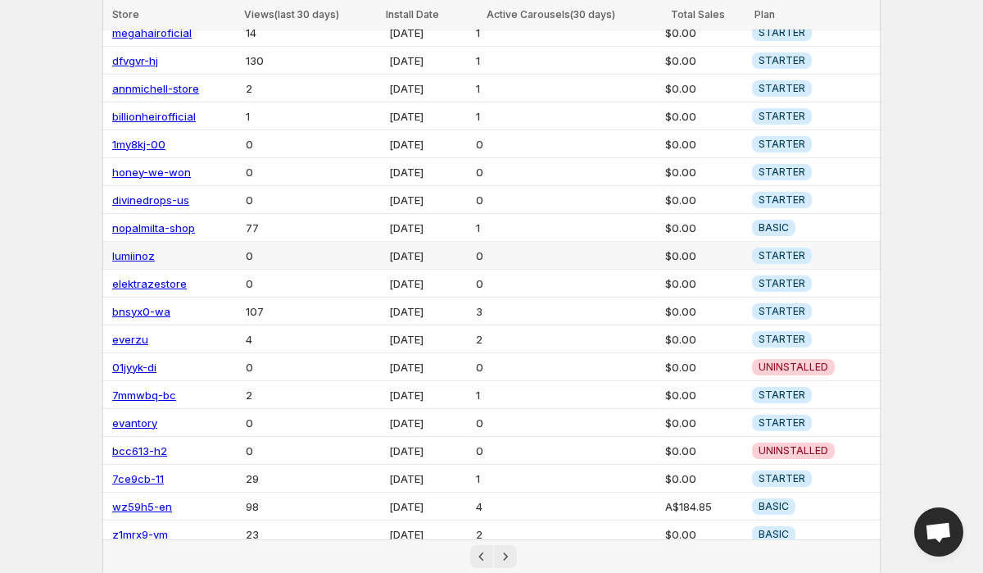
click at [136, 251] on link "lumiinoz" at bounding box center [133, 255] width 43 height 13
click at [137, 419] on link "evantory" at bounding box center [134, 422] width 45 height 13
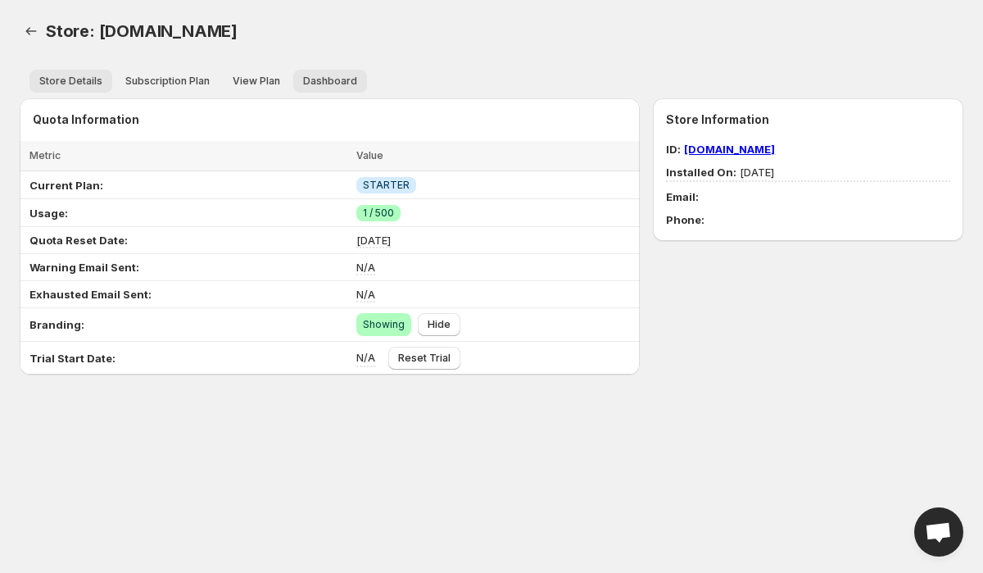
click at [341, 80] on span "Dashboard" at bounding box center [330, 81] width 54 height 13
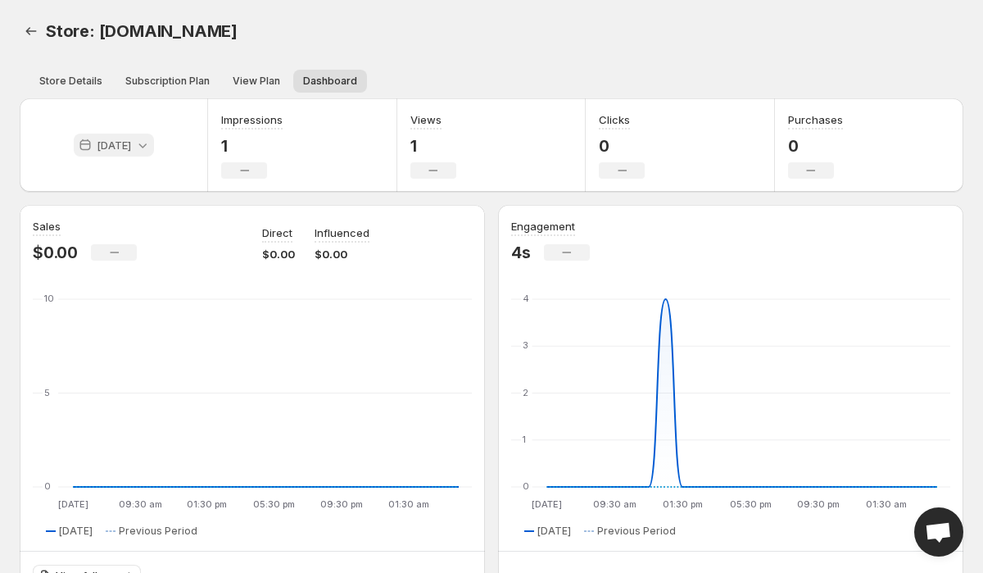
click at [81, 143] on icon at bounding box center [85, 145] width 16 height 16
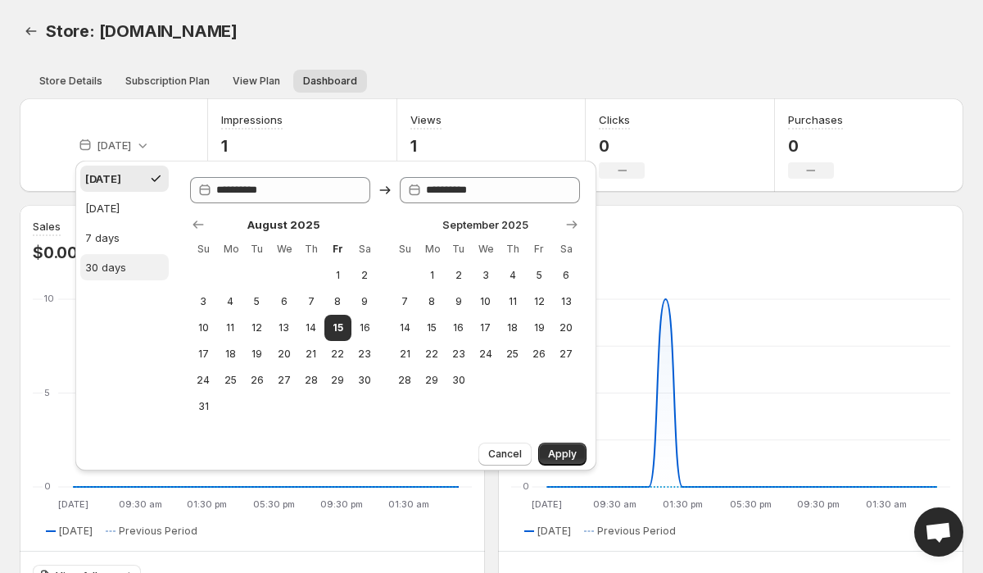
click at [120, 270] on div "30 days" at bounding box center [105, 267] width 41 height 16
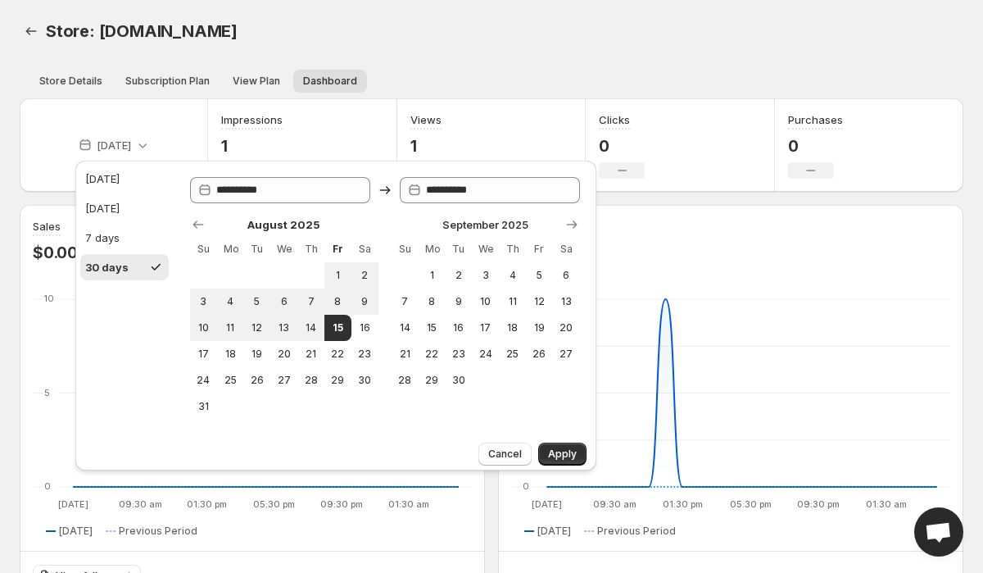
type input "**********"
click at [566, 451] on span "Apply" at bounding box center [562, 453] width 29 height 13
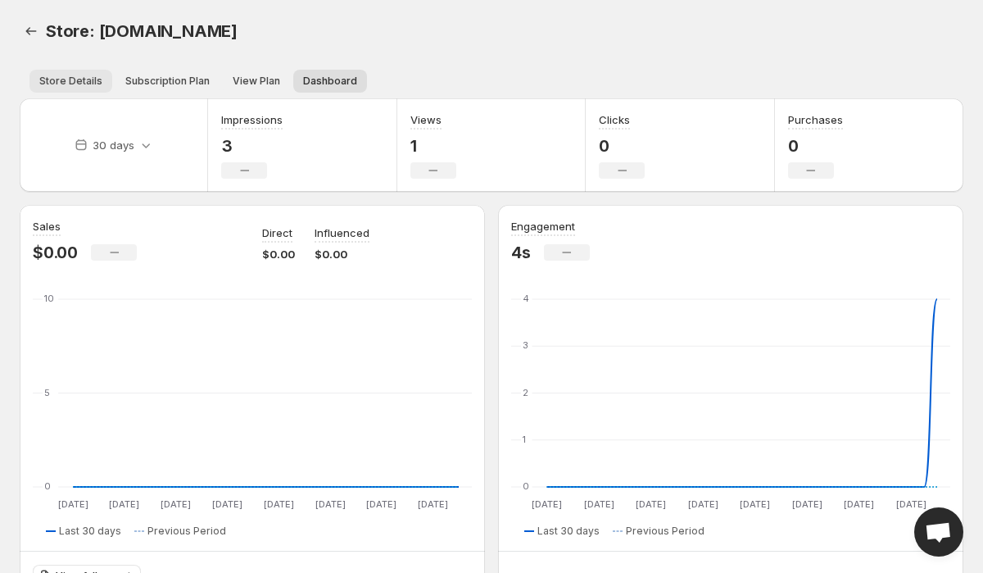
click at [92, 79] on span "Store Details" at bounding box center [70, 81] width 63 height 13
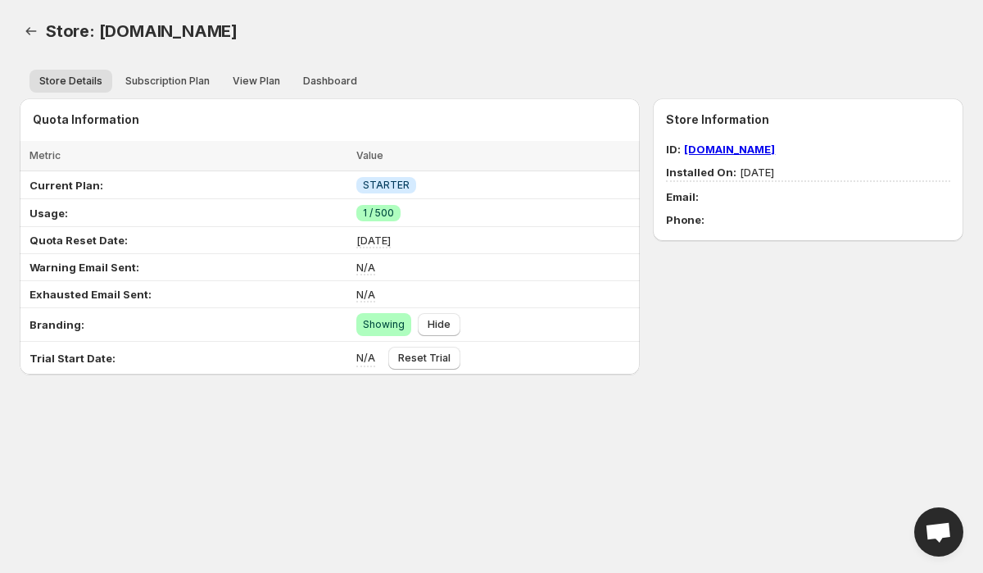
click at [34, 43] on div "Store: [DOMAIN_NAME]. This page is ready Store: [DOMAIN_NAME]" at bounding box center [492, 31] width 944 height 62
click at [26, 30] on icon "Back" at bounding box center [31, 31] width 16 height 16
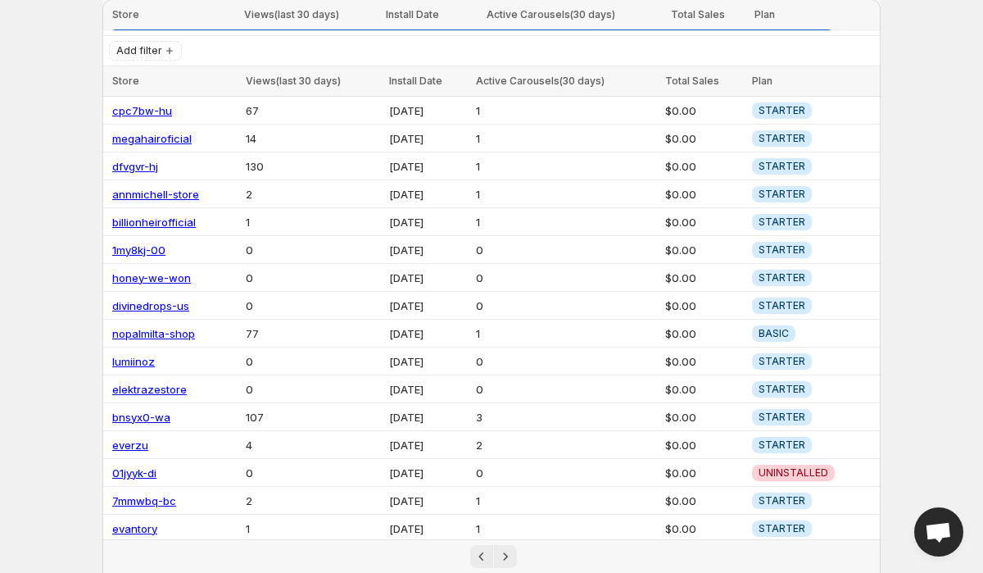
scroll to position [215, 0]
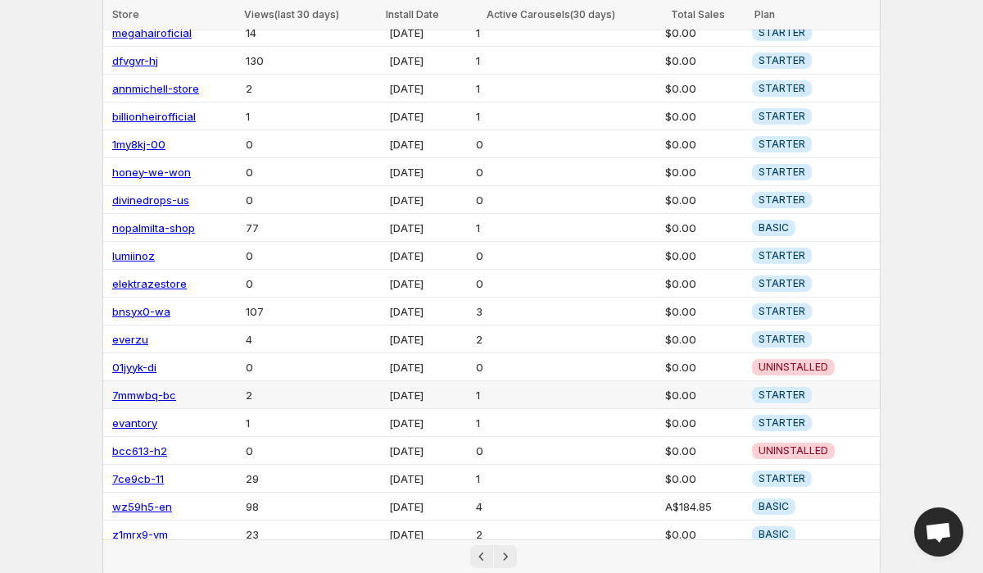
click at [154, 391] on link "7mmwbq-bc" at bounding box center [144, 394] width 64 height 13
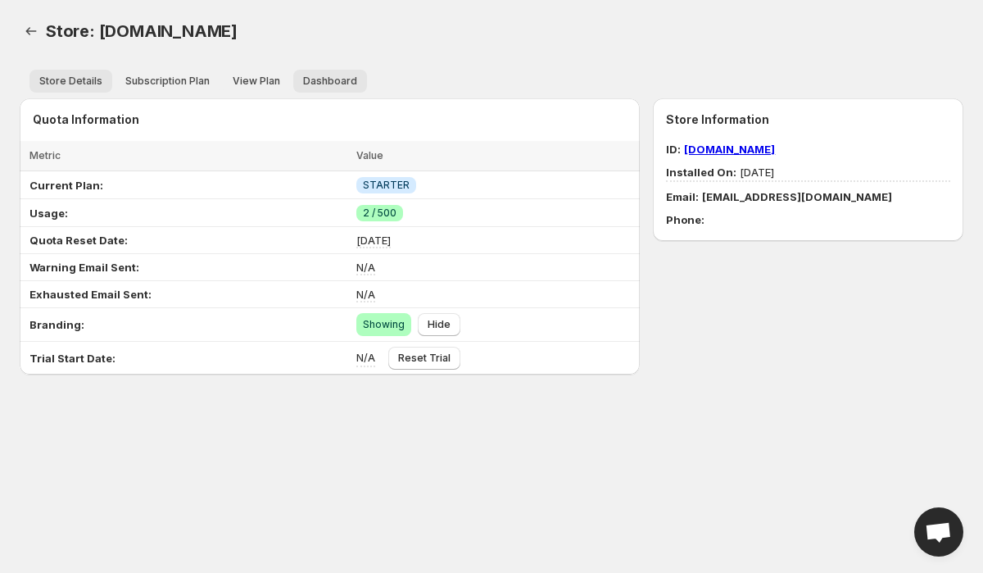
click at [303, 79] on span "Dashboard" at bounding box center [330, 81] width 54 height 13
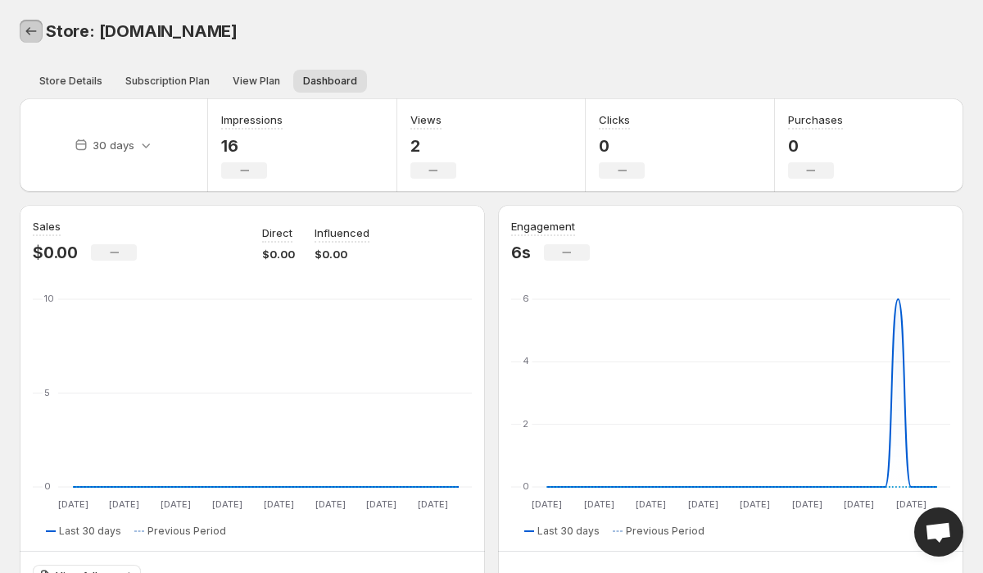
click at [25, 37] on icon "Back" at bounding box center [31, 31] width 16 height 16
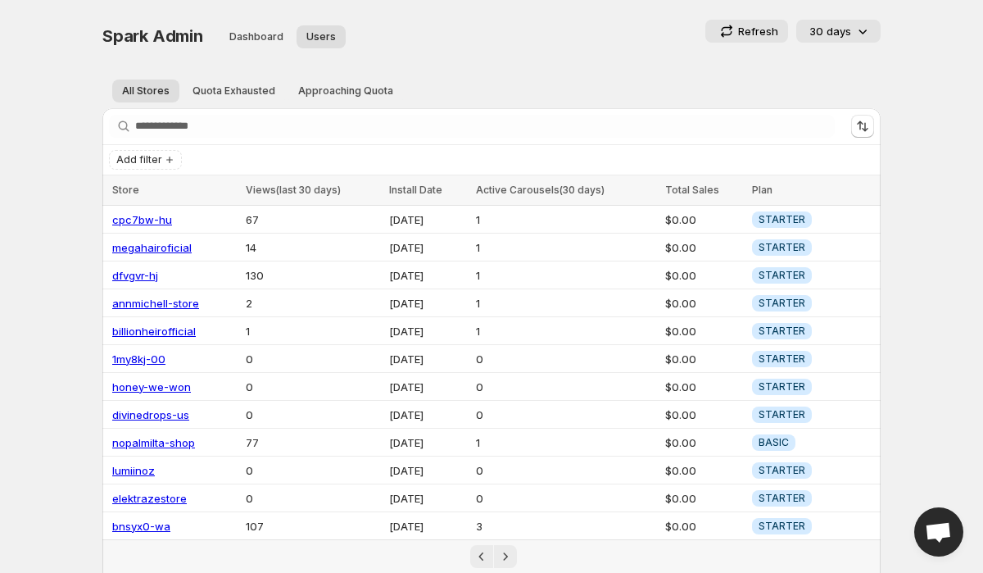
scroll to position [215, 0]
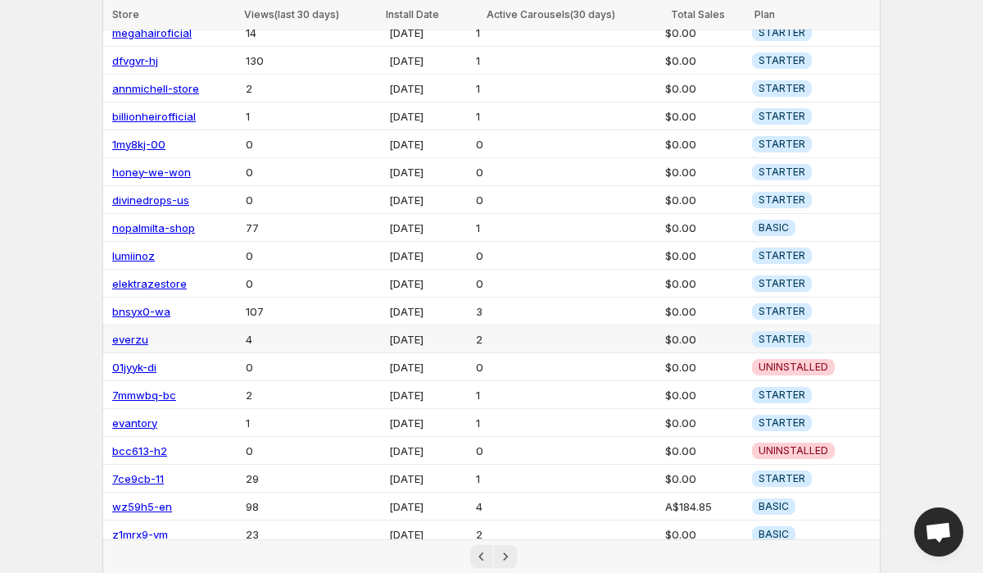
click at [125, 333] on link "everzu" at bounding box center [130, 339] width 36 height 13
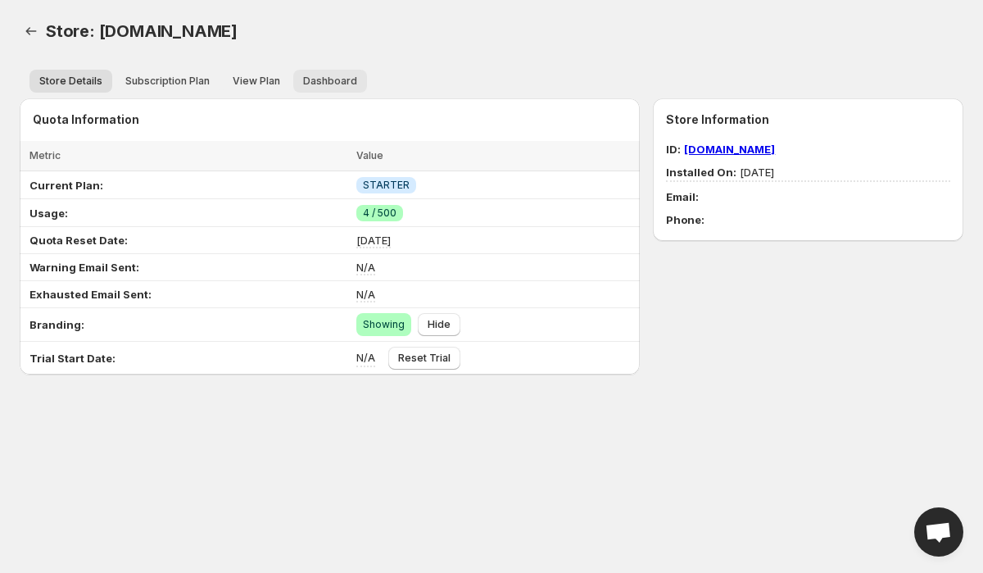
click at [314, 86] on span "Dashboard" at bounding box center [330, 81] width 54 height 13
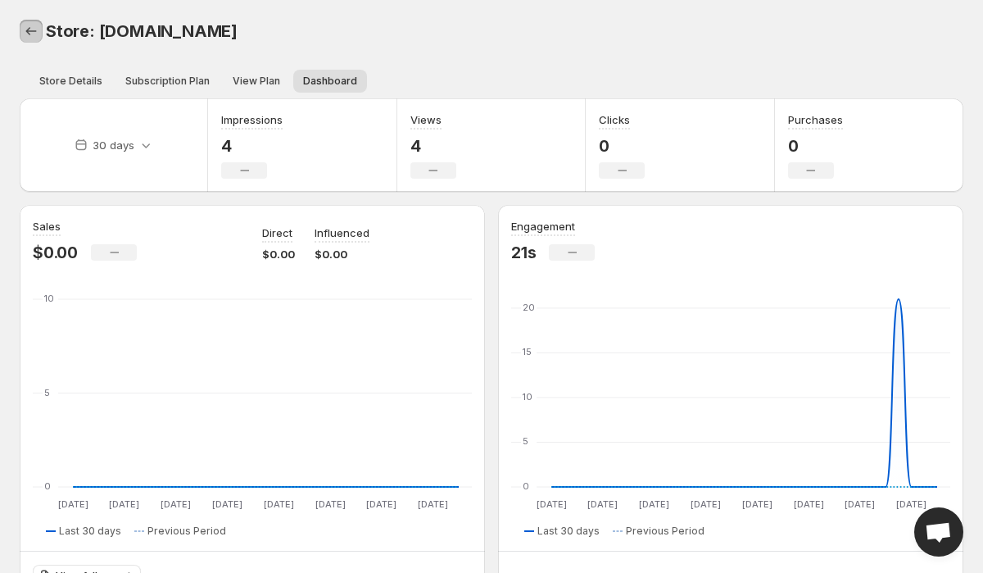
click at [30, 26] on icon "Back" at bounding box center [31, 31] width 16 height 16
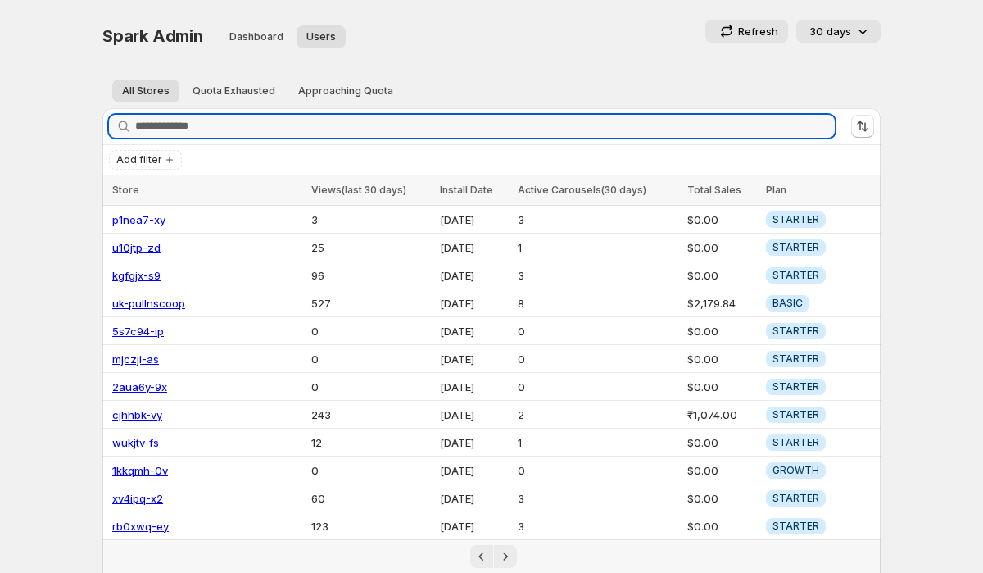
type input "**********"
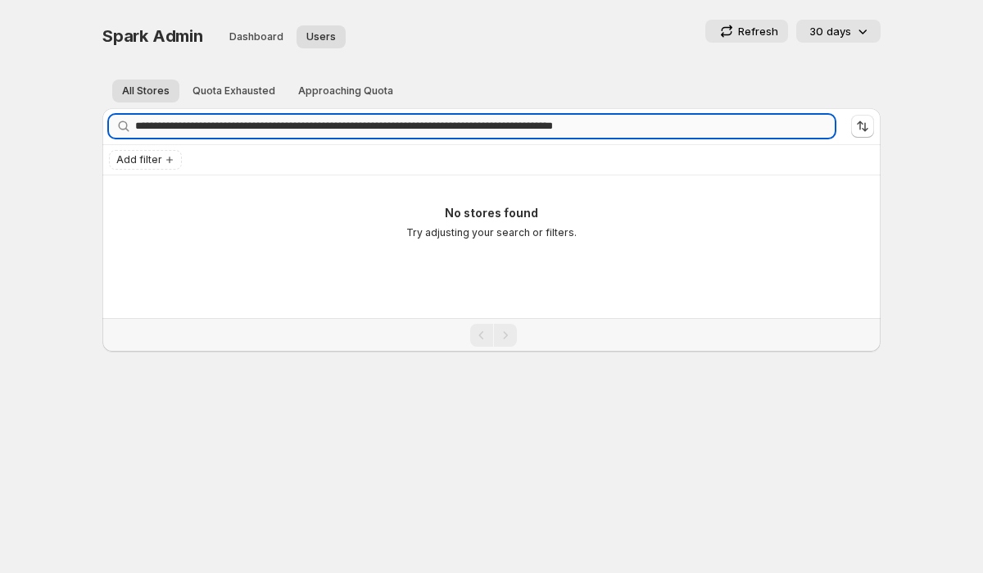
click at [303, 132] on input "**********" at bounding box center [485, 126] width 700 height 23
click at [382, 132] on input "Search stores" at bounding box center [485, 126] width 700 height 23
paste input "**********"
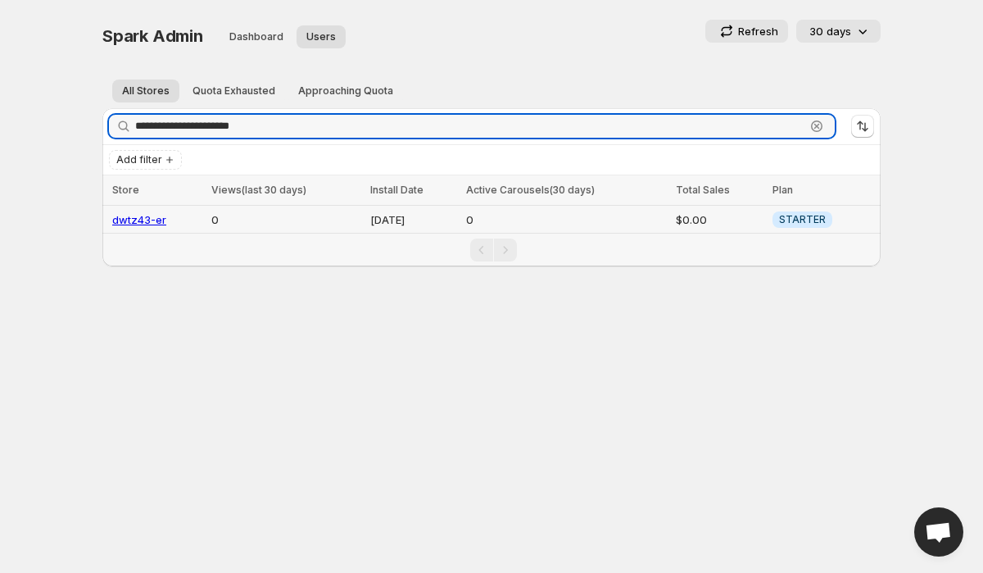
type input "**********"
click at [147, 217] on link "dwtz43-er" at bounding box center [139, 219] width 54 height 13
click at [197, 133] on input "**********" at bounding box center [470, 126] width 670 height 23
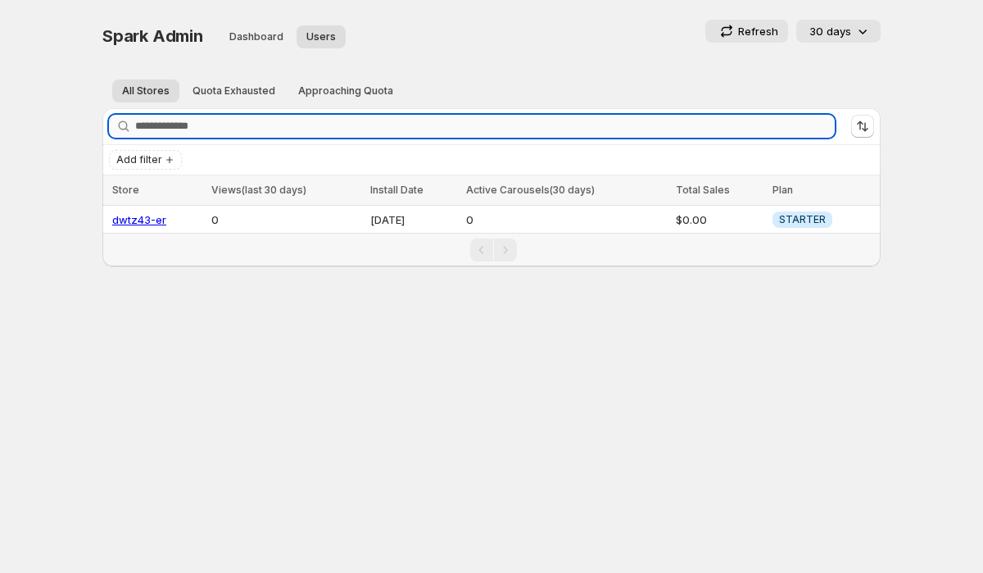
paste input "**********"
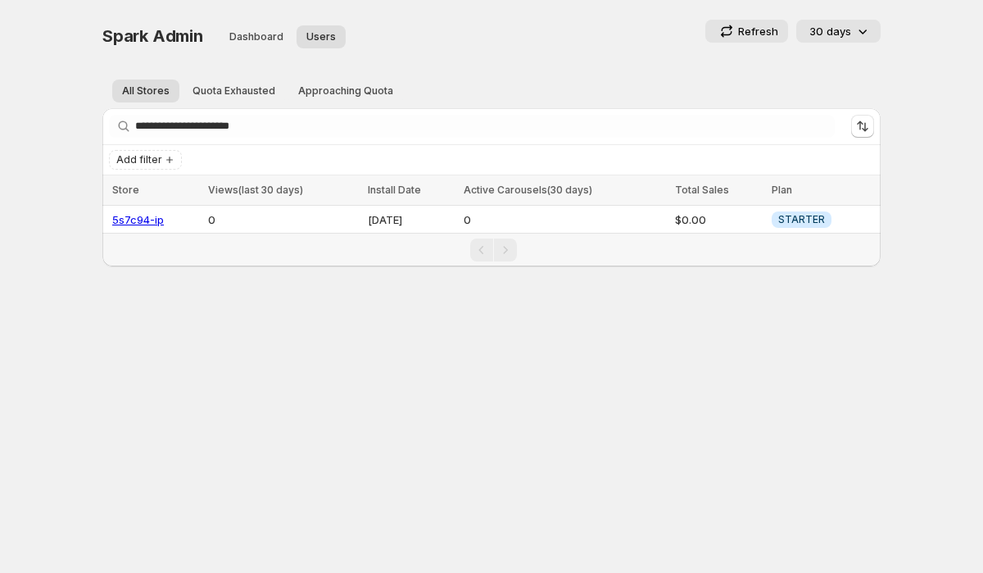
type input "**********"
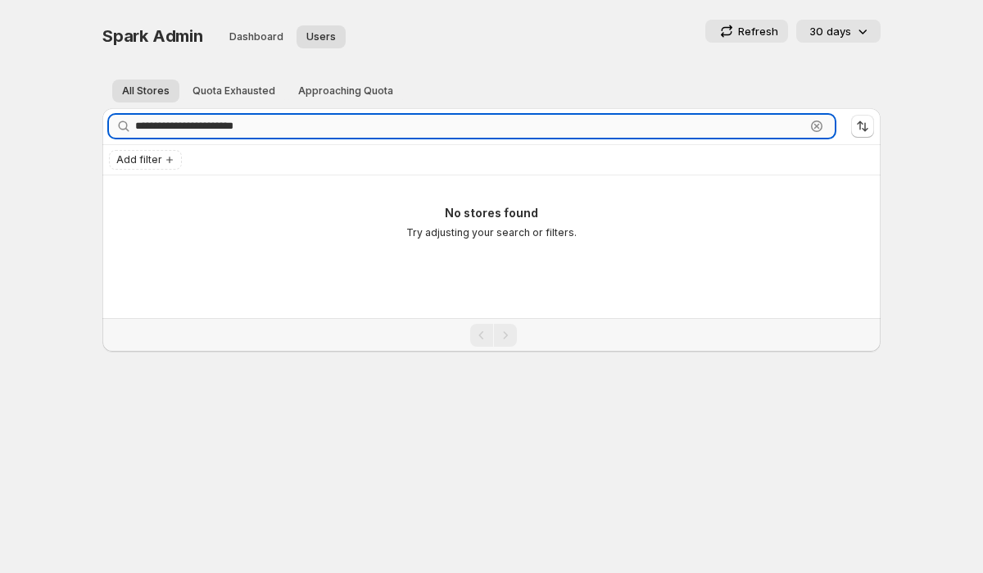
click at [757, 132] on input "**********" at bounding box center [470, 126] width 670 height 23
